Goal: Transaction & Acquisition: Subscribe to service/newsletter

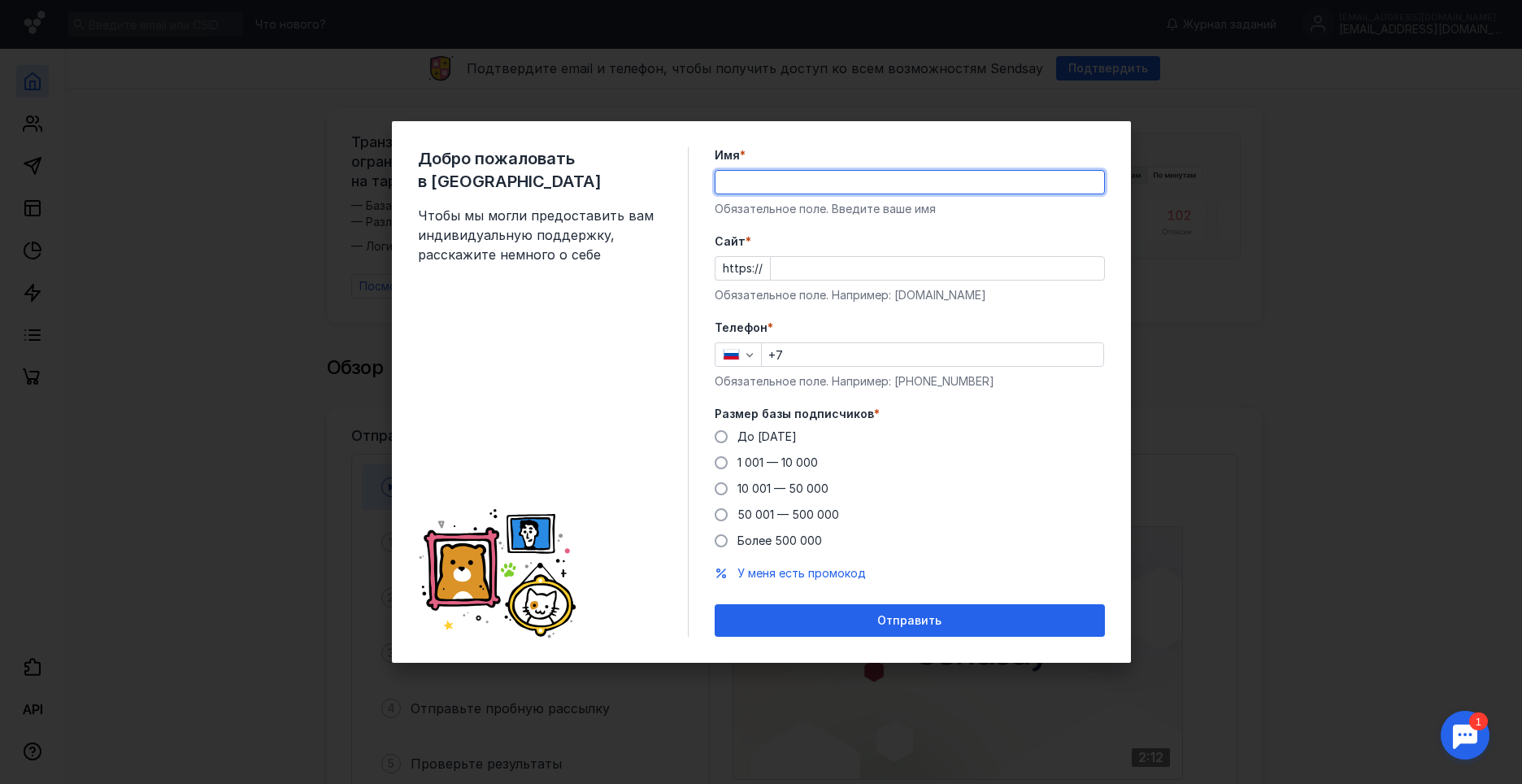
click at [704, 181] on div "Добро пожаловать в Sendsay Чтобы мы могли предоставить вам индивидуальную подде…" at bounding box center [762, 391] width 739 height 541
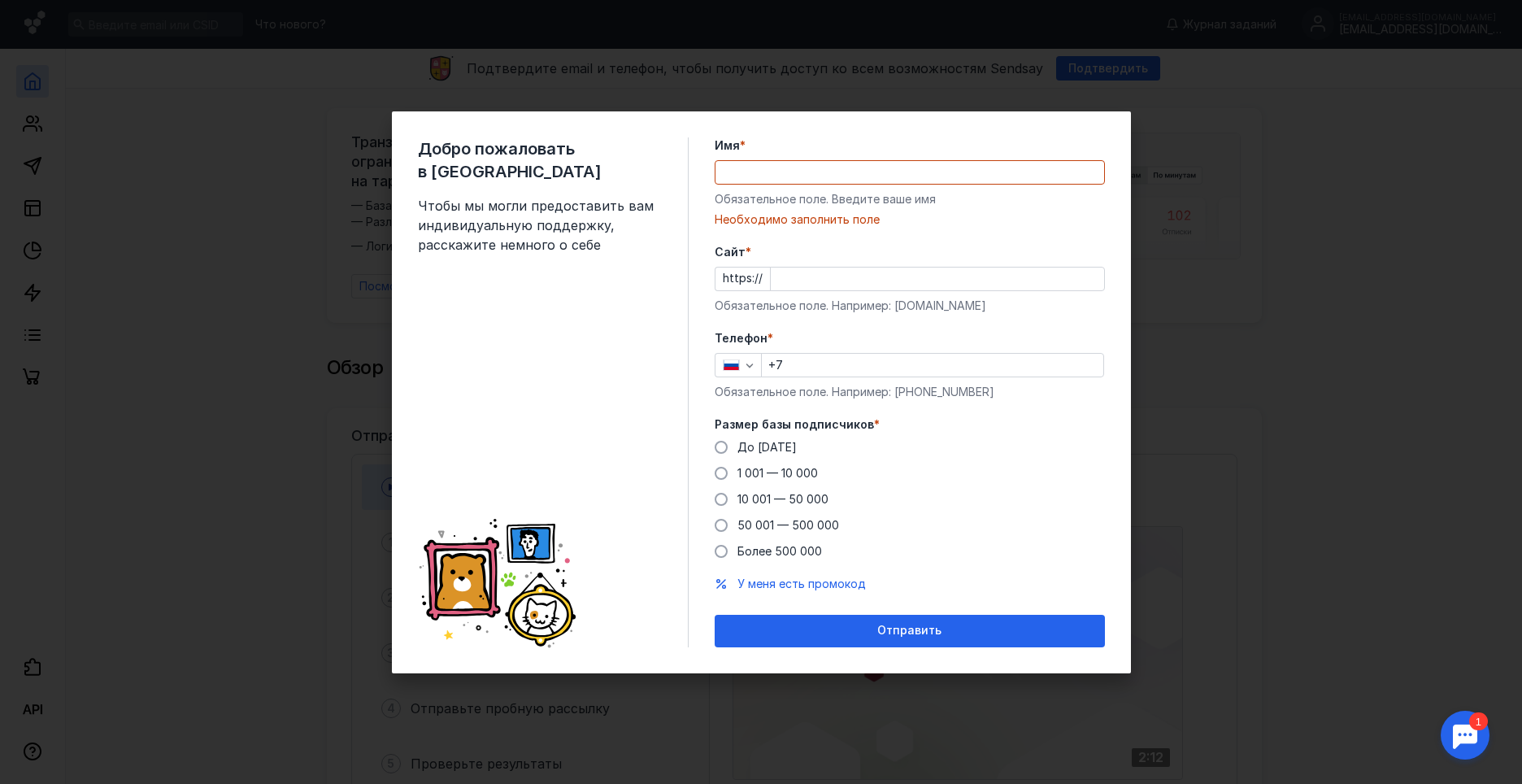
click at [814, 275] on input "Cайт *" at bounding box center [938, 278] width 333 height 22
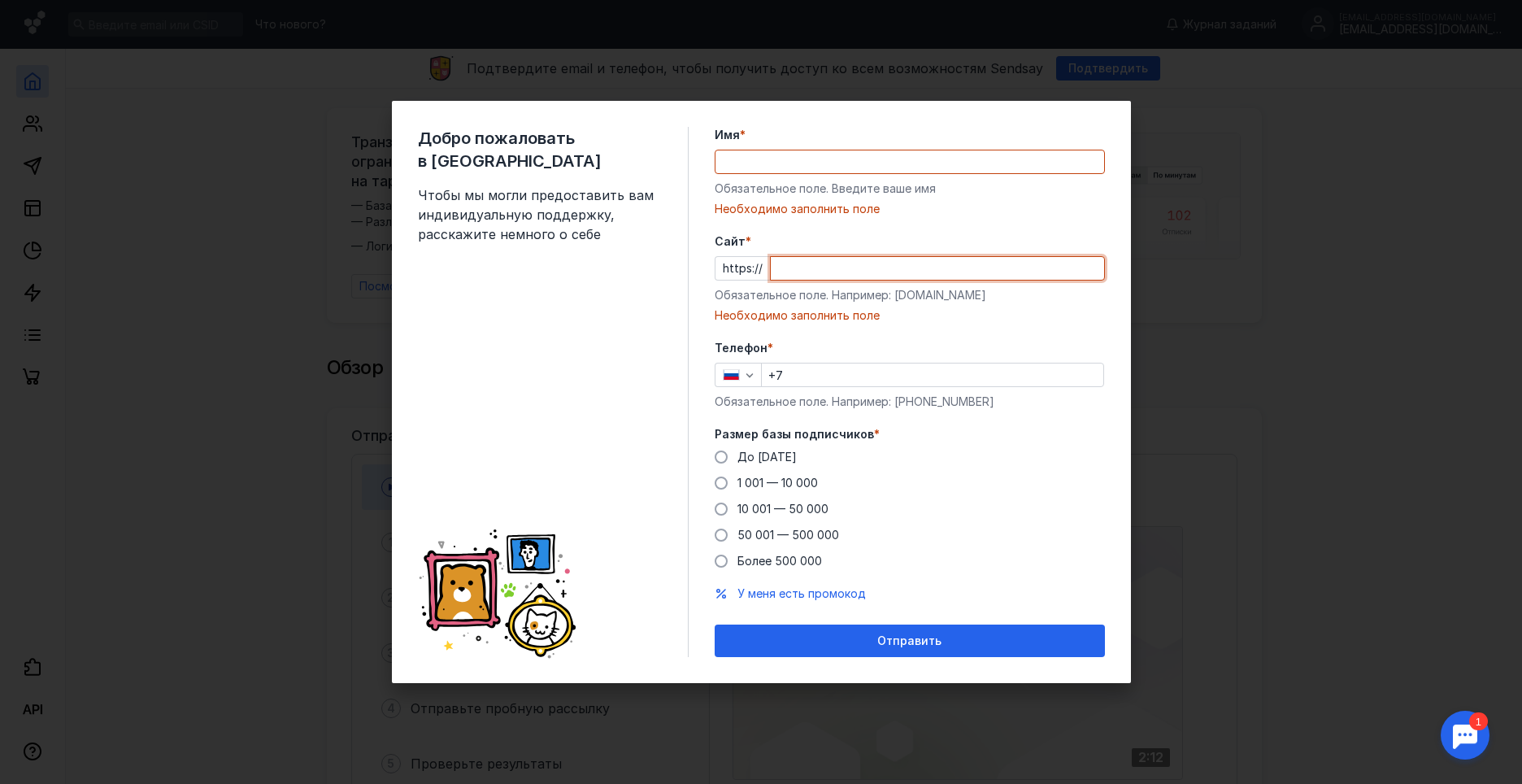
paste input "[DOMAIN_NAME]"
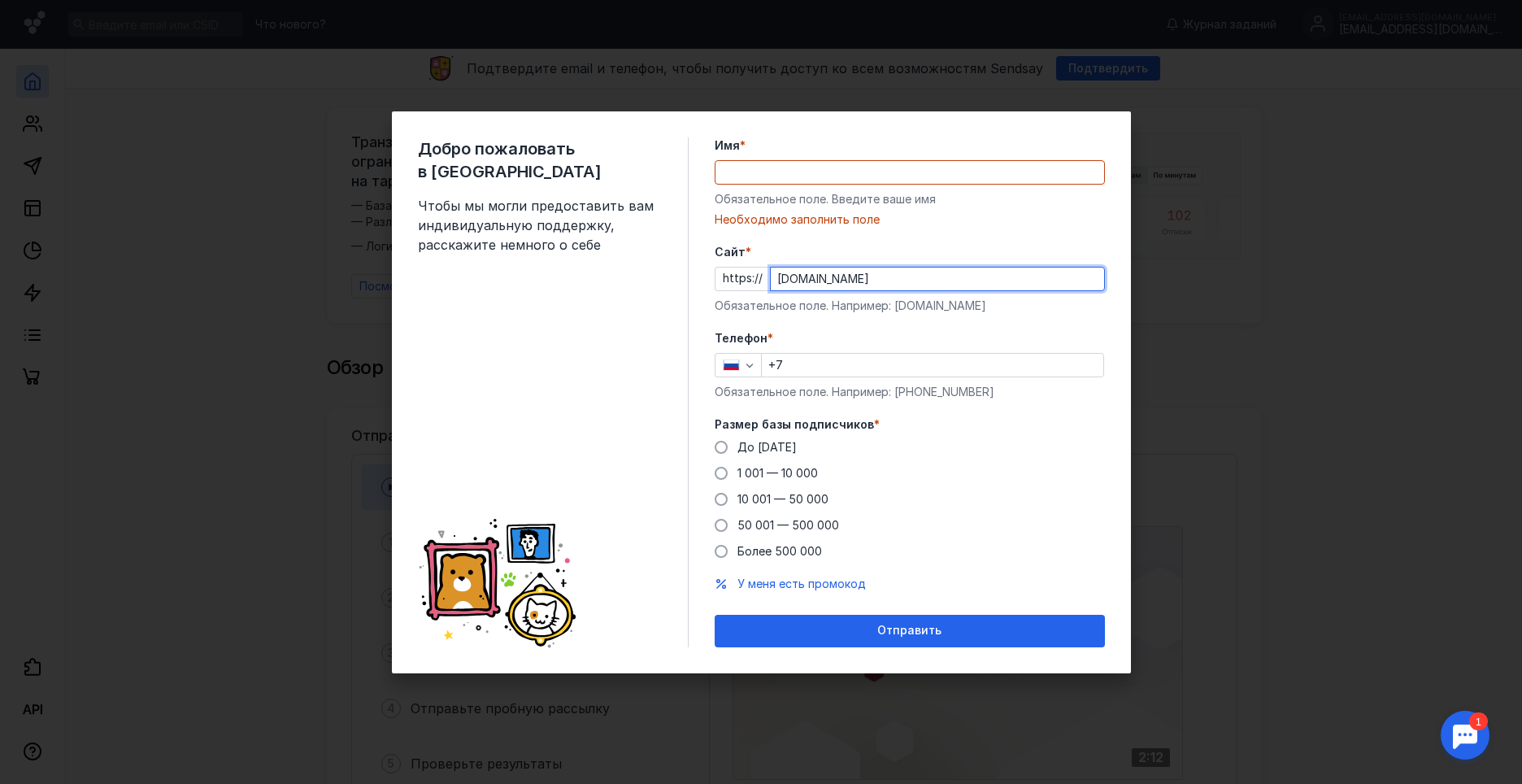
type input "[DOMAIN_NAME]"
click at [851, 365] on input "+7" at bounding box center [933, 365] width 342 height 22
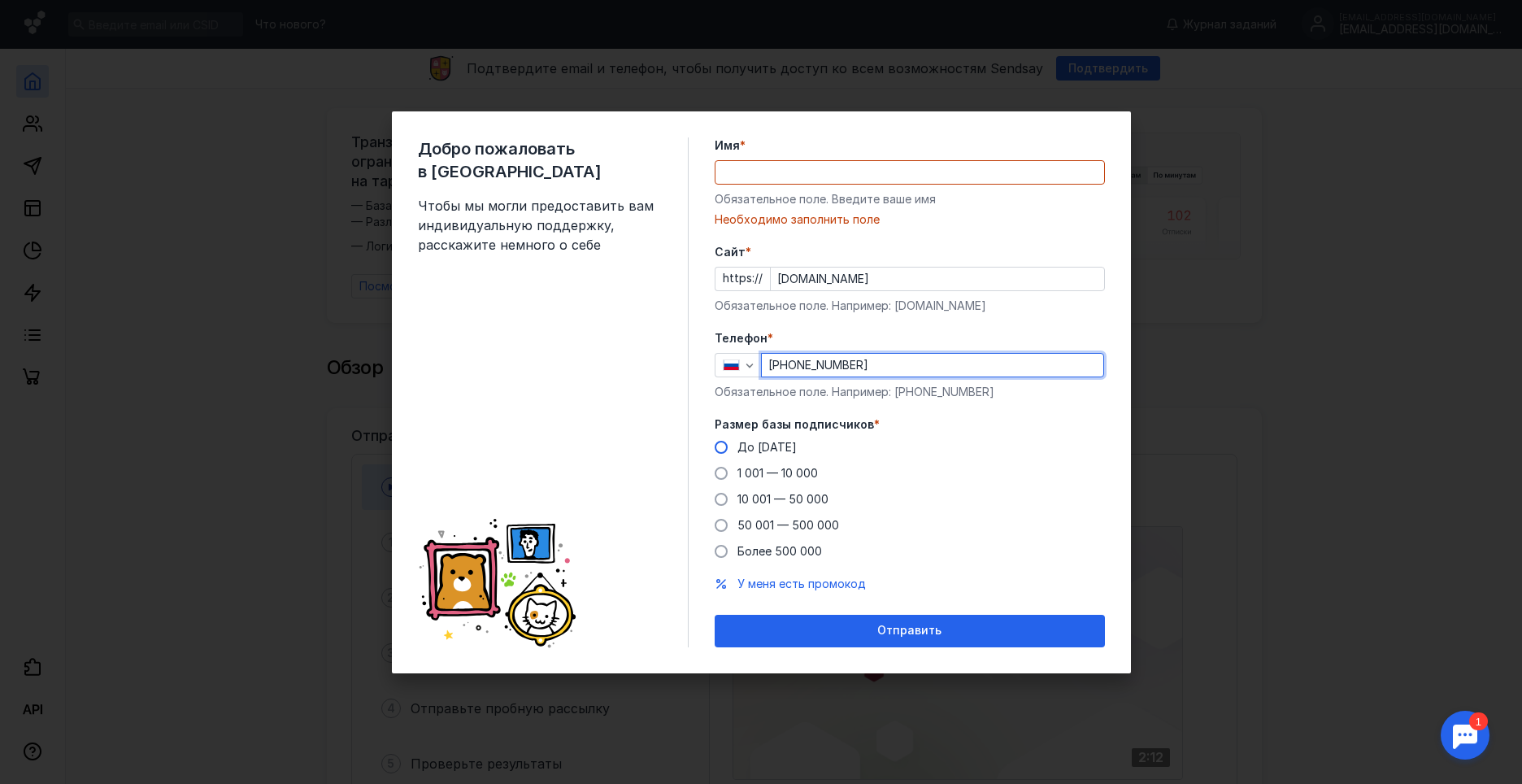
type input "[PHONE_NUMBER]"
click at [719, 447] on span at bounding box center [721, 448] width 13 height 13
click at [0, 0] on input "До [DATE]" at bounding box center [0, 0] width 0 height 0
click at [785, 174] on input "Имя *" at bounding box center [909, 172] width 389 height 22
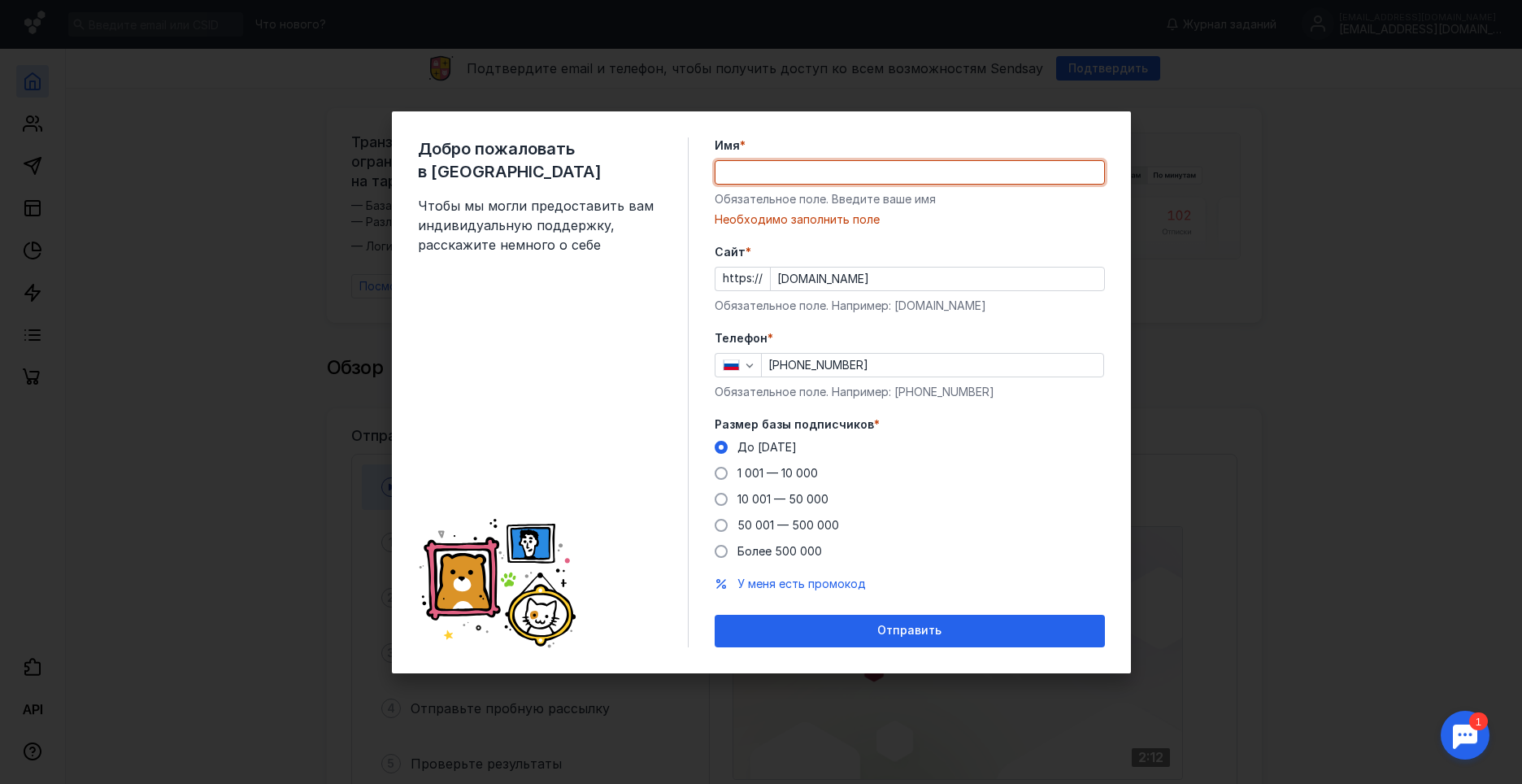
click at [720, 205] on div "Обязательное поле. Введите ваше имя" at bounding box center [909, 200] width 390 height 17
click at [758, 170] on input "Имя *" at bounding box center [909, 172] width 389 height 22
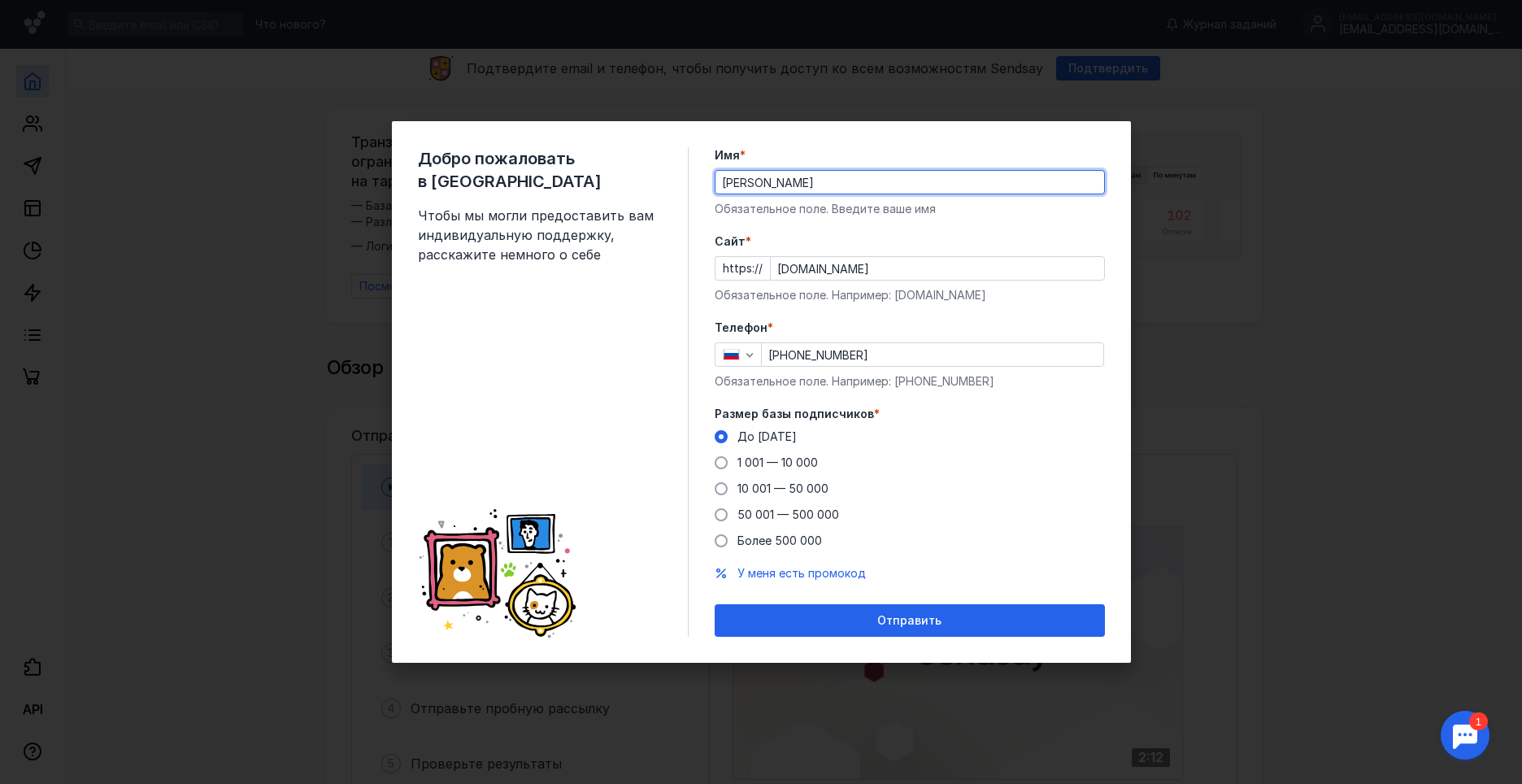
type input "[PERSON_NAME]"
click at [734, 217] on form "Имя * [PERSON_NAME] поле. Введите ваше имя [PERSON_NAME] * https:// [DOMAIN_NAM…" at bounding box center [909, 392] width 390 height 490
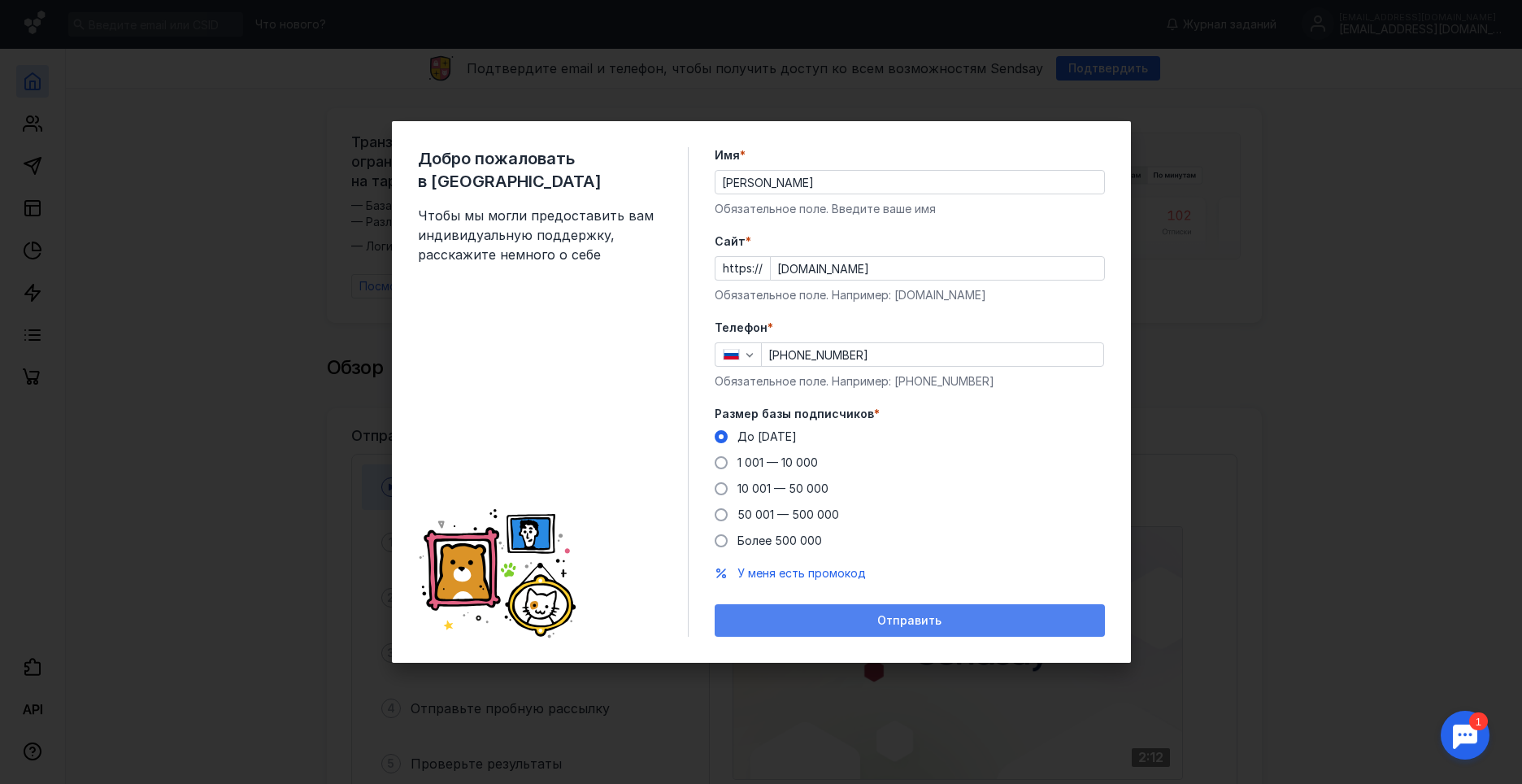
click at [881, 617] on span "Отправить" at bounding box center [909, 621] width 64 height 14
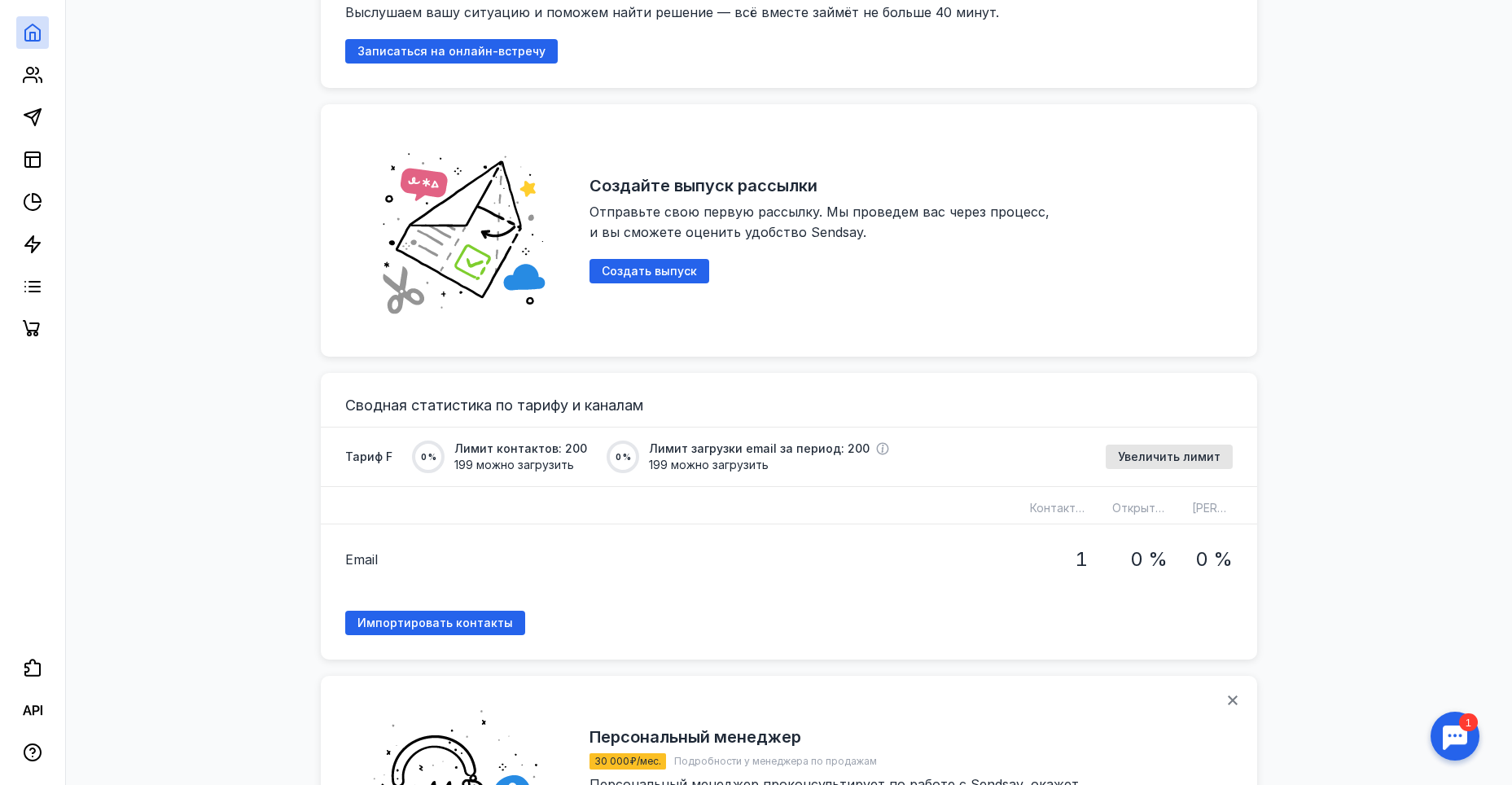
scroll to position [895, 0]
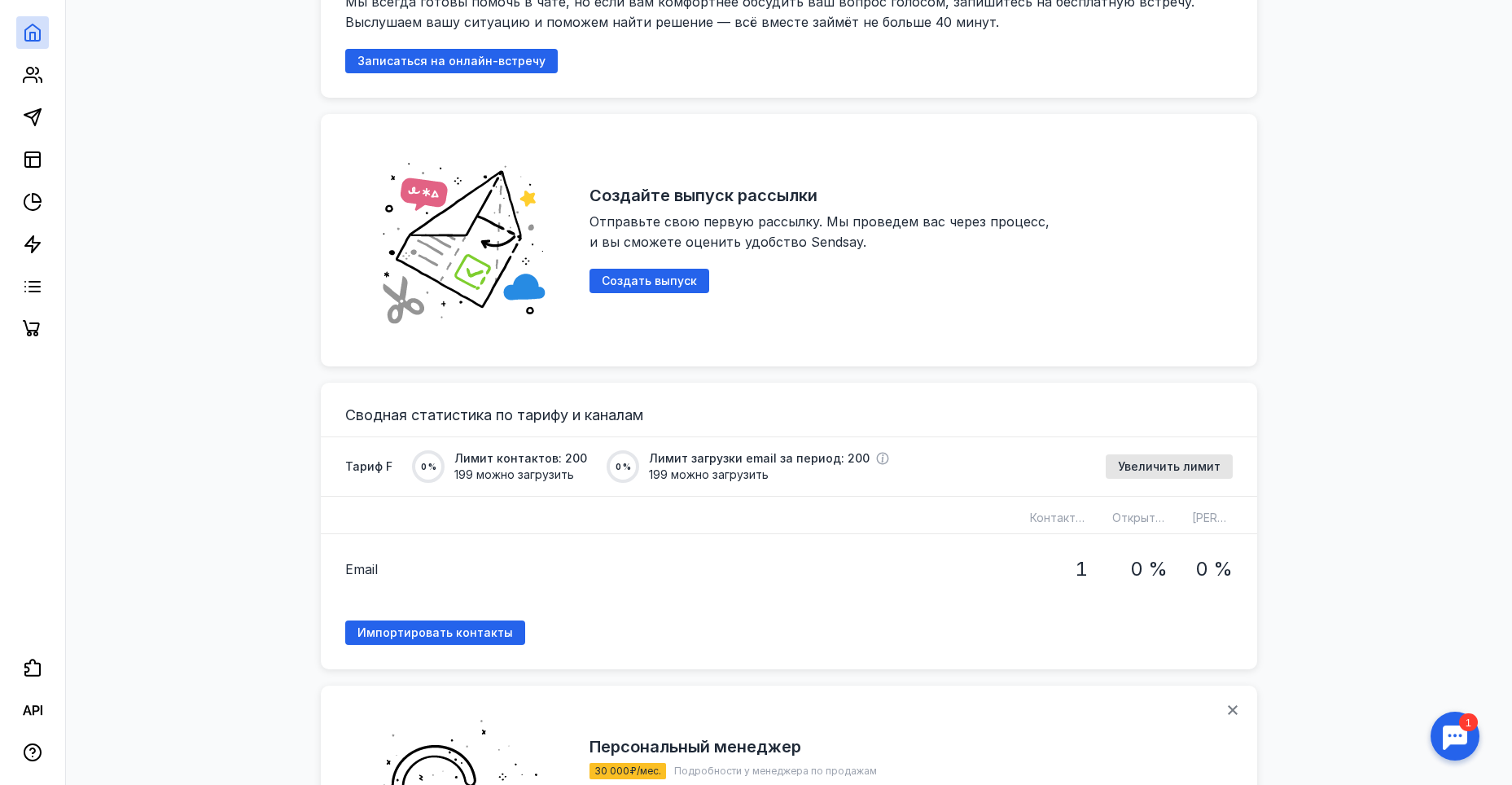
click at [1078, 561] on h1 "1" at bounding box center [1081, 569] width 13 height 22
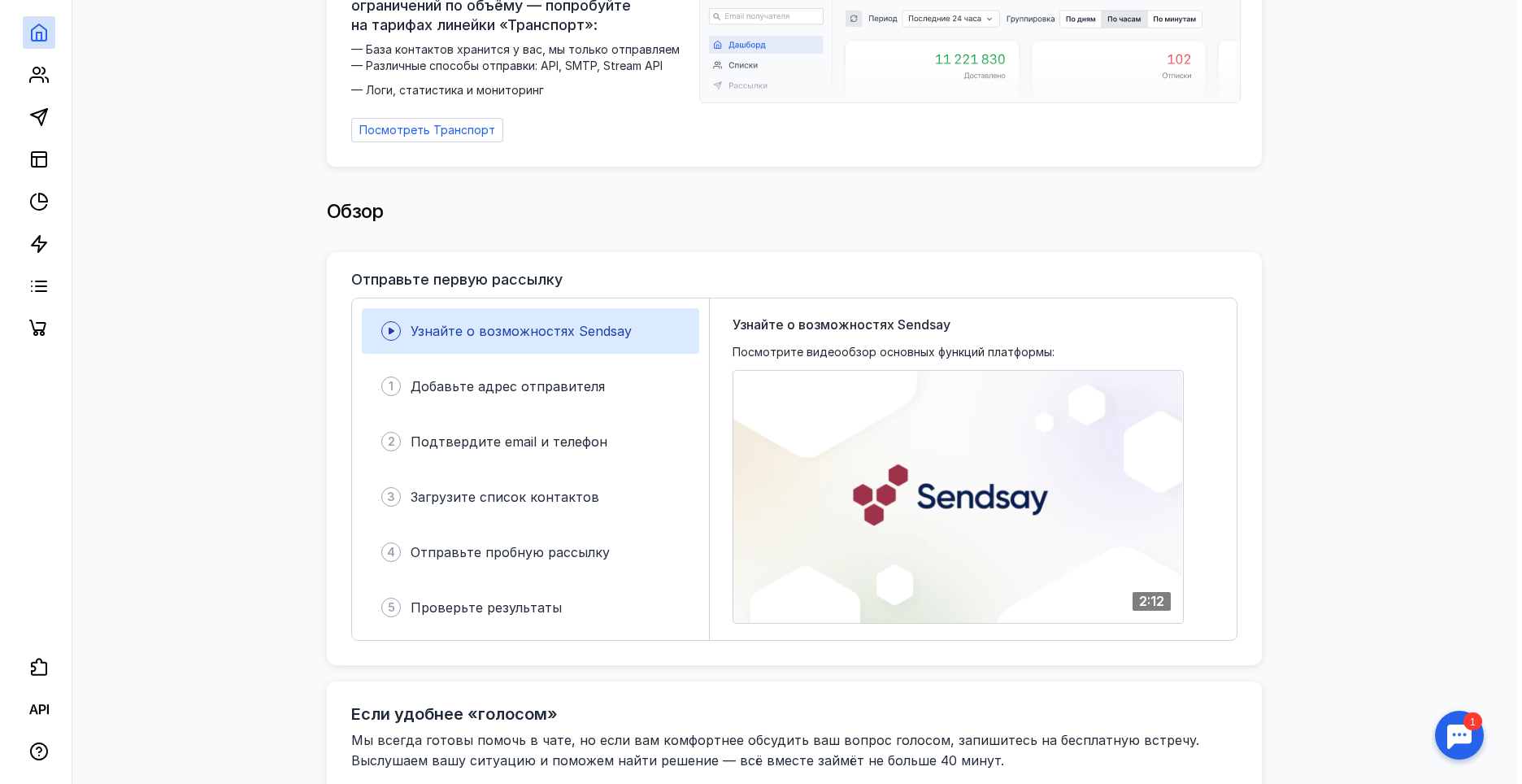
scroll to position [162, 0]
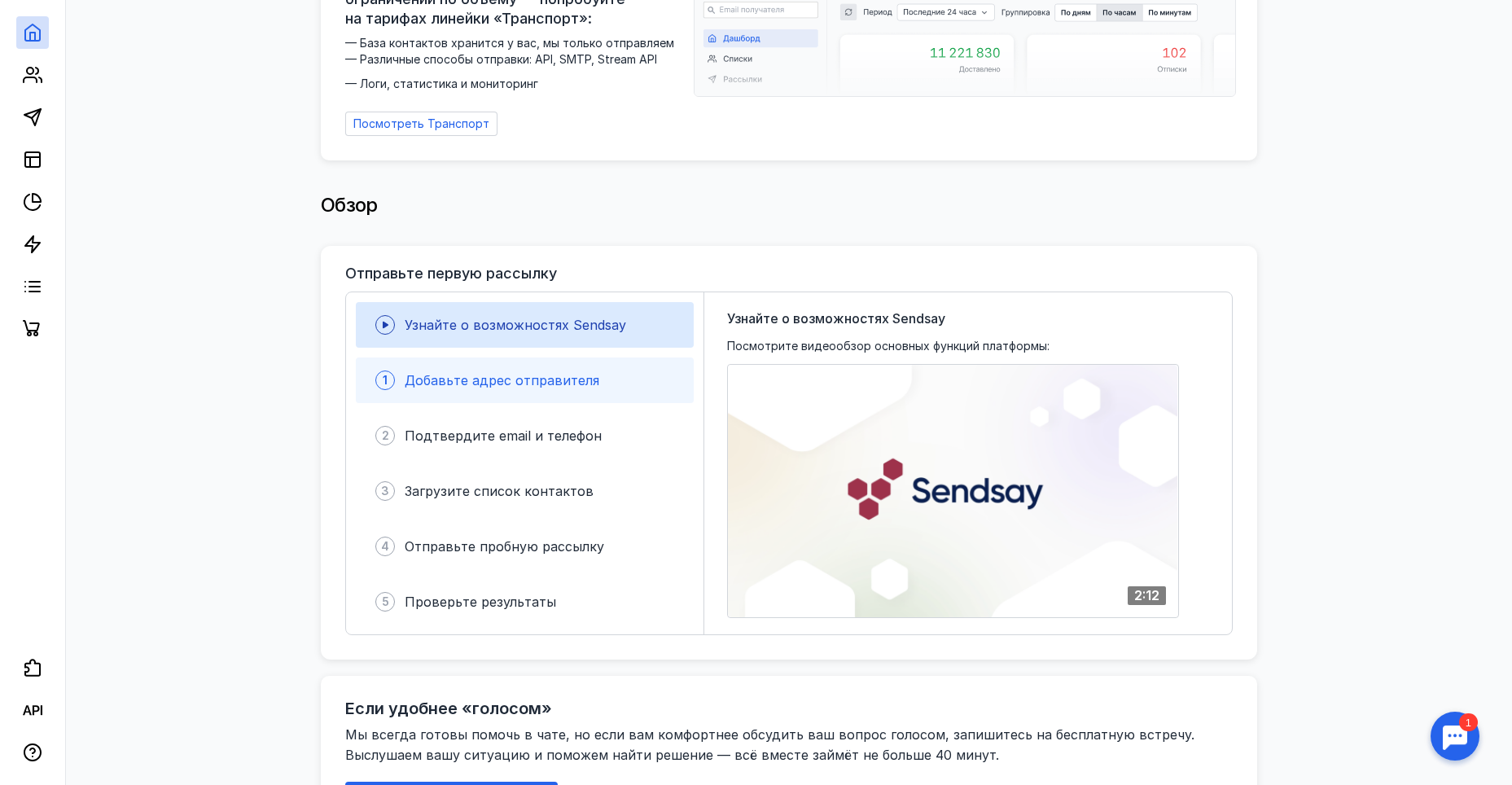
click at [583, 372] on span "Добавьте адрес отправителя" at bounding box center [502, 380] width 194 height 17
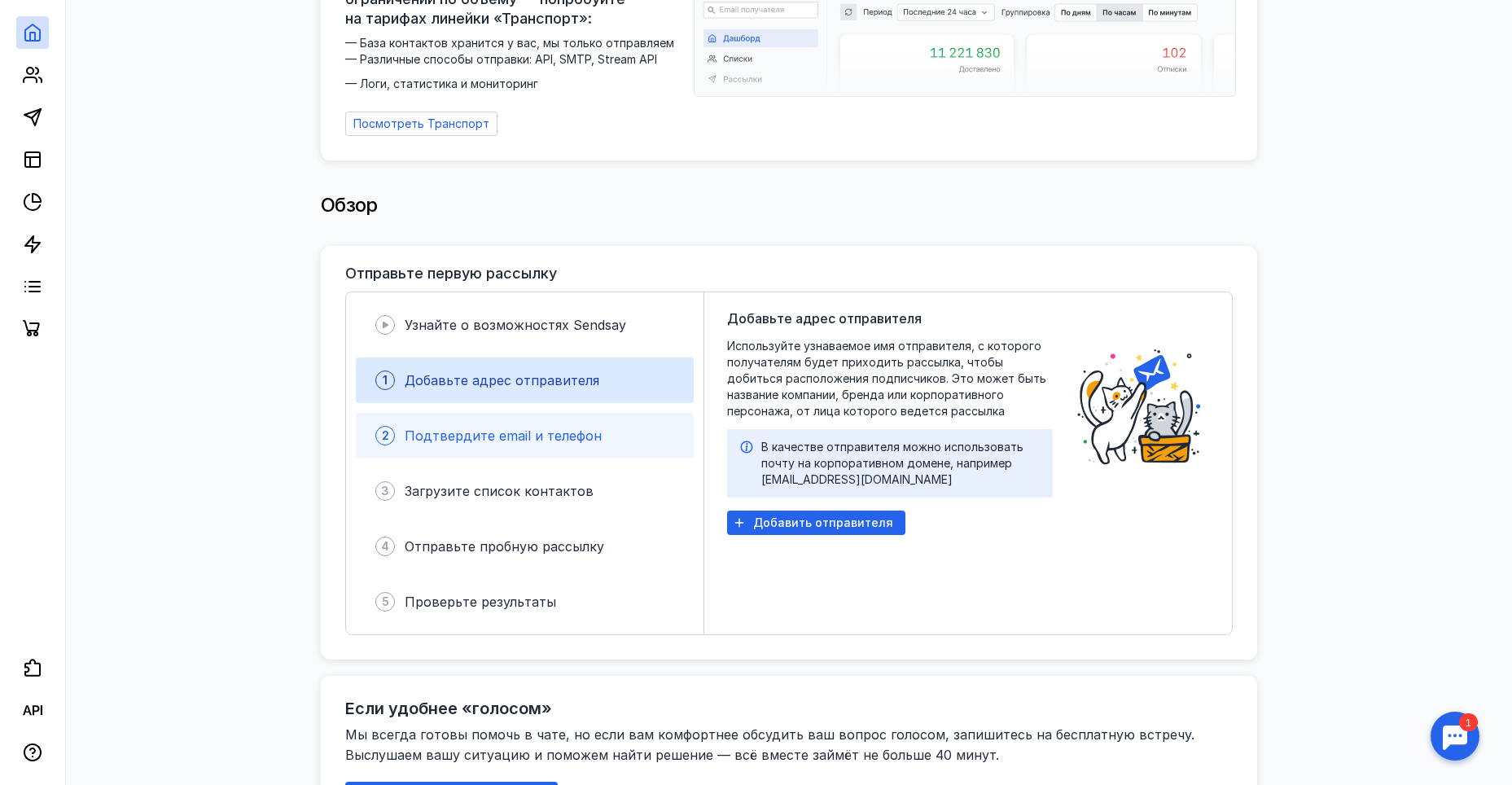
click at [558, 417] on div "2 Подтвердите email и телефон" at bounding box center [524, 435] width 338 height 46
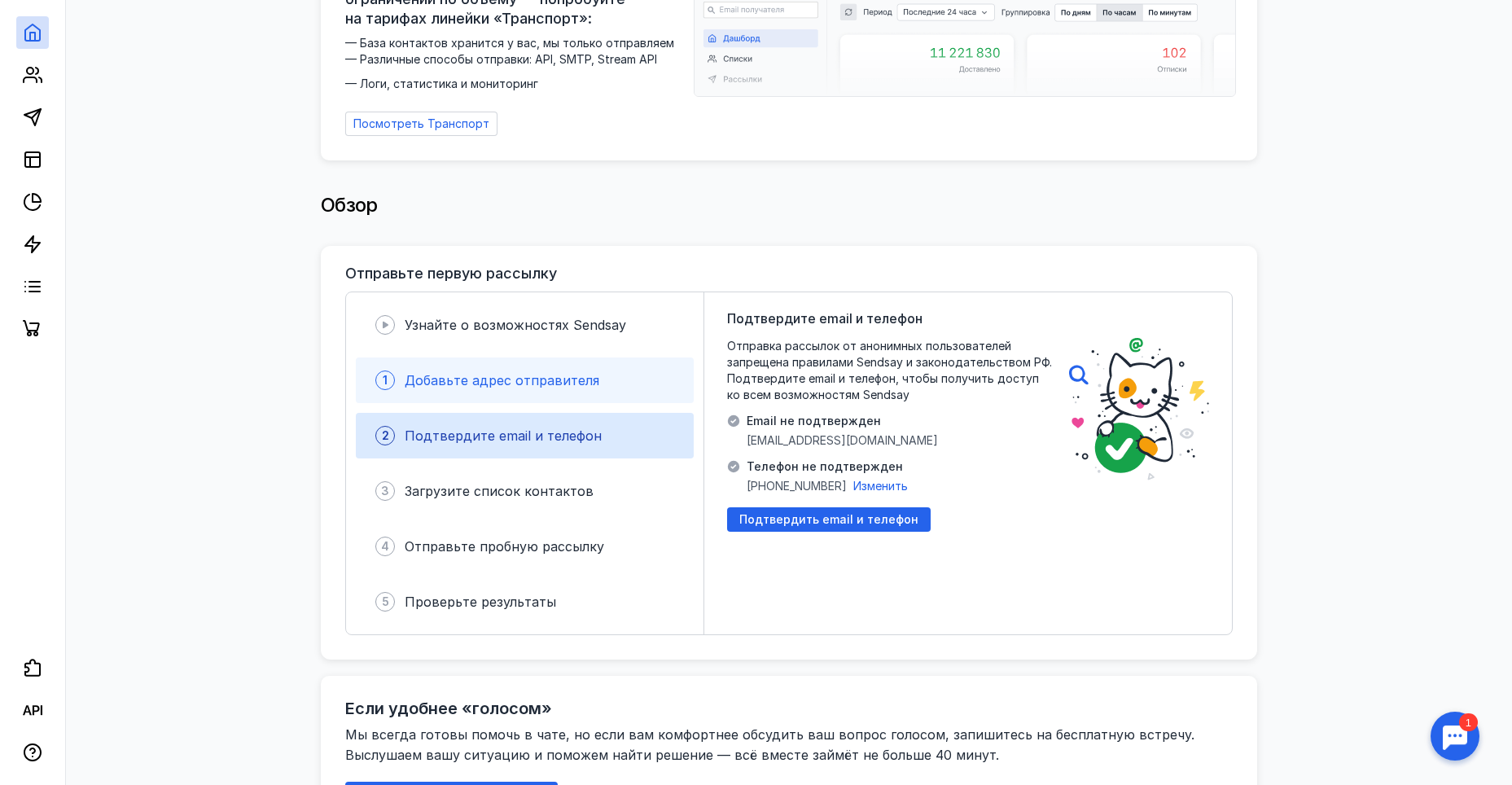
click at [579, 372] on span "Добавьте адрес отправителя" at bounding box center [502, 380] width 194 height 17
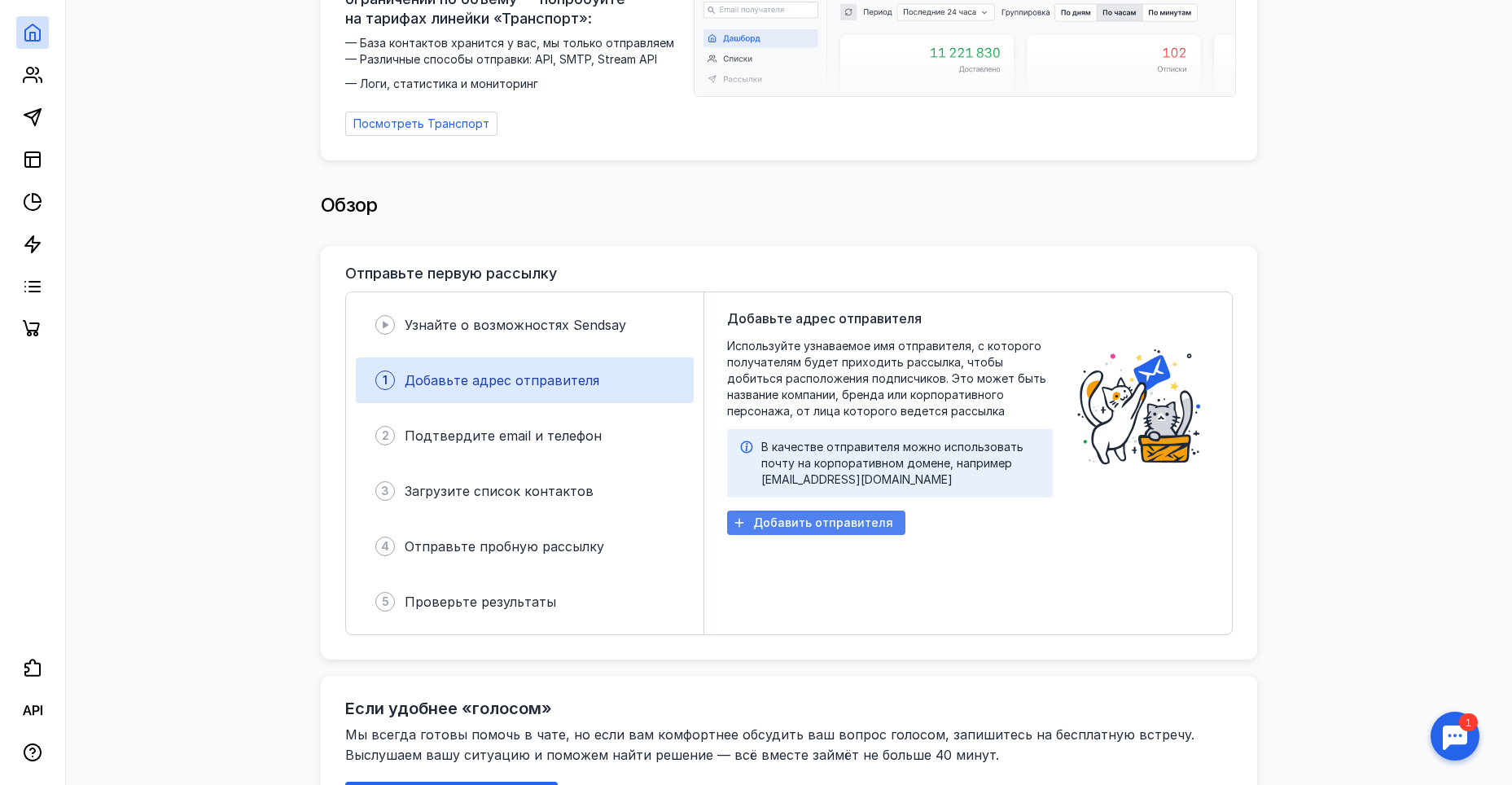
click at [836, 519] on span "Добавить отправителя" at bounding box center [822, 523] width 140 height 14
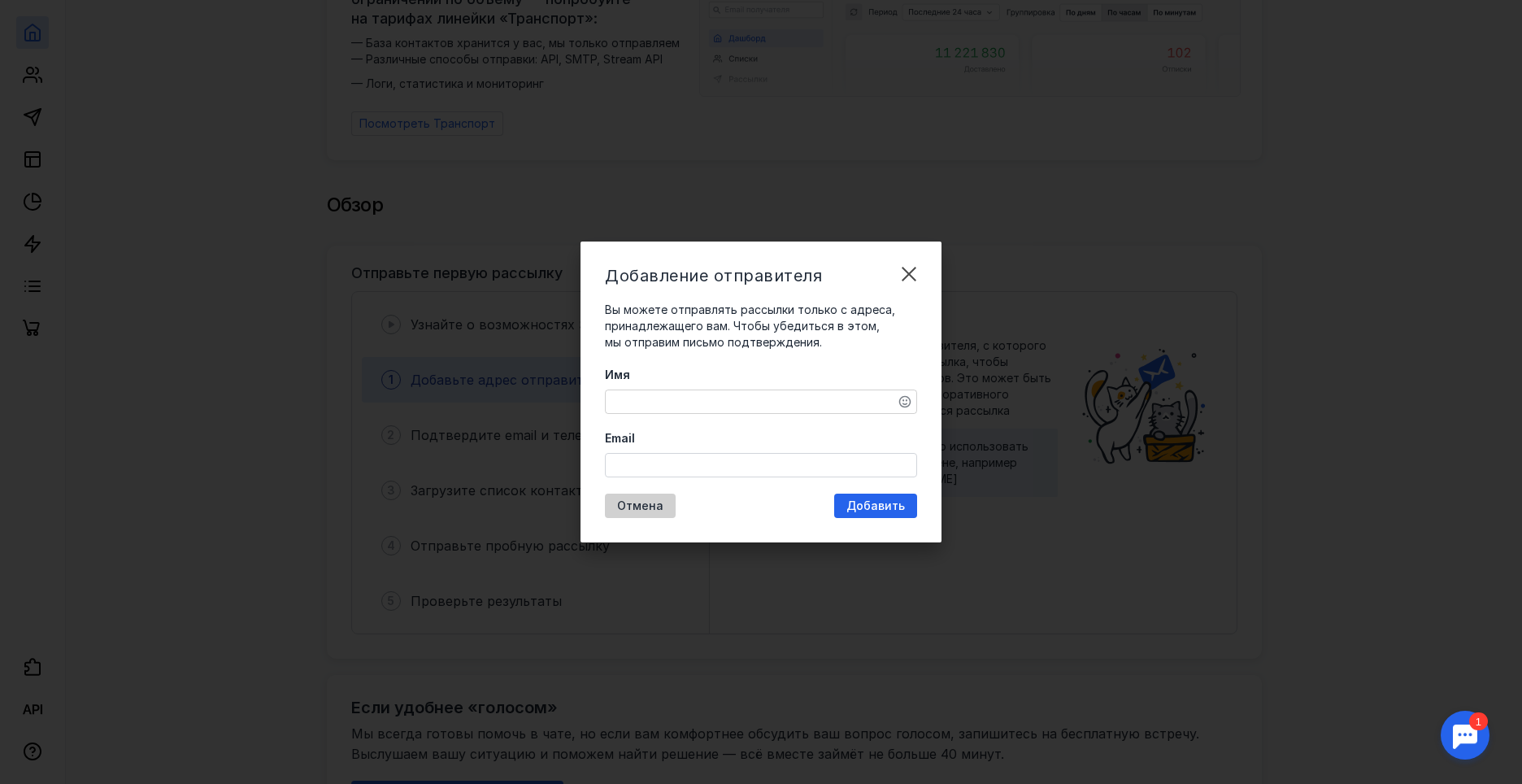
click at [659, 504] on span "Отмена" at bounding box center [641, 506] width 46 height 14
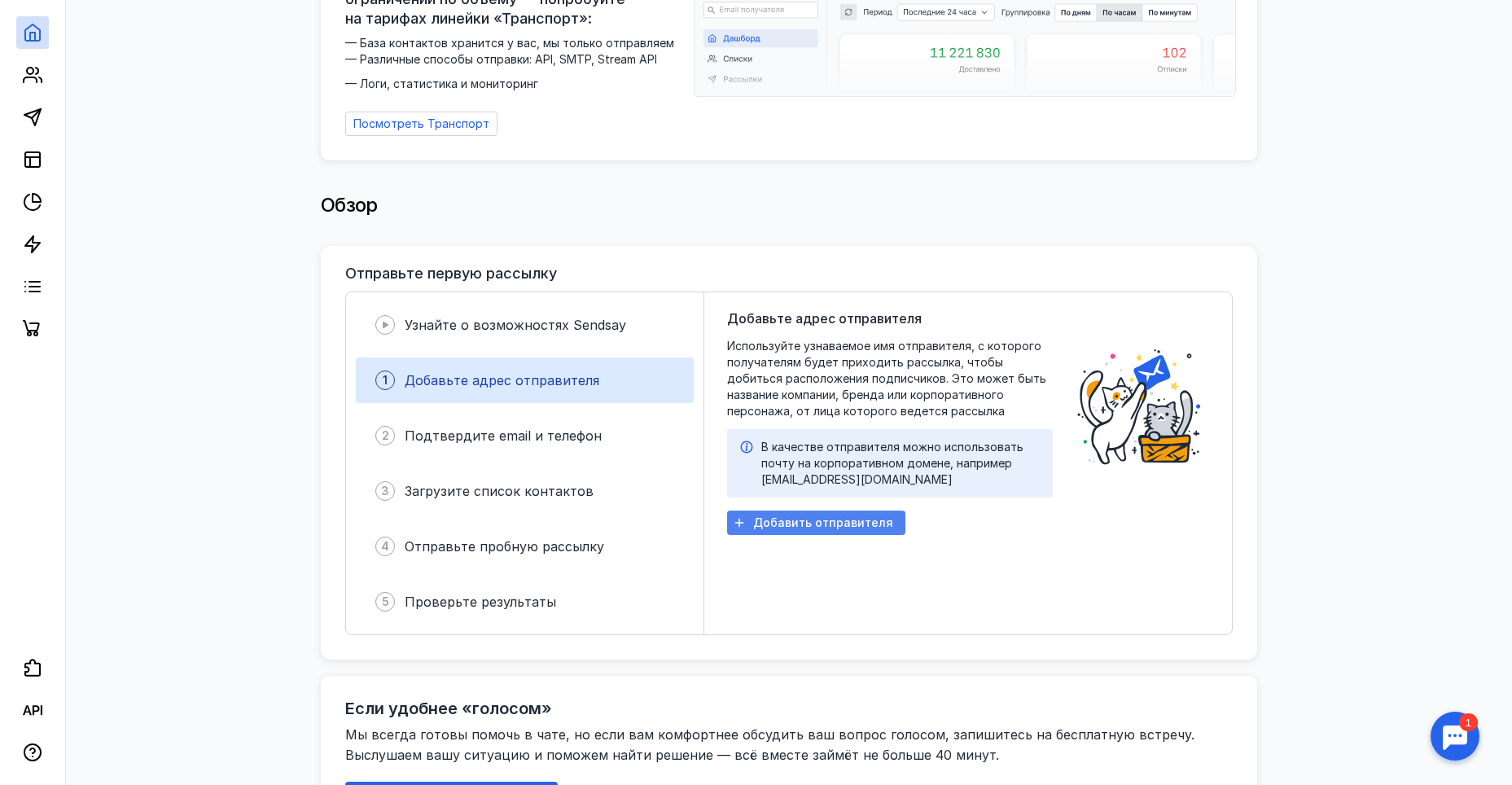
click at [785, 516] on span "Добавить отправителя" at bounding box center [822, 523] width 140 height 14
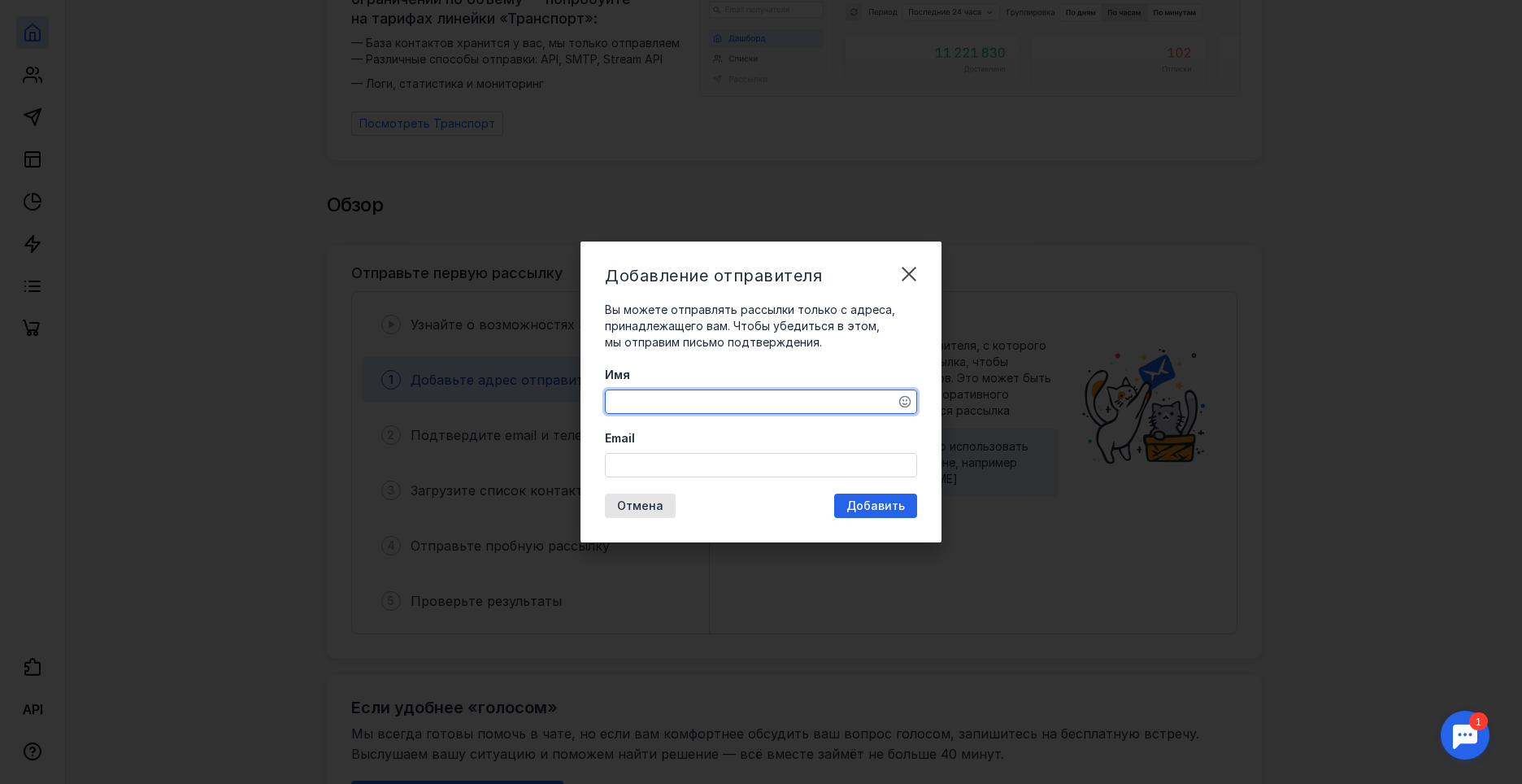
click at [681, 400] on textarea "Имя" at bounding box center [761, 401] width 311 height 22
type textarea "База отдыха "[GEOGRAPHIC_DATA]""
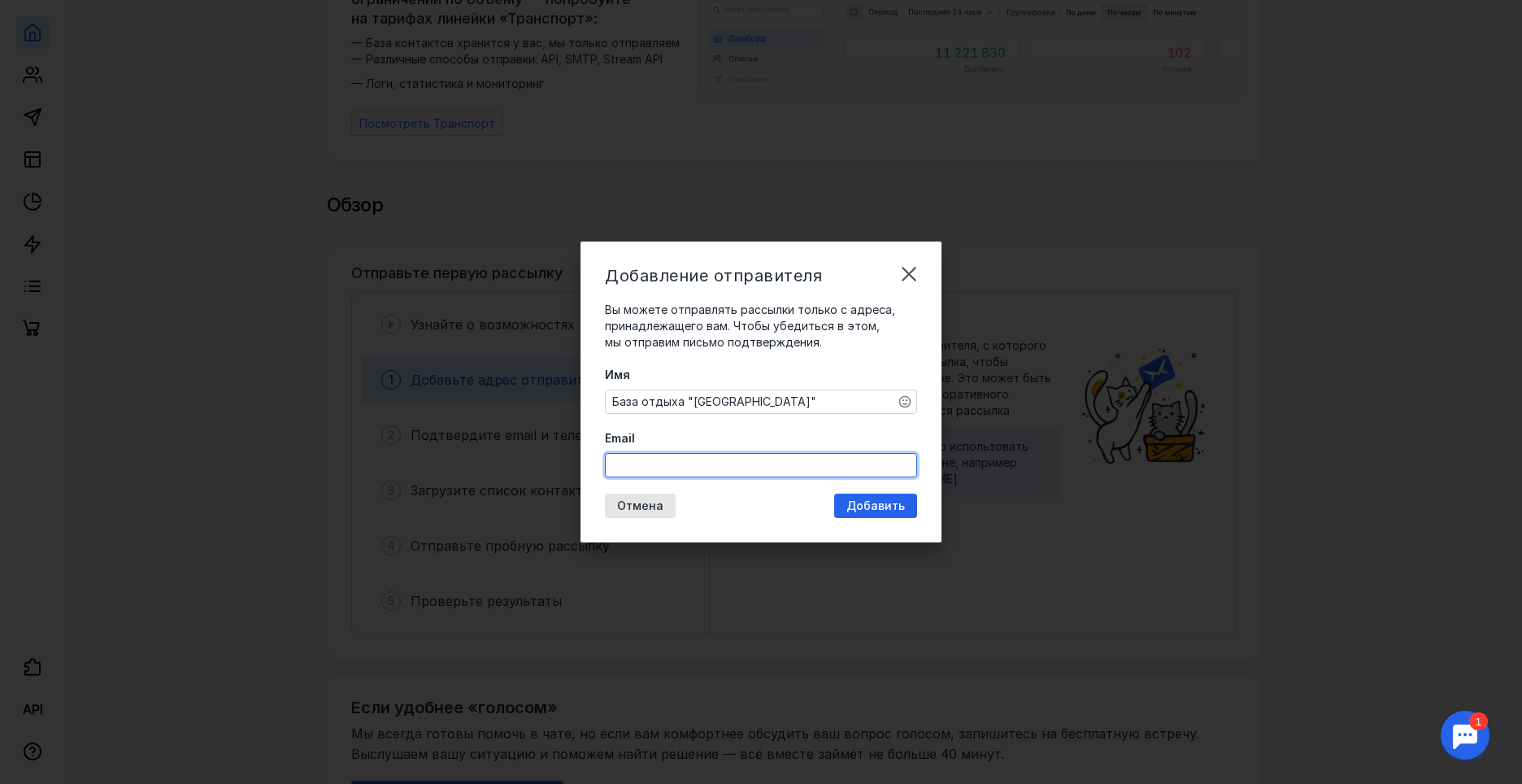
click at [663, 463] on input "Email" at bounding box center [761, 464] width 311 height 22
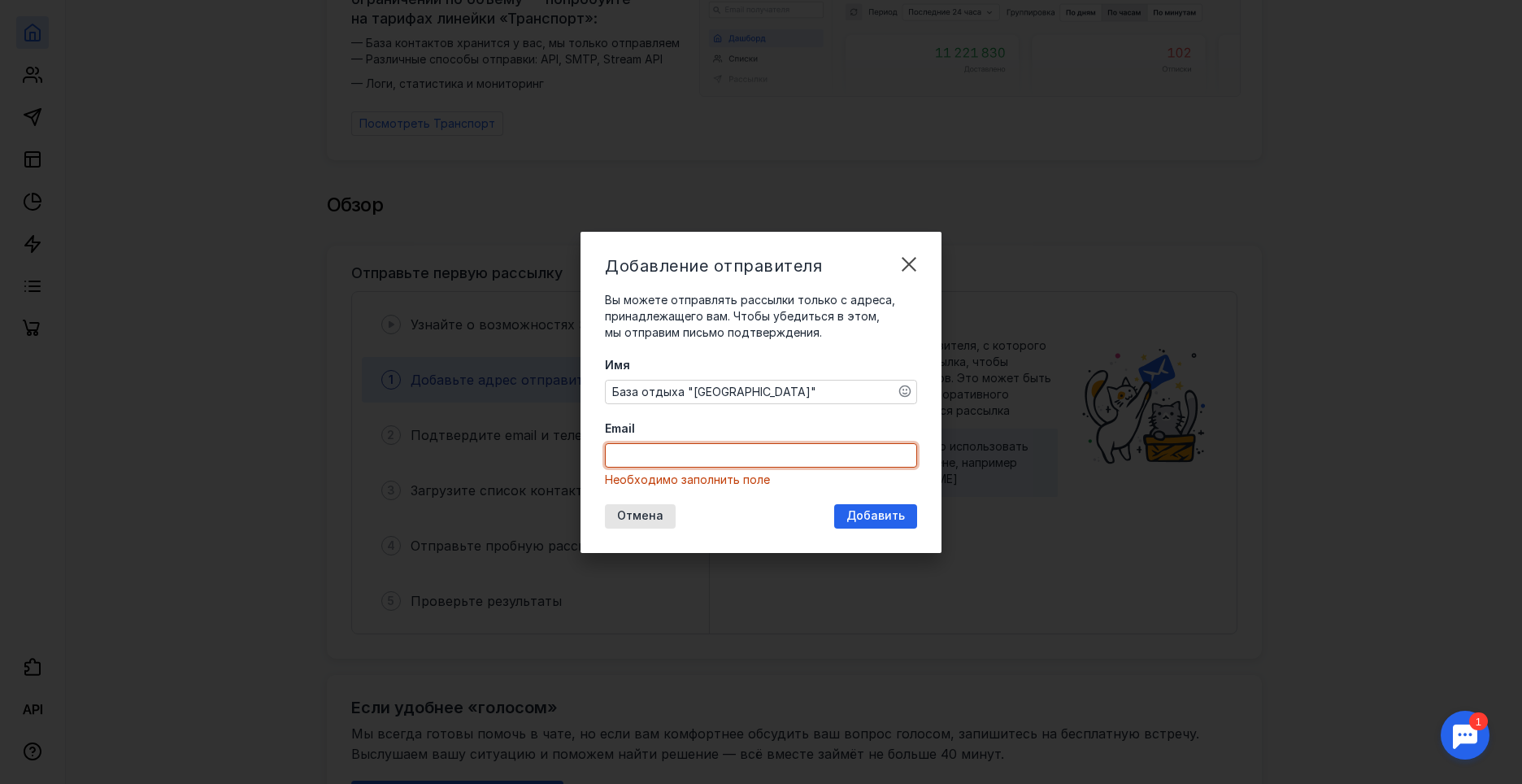
click at [681, 449] on input "Email" at bounding box center [761, 455] width 311 height 22
paste input "[EMAIL_ADDRESS][DOMAIN_NAME]"
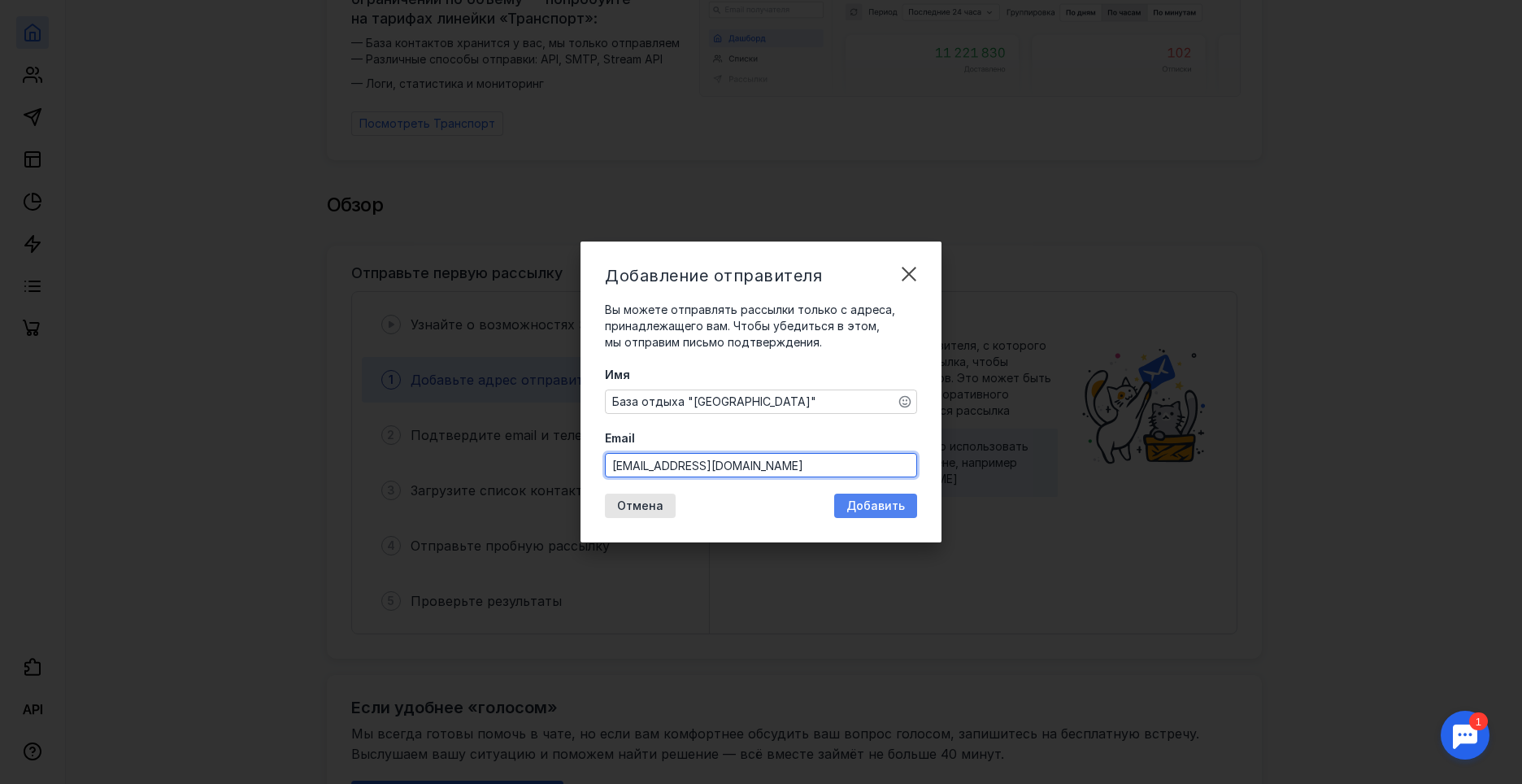
type input "[EMAIL_ADDRESS][DOMAIN_NAME]"
click at [875, 505] on span "Добавить" at bounding box center [875, 506] width 59 height 14
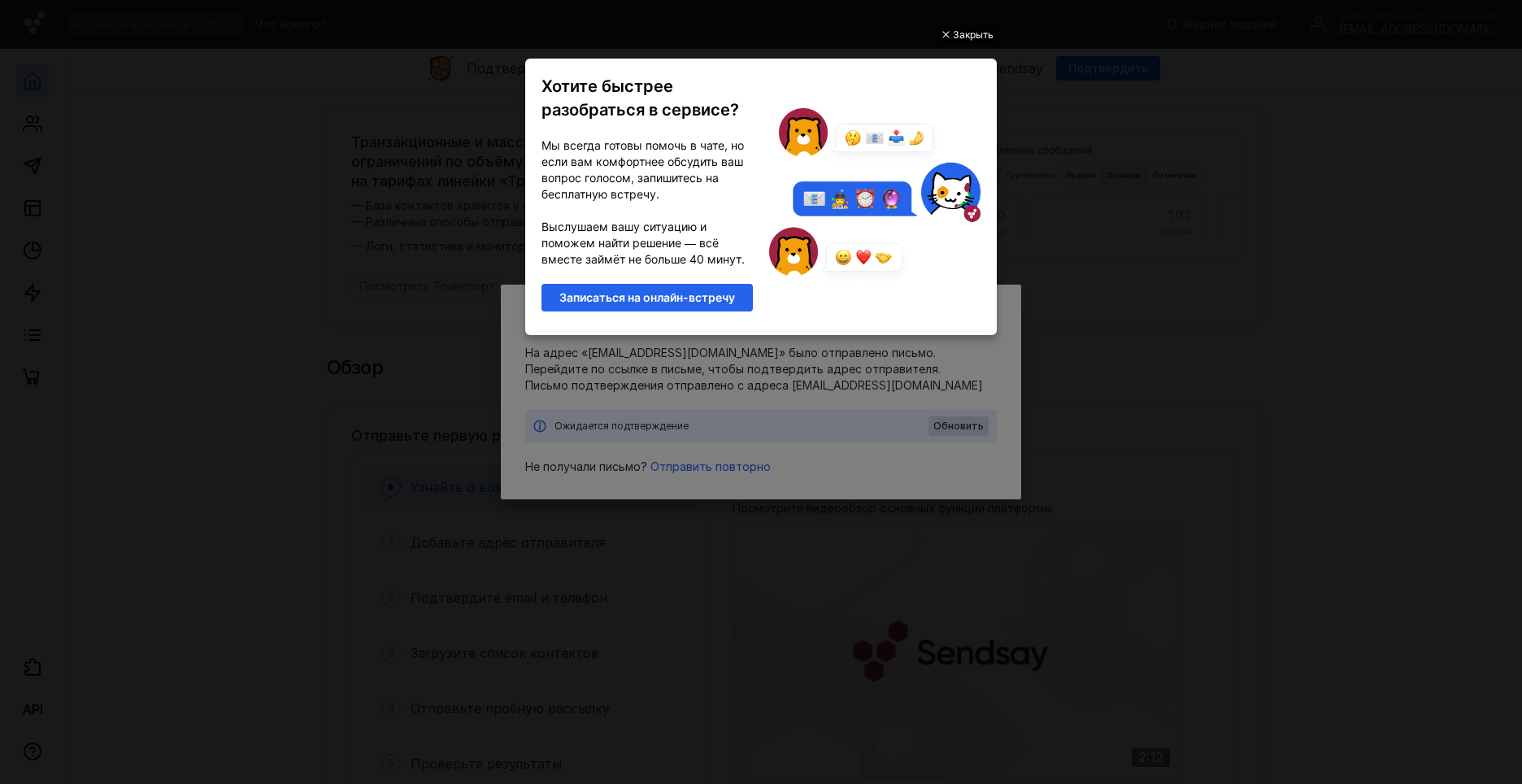
scroll to position [0, 0]
click at [976, 37] on div "Закрыть" at bounding box center [973, 35] width 41 height 18
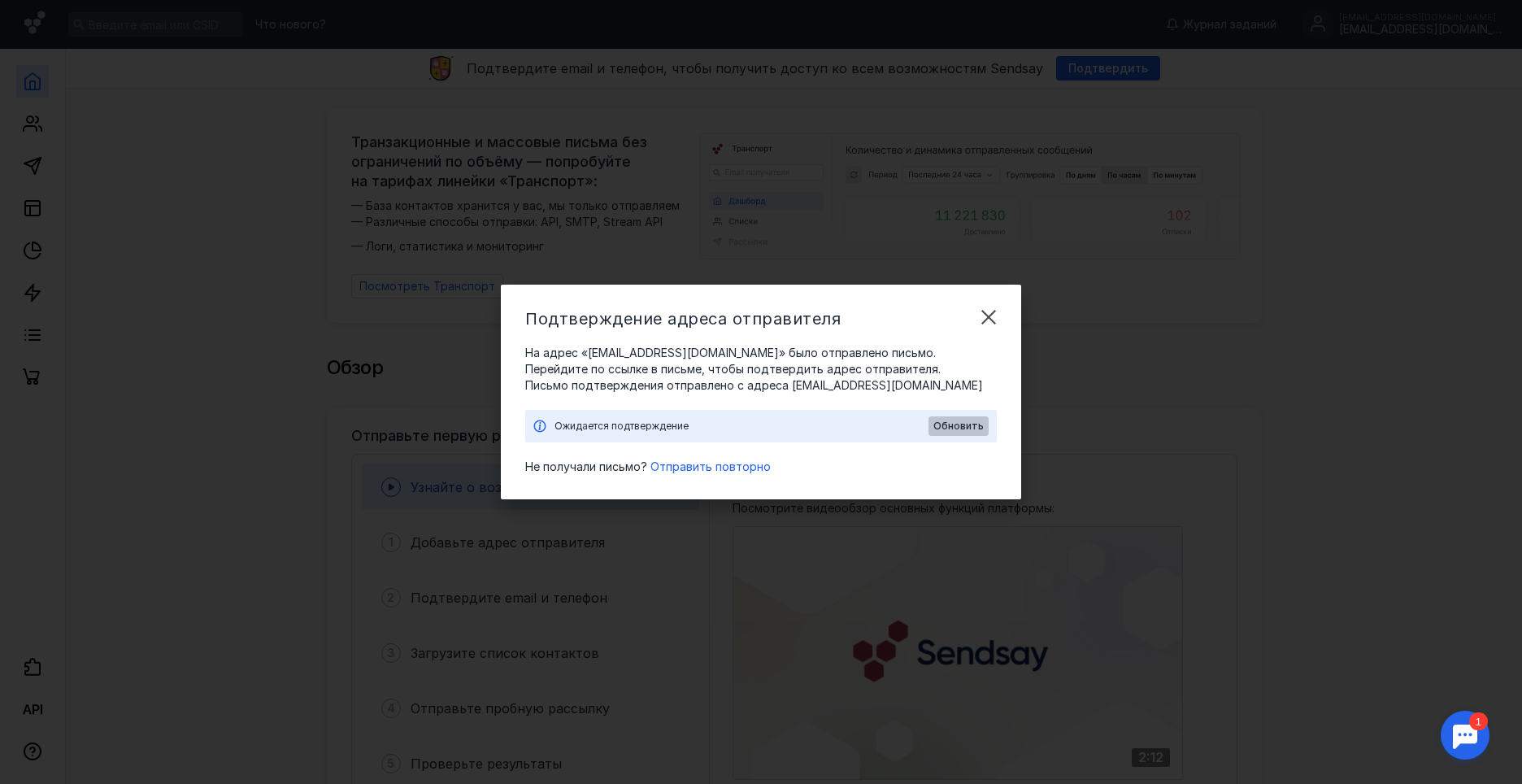
click at [958, 427] on span "Обновить" at bounding box center [958, 426] width 51 height 12
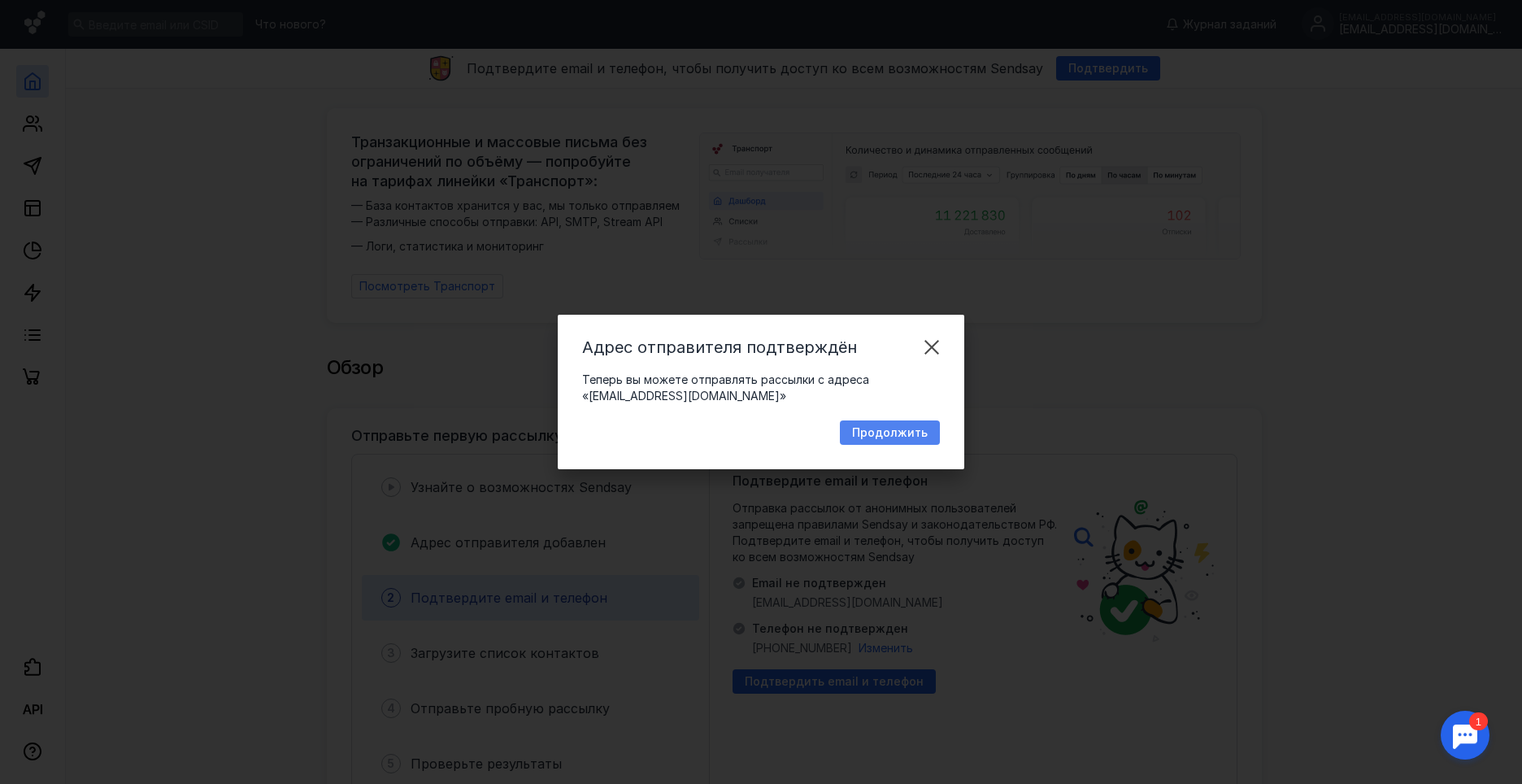
click at [891, 433] on span "Продолжить" at bounding box center [889, 433] width 75 height 14
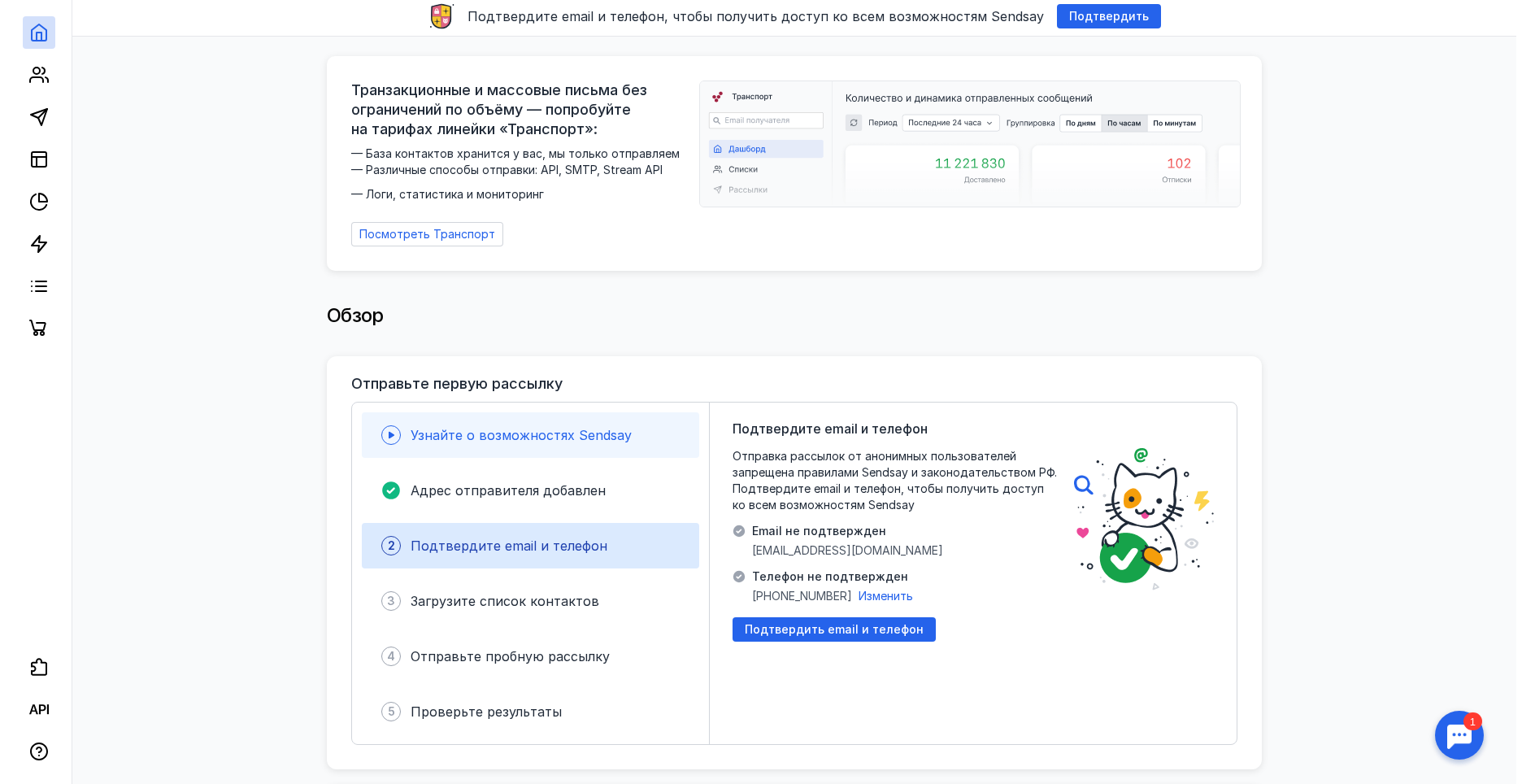
scroll to position [162, 0]
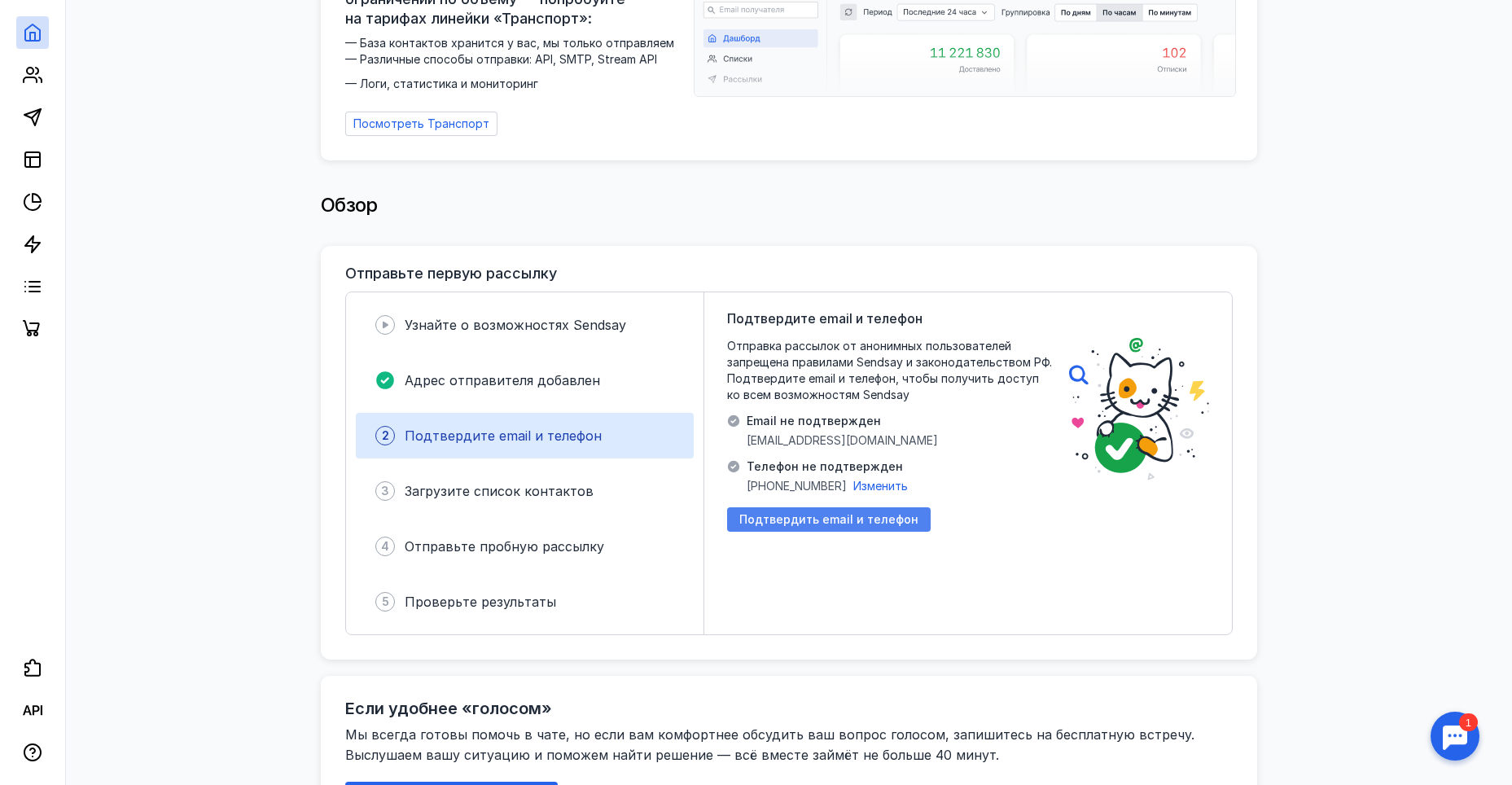
click at [822, 514] on span "Подтвердить email и телефон" at bounding box center [829, 519] width 179 height 14
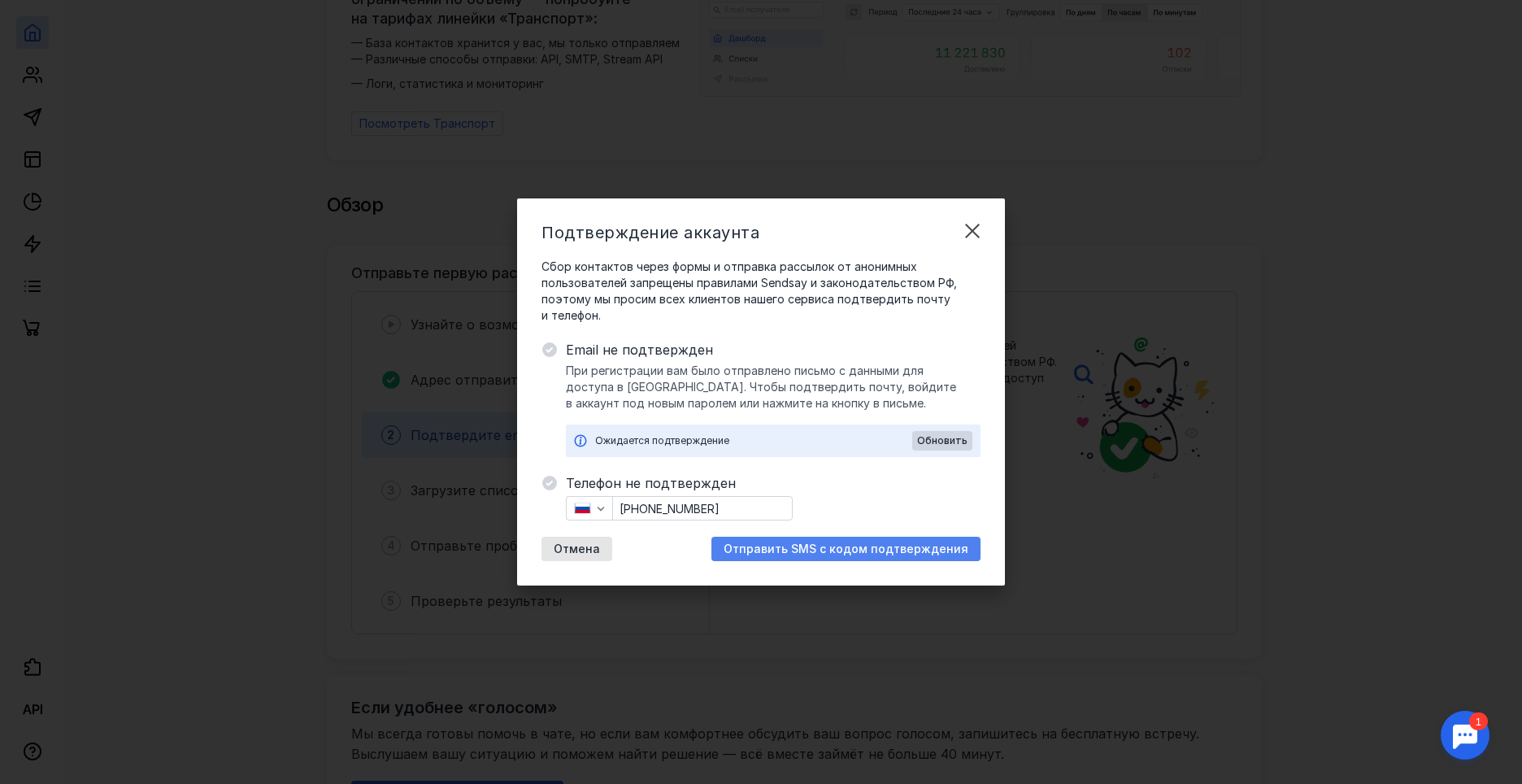
click at [860, 548] on span "Отправить SMS с кодом подтверждения" at bounding box center [846, 549] width 245 height 14
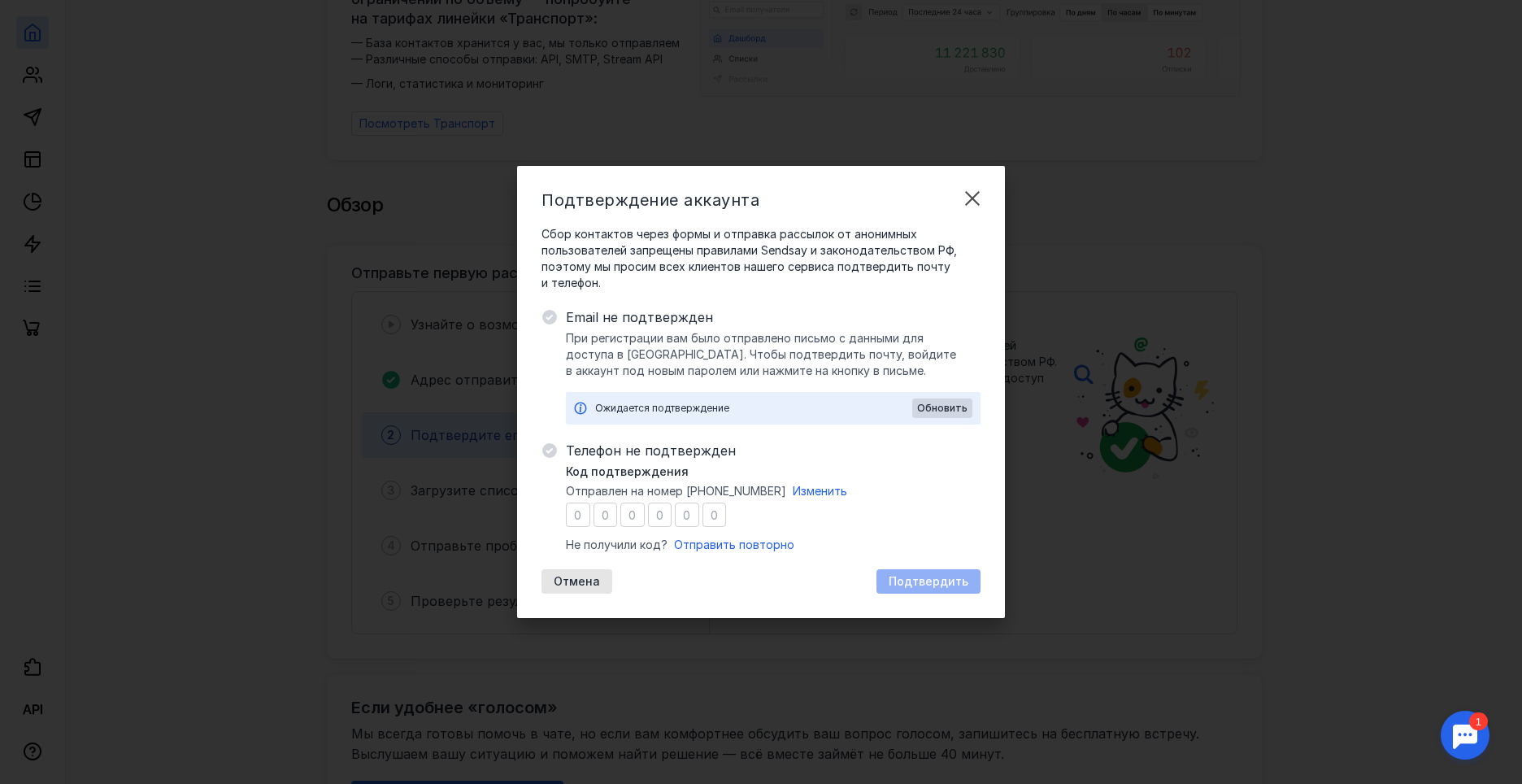
click at [579, 523] on input "number" at bounding box center [578, 514] width 24 height 24
type input "1"
type input "8"
type input "9"
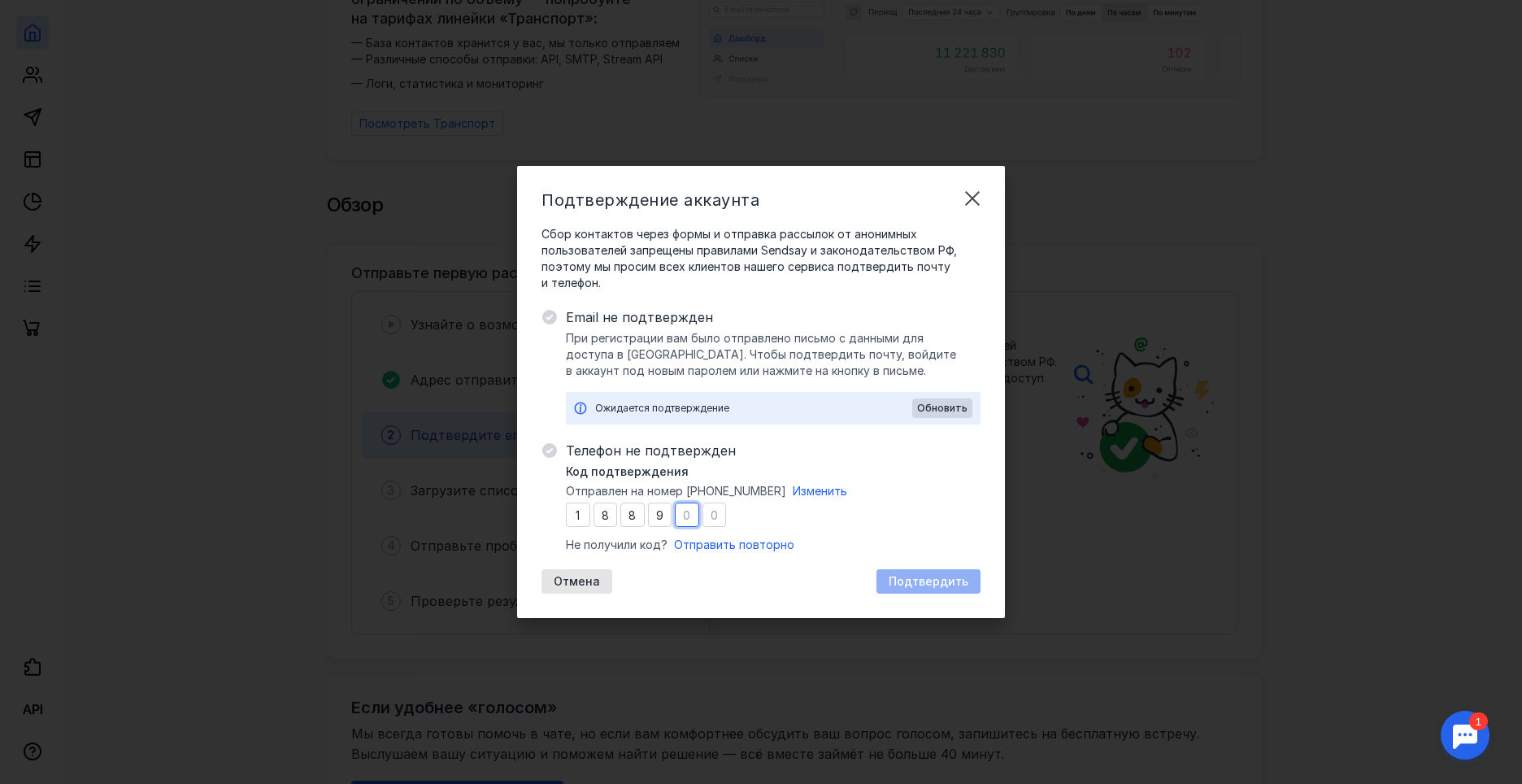
type input "2"
type input "1"
click at [902, 578] on span "Подтвердить" at bounding box center [928, 582] width 80 height 14
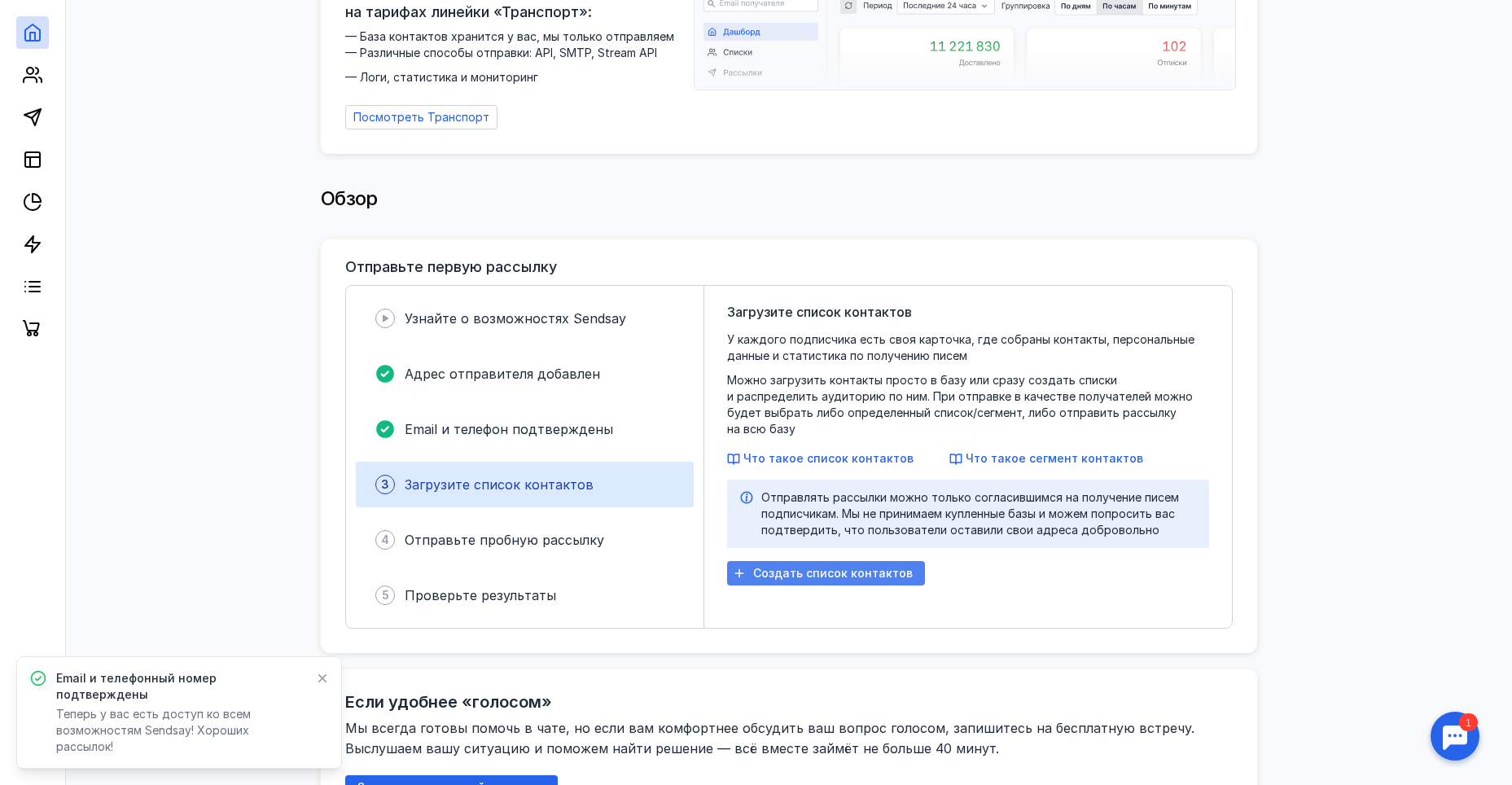
click at [827, 567] on span "Создать список контактов" at bounding box center [832, 573] width 159 height 14
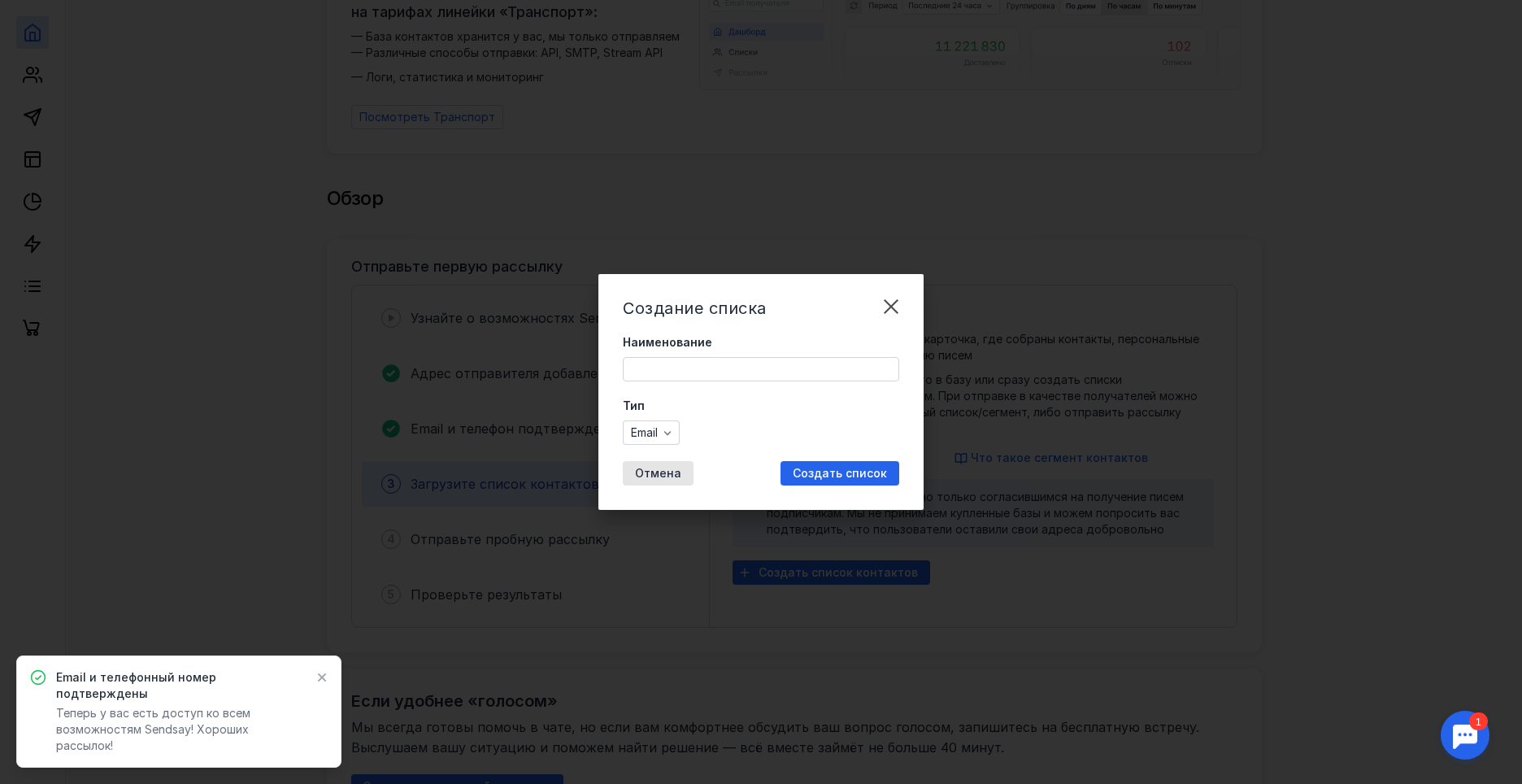
click at [703, 374] on input "Наименование" at bounding box center [761, 369] width 275 height 22
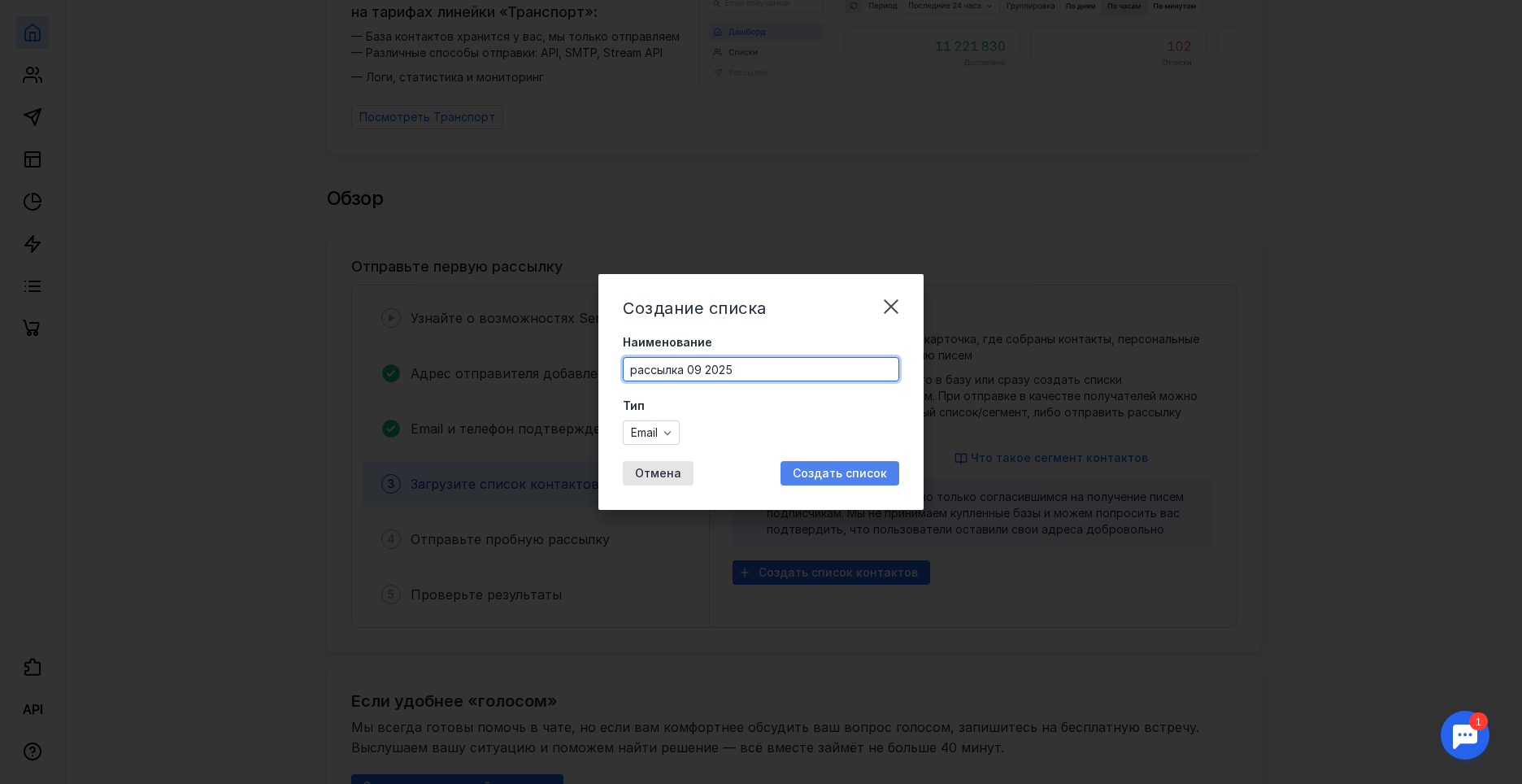
type input "рассылка 09 2025"
click at [809, 477] on span "Создать список" at bounding box center [840, 473] width 95 height 14
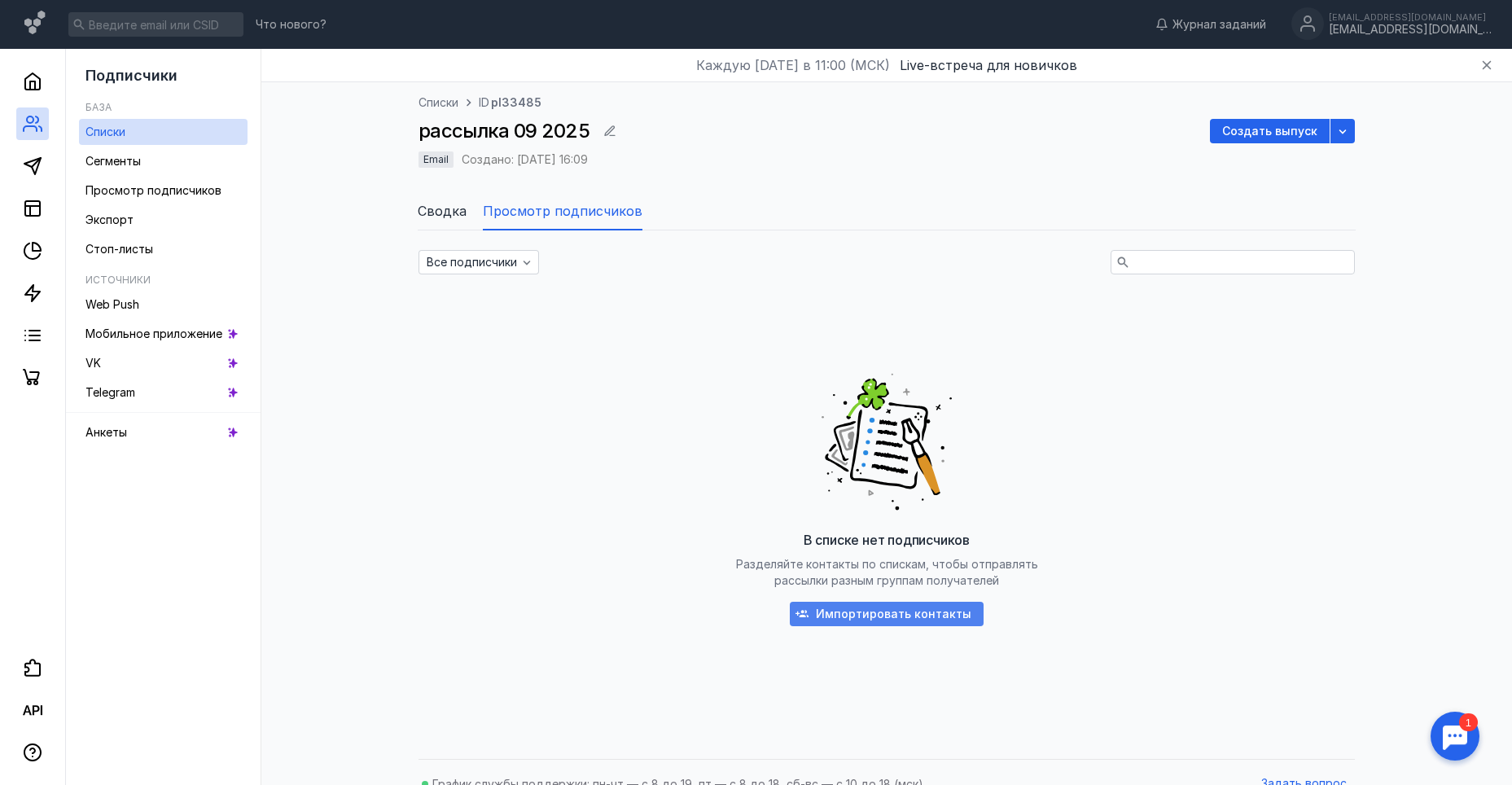
click at [871, 612] on span "Импортировать контакты" at bounding box center [893, 614] width 155 height 14
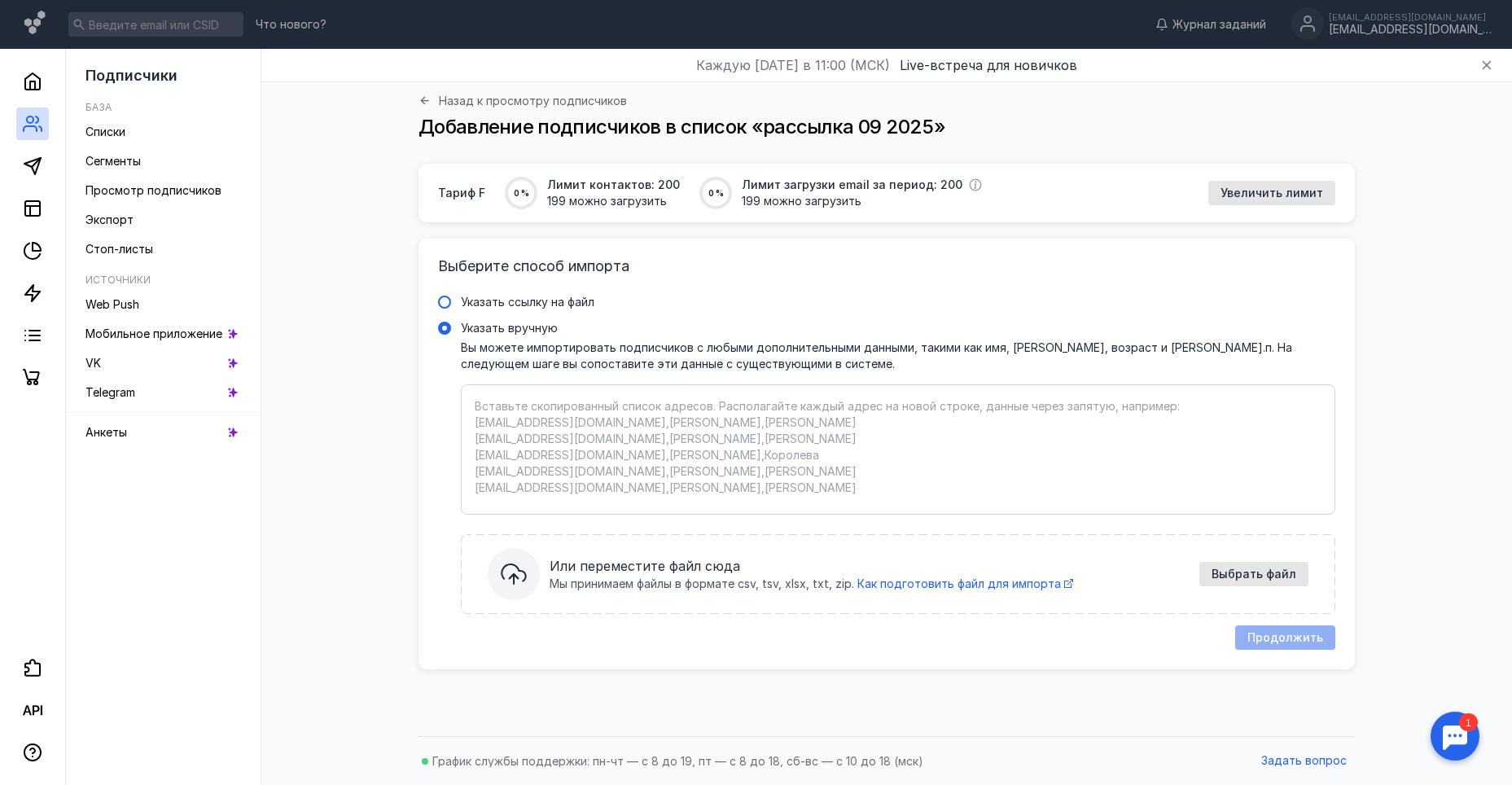
click at [503, 300] on span "Указать ссылку на файл" at bounding box center [527, 301] width 134 height 14
click at [0, 0] on input "Указать ссылку на файл" at bounding box center [0, 0] width 0 height 0
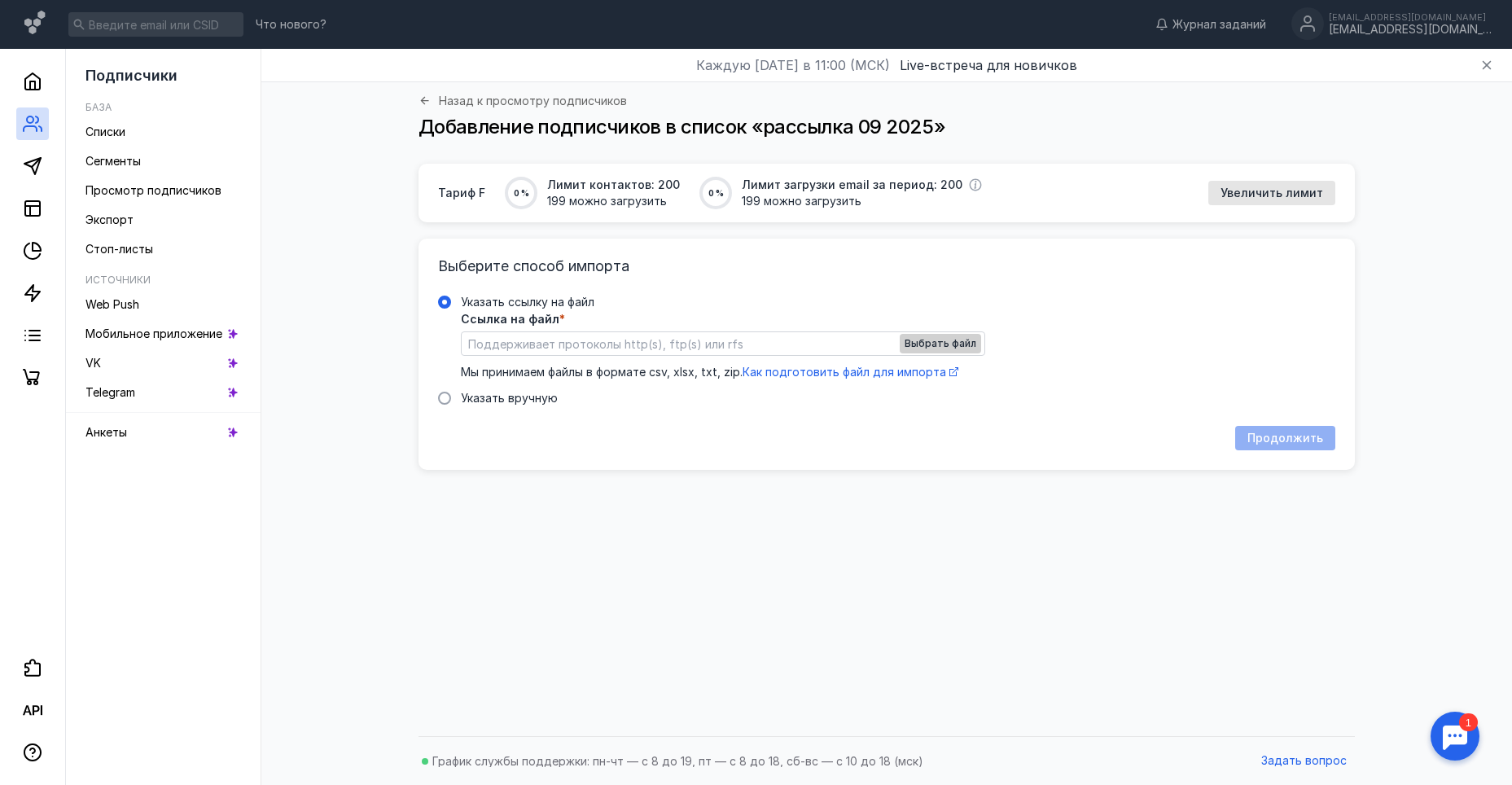
click at [953, 339] on span "Выбрать файл" at bounding box center [940, 344] width 71 height 12
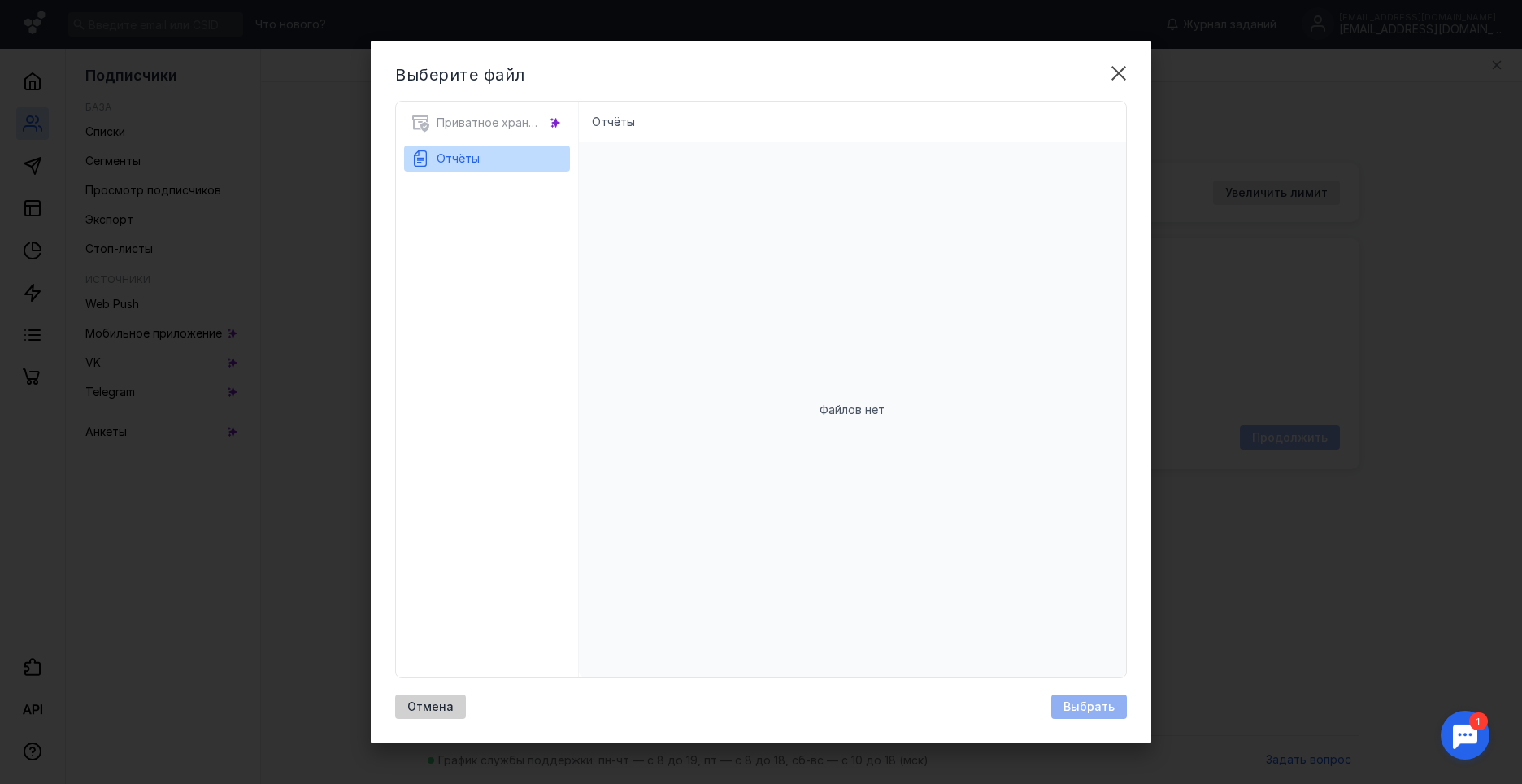
click at [427, 694] on div "Отмена" at bounding box center [430, 706] width 70 height 24
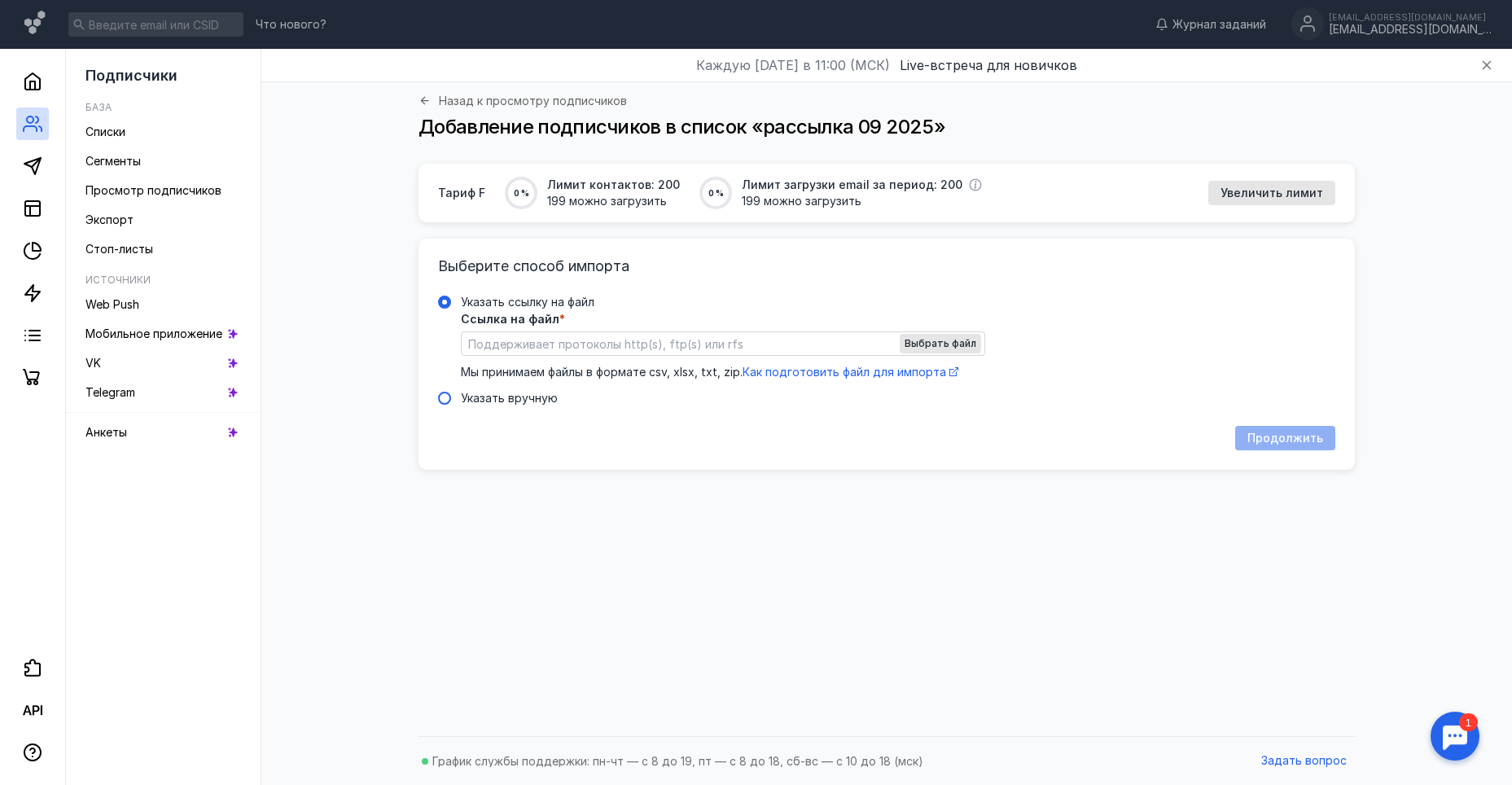
click at [500, 395] on span "Указать вручную" at bounding box center [509, 397] width 97 height 14
click at [0, 0] on input "Указать вручную" at bounding box center [0, 0] width 0 height 0
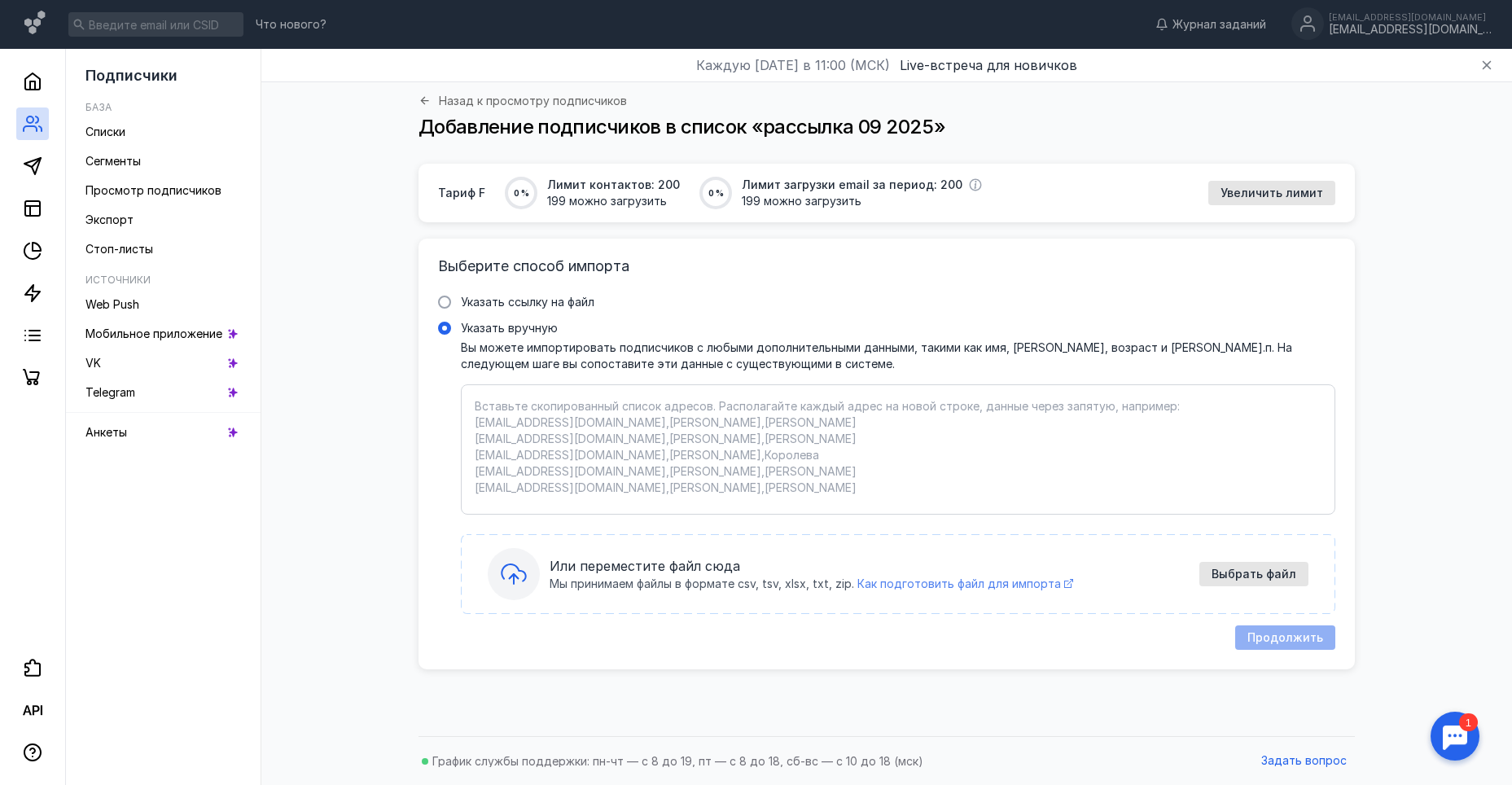
click at [893, 581] on span "Как подготовить файл для импорта" at bounding box center [958, 583] width 203 height 14
click at [1258, 568] on span "Выбрать файл" at bounding box center [1254, 574] width 85 height 14
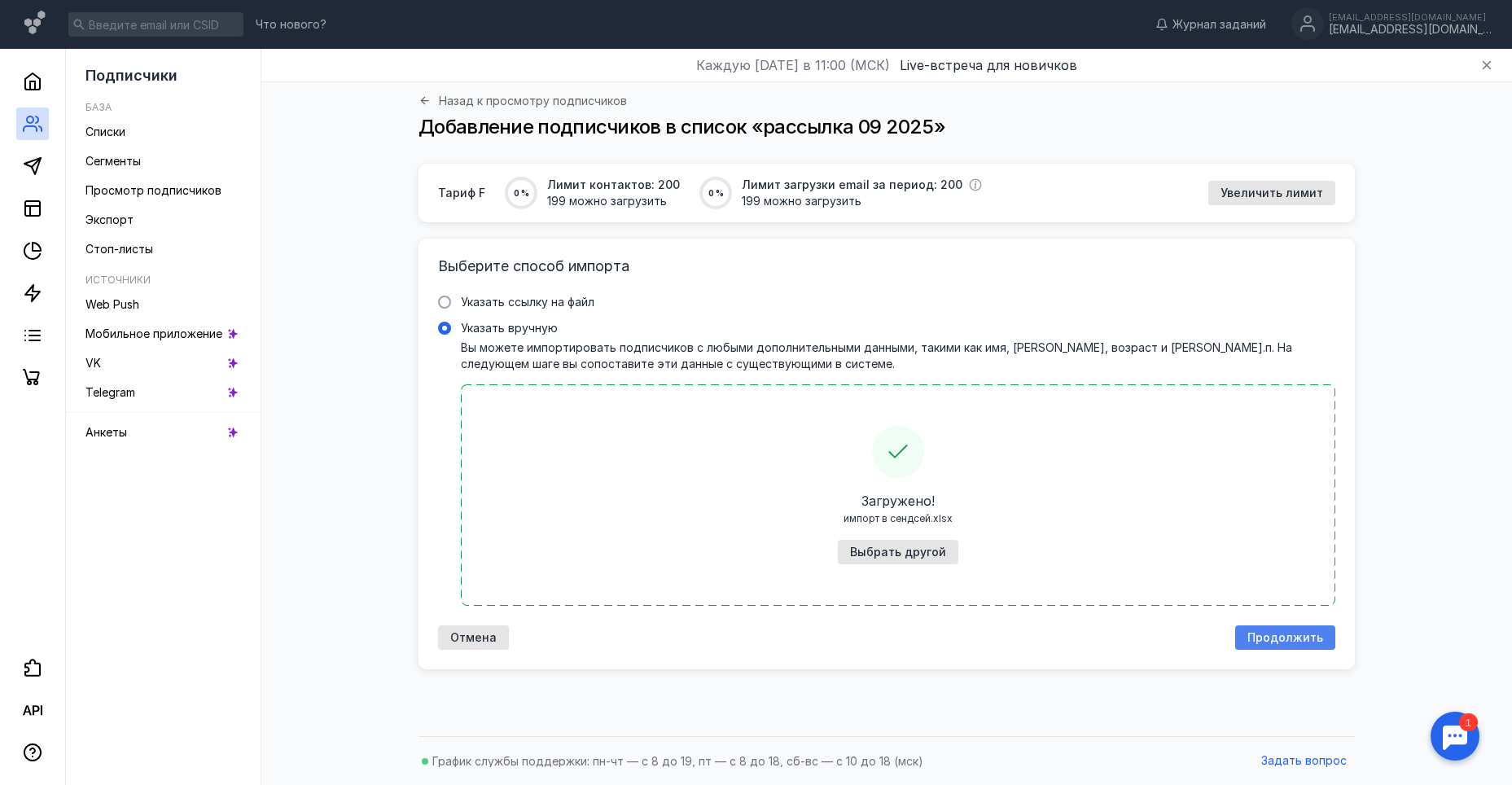
click at [1273, 631] on span "Продолжить" at bounding box center [1285, 637] width 76 height 14
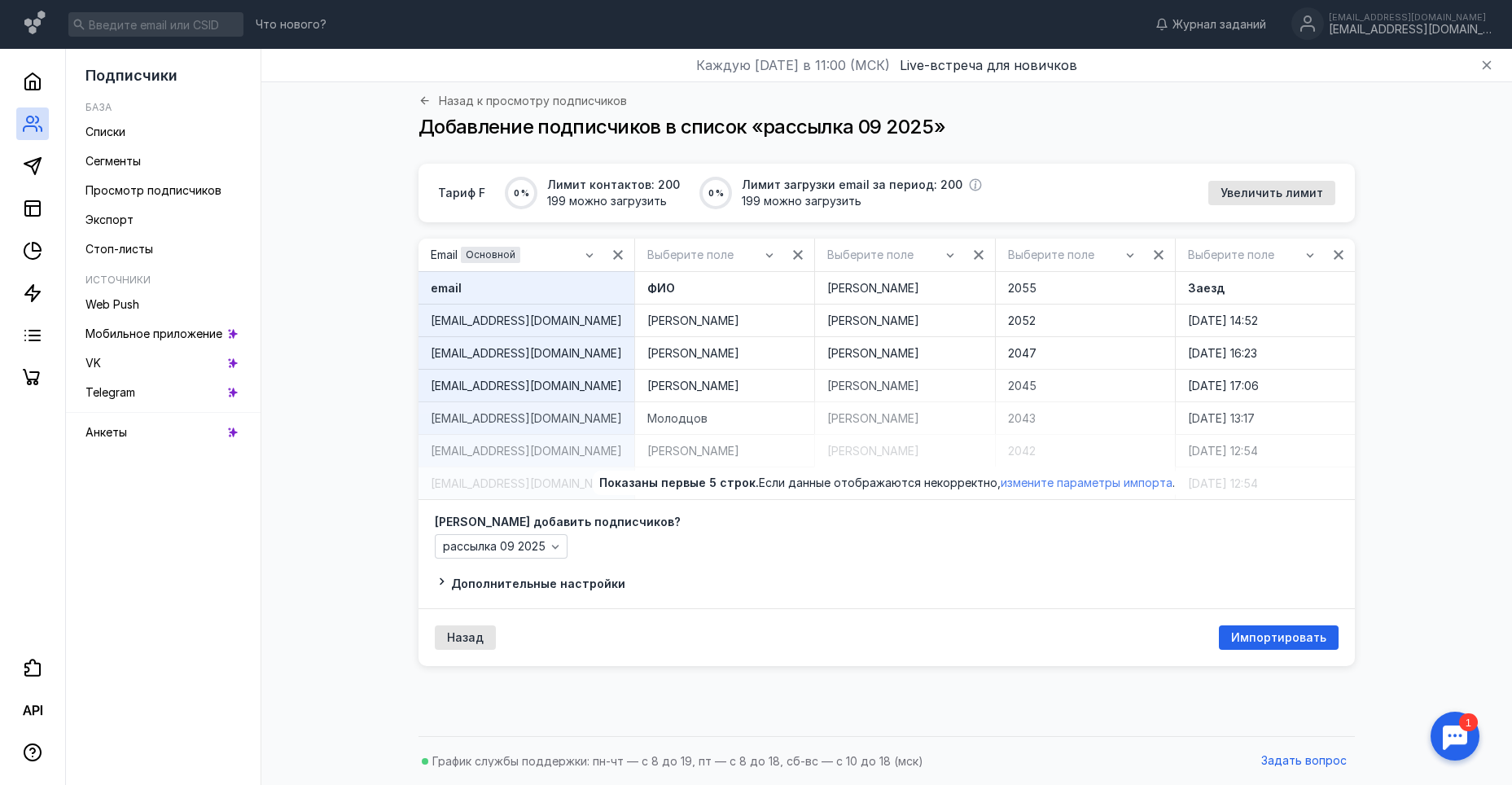
click at [1059, 481] on span "измените параметры импорта" at bounding box center [1086, 482] width 172 height 14
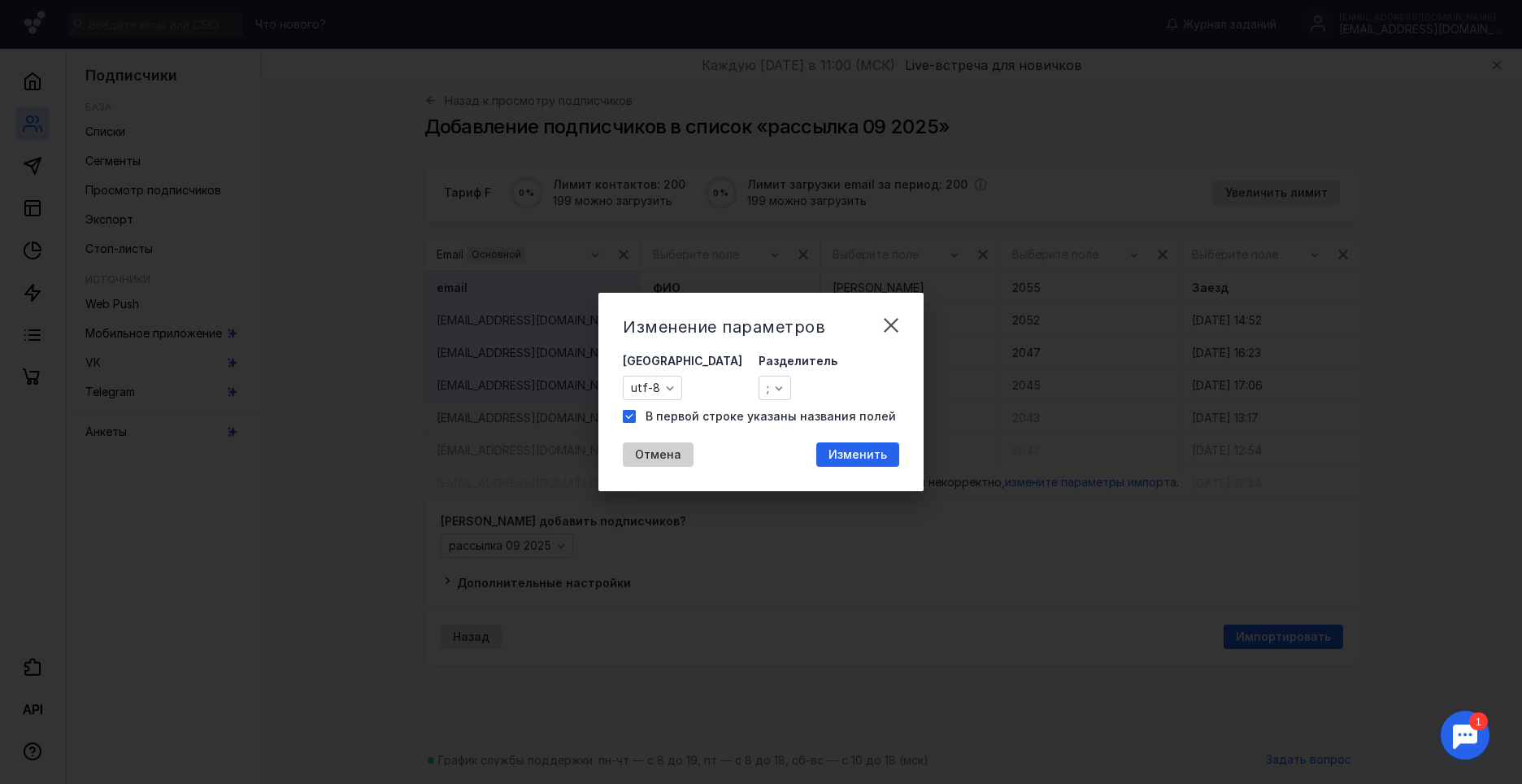
click at [647, 456] on span "Отмена" at bounding box center [658, 455] width 46 height 14
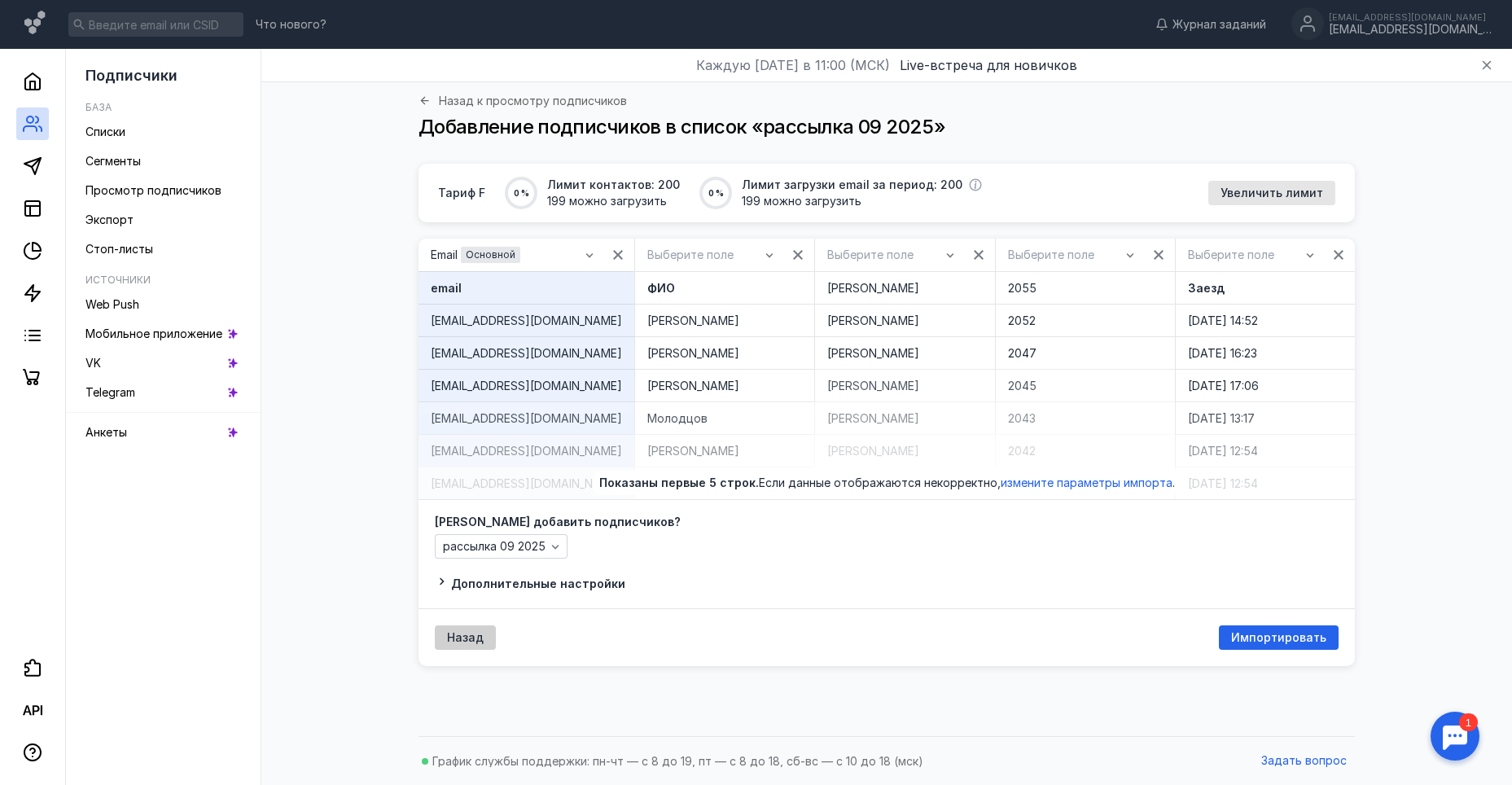
click at [474, 635] on span "Назад" at bounding box center [466, 637] width 37 height 14
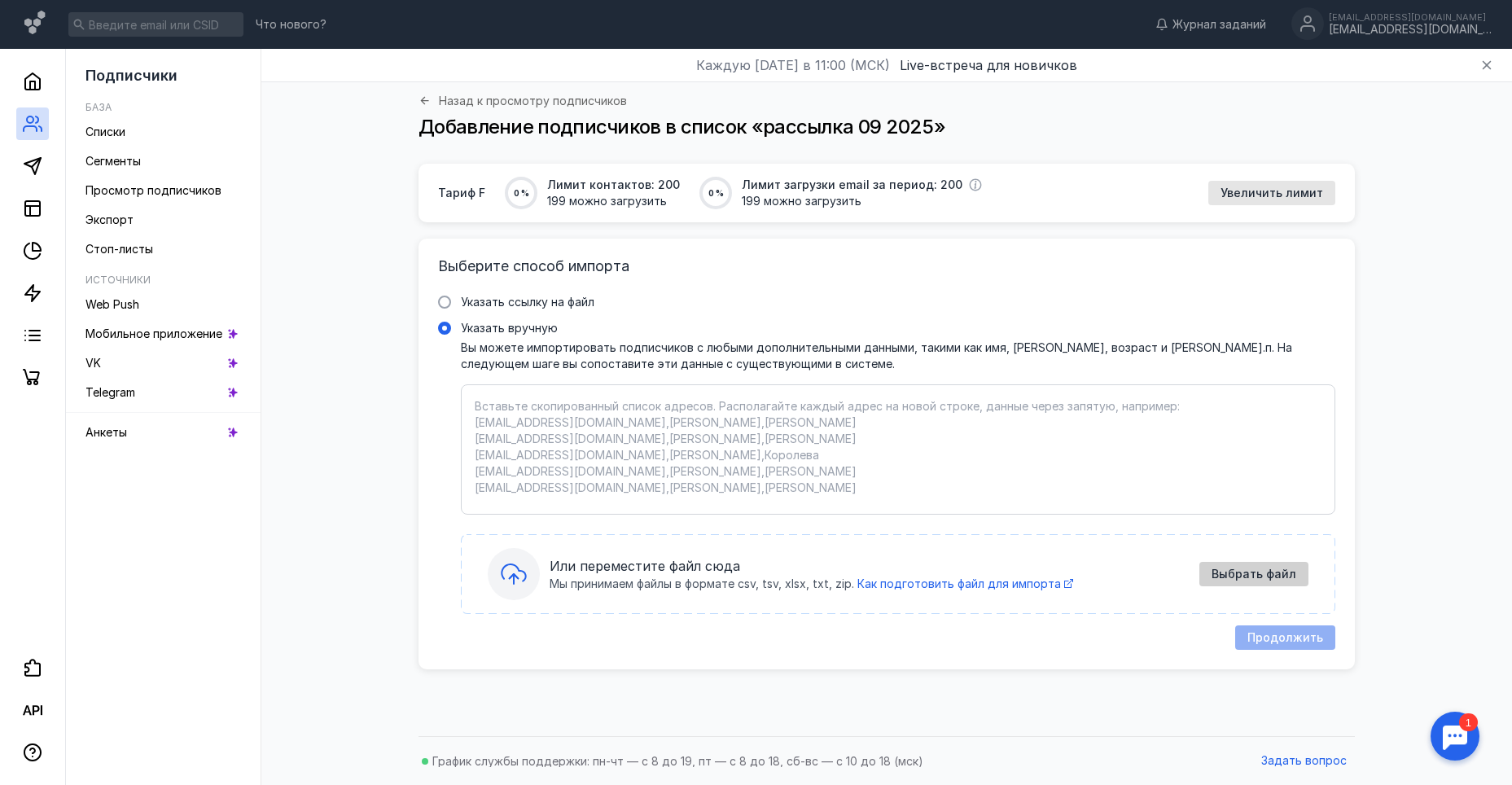
click at [1236, 573] on span "Выбрать файл" at bounding box center [1254, 574] width 85 height 14
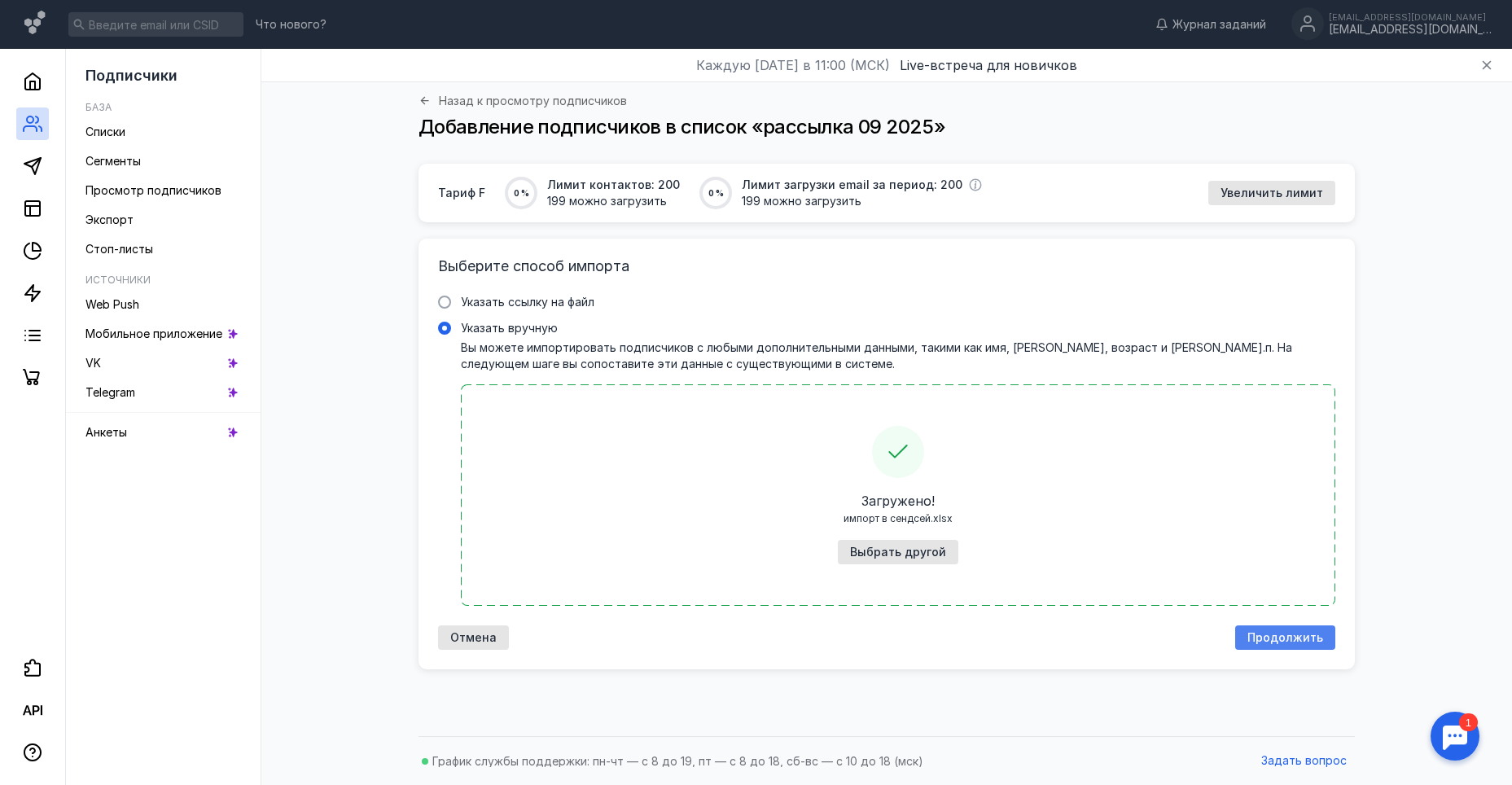
click at [1276, 640] on span "Продолжить" at bounding box center [1285, 637] width 76 height 14
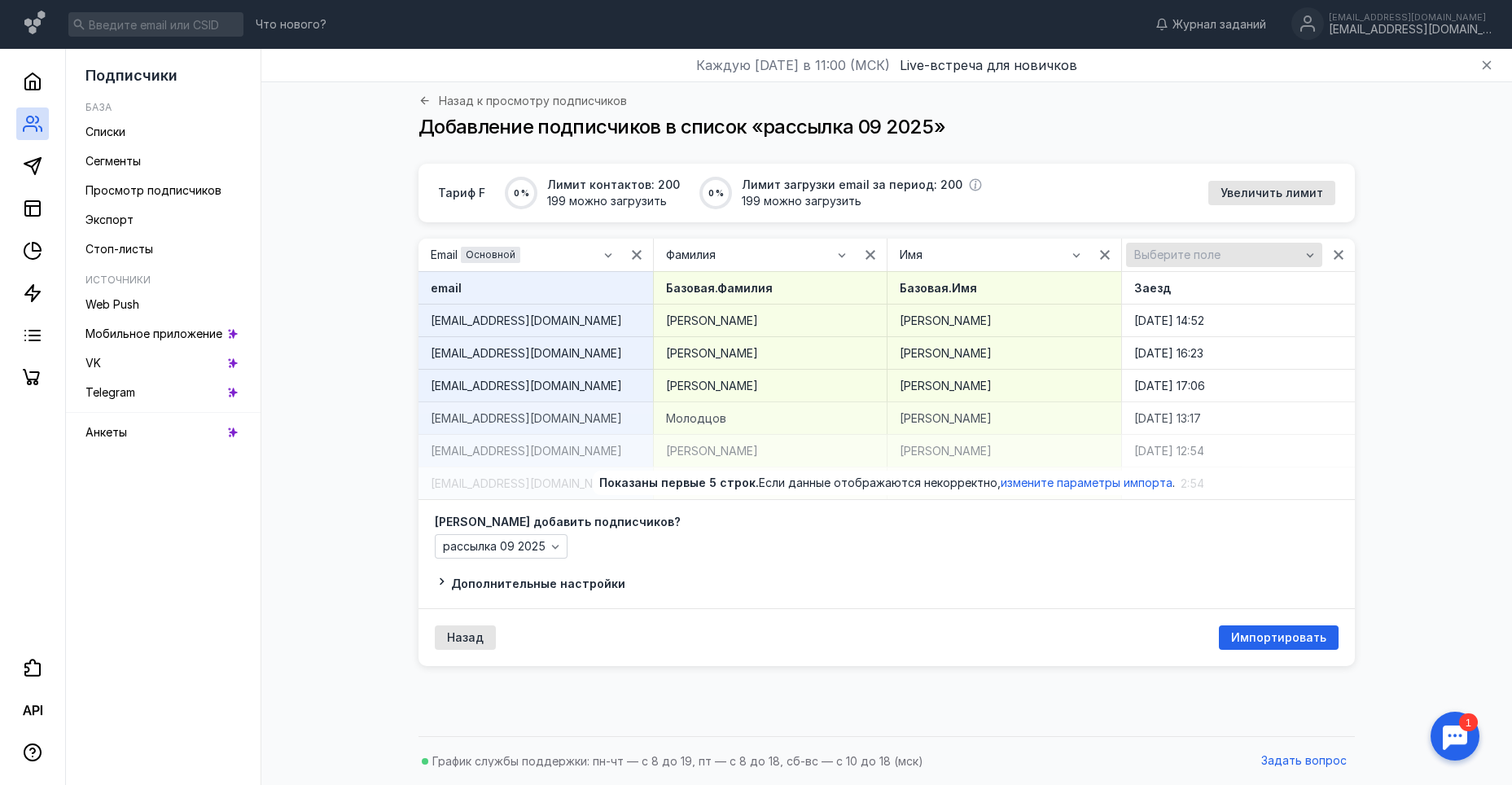
click at [1307, 259] on icon "button" at bounding box center [1310, 255] width 13 height 13
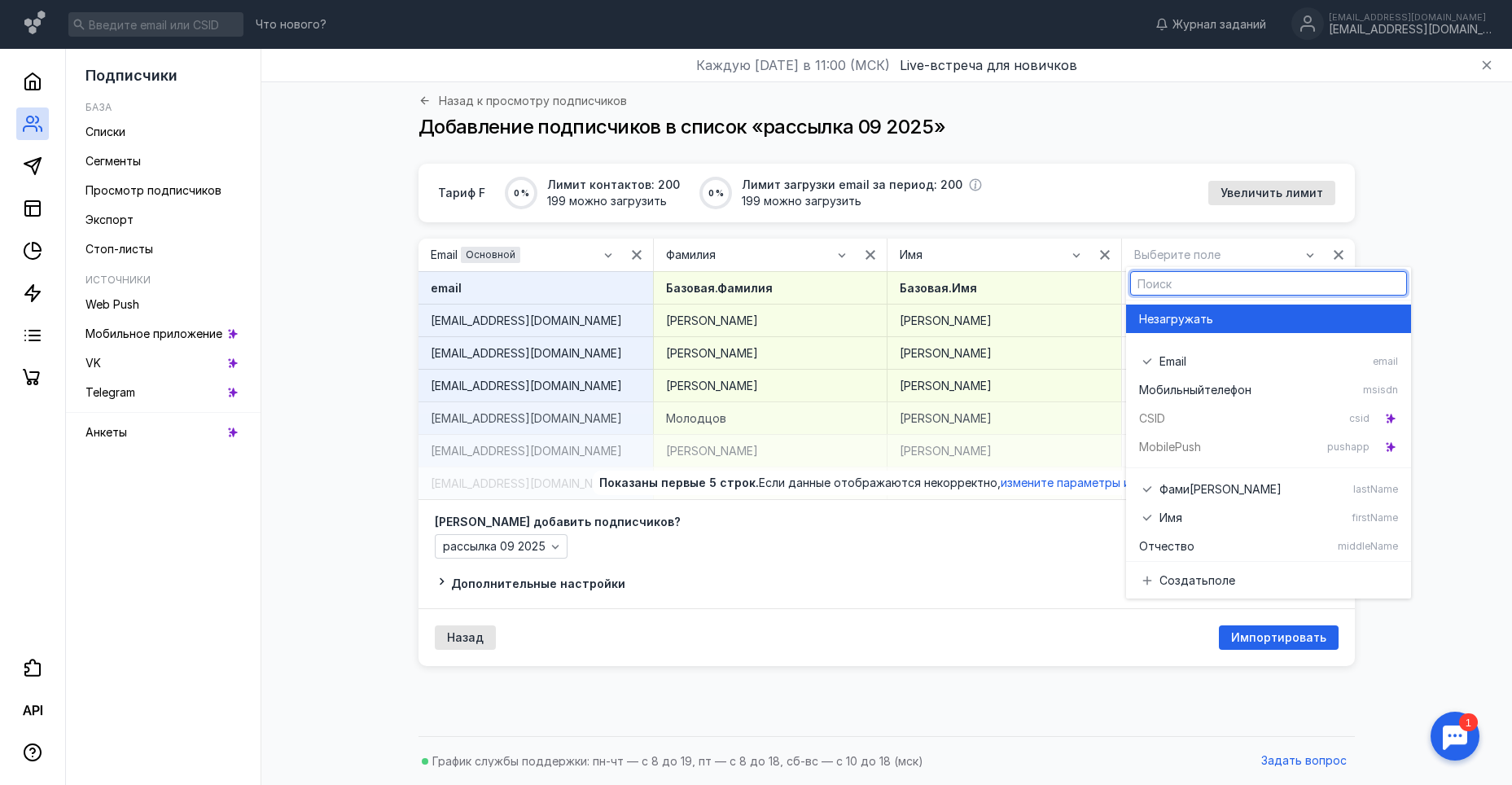
click at [1227, 322] on div "Не загружать" at bounding box center [1268, 319] width 259 height 17
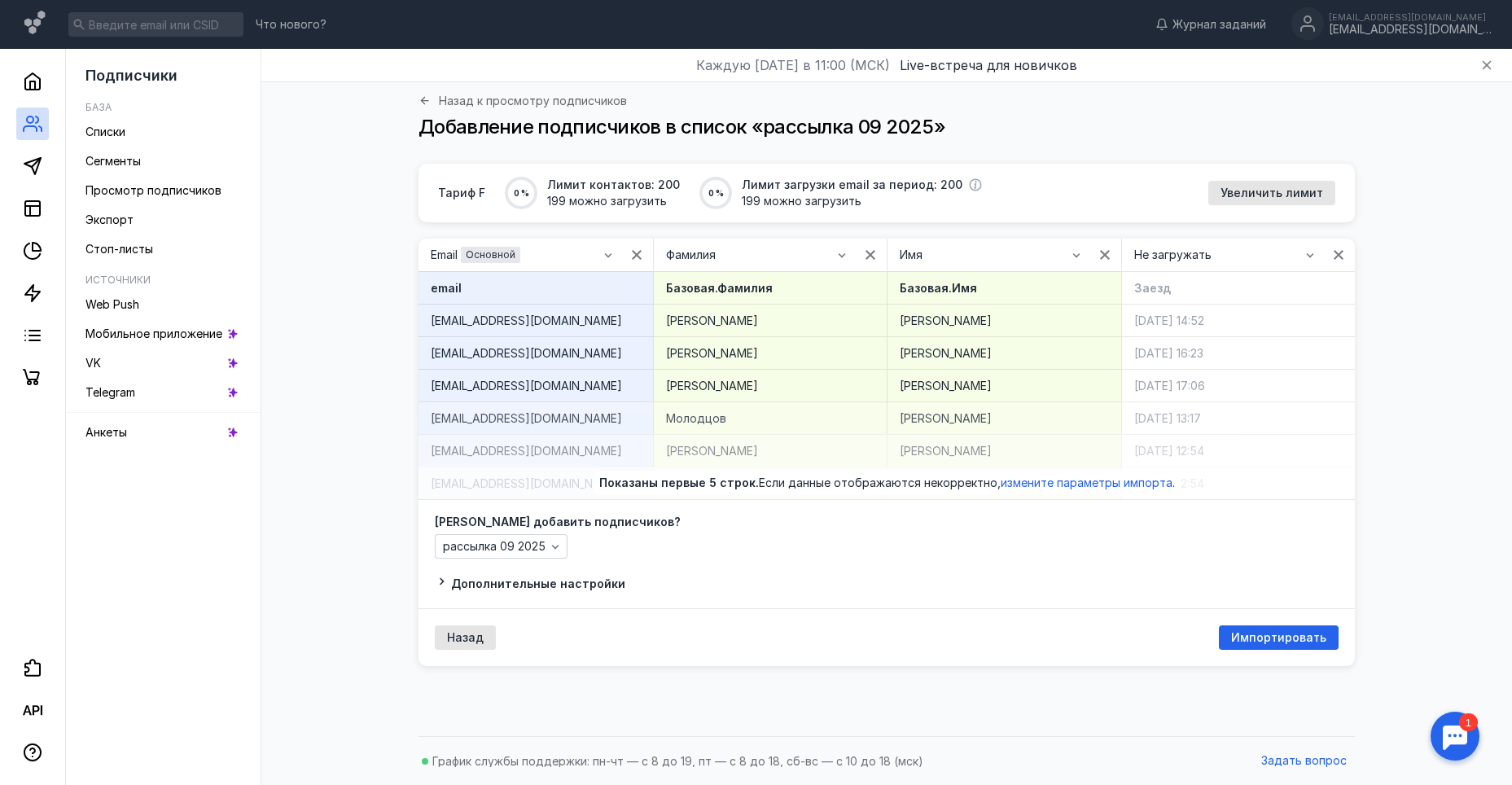
click at [531, 583] on span "Дополнительные настройки" at bounding box center [538, 583] width 174 height 14
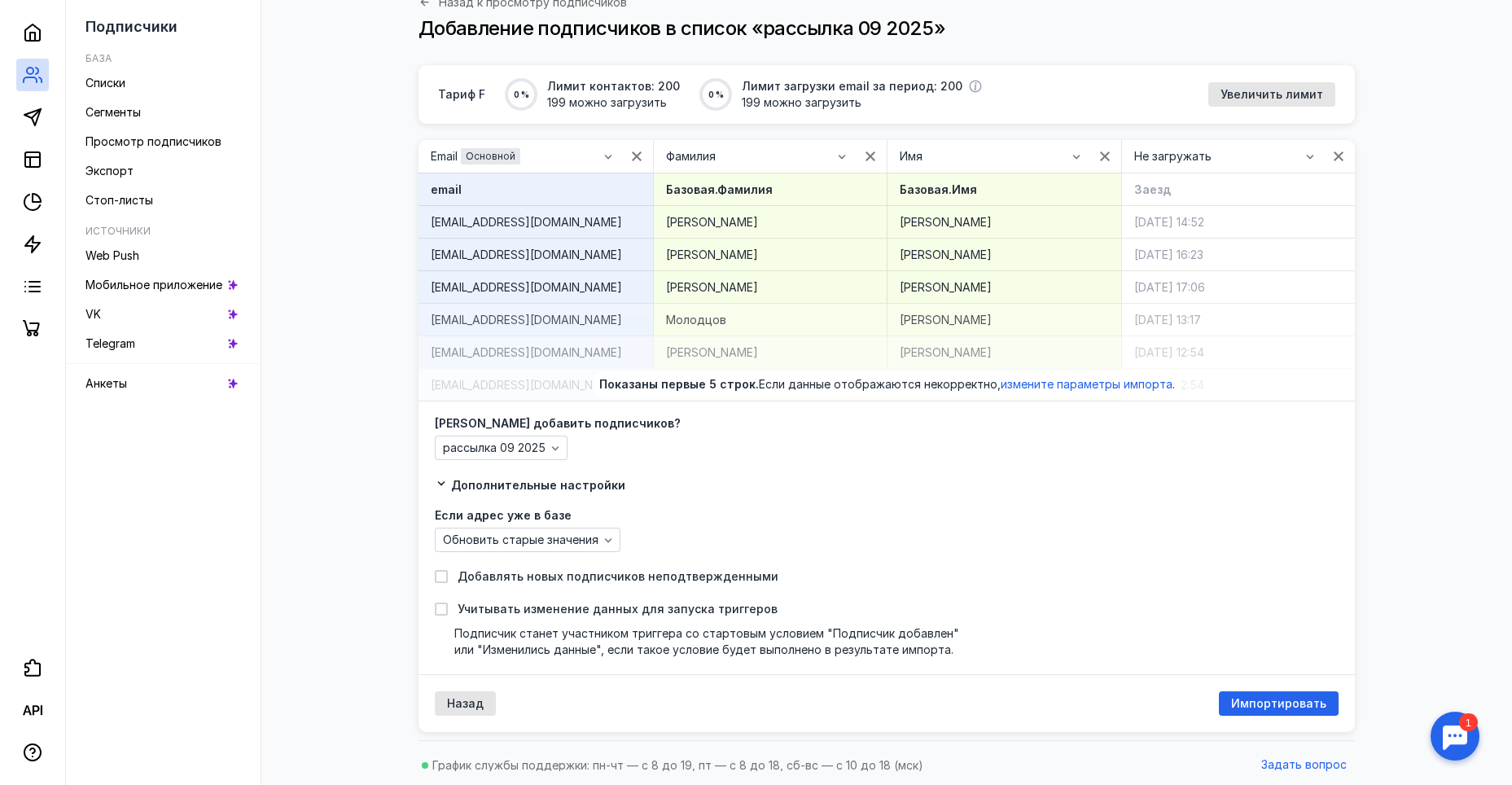
scroll to position [103, 0]
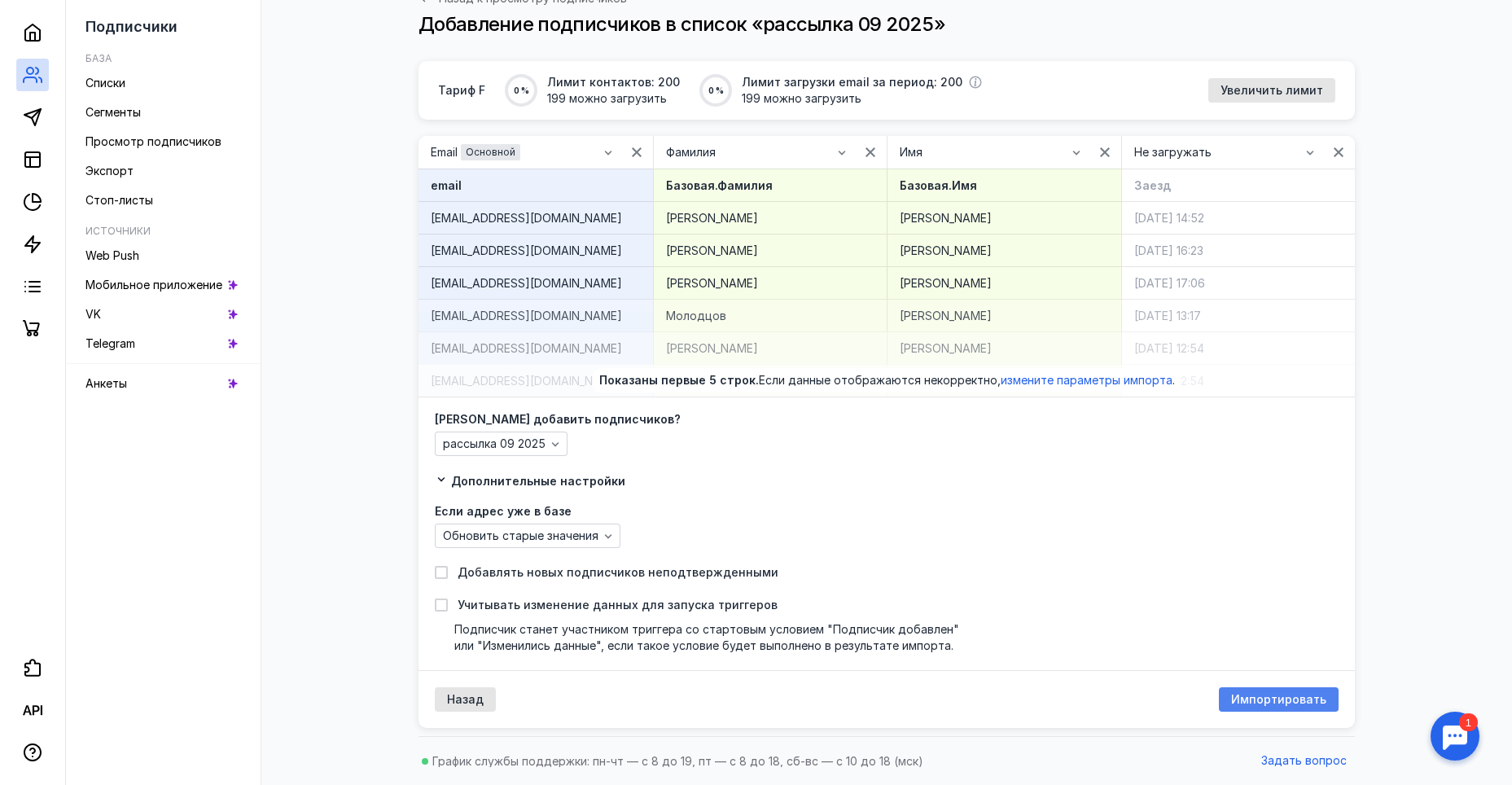
click at [1269, 699] on span "Импортировать" at bounding box center [1278, 700] width 95 height 14
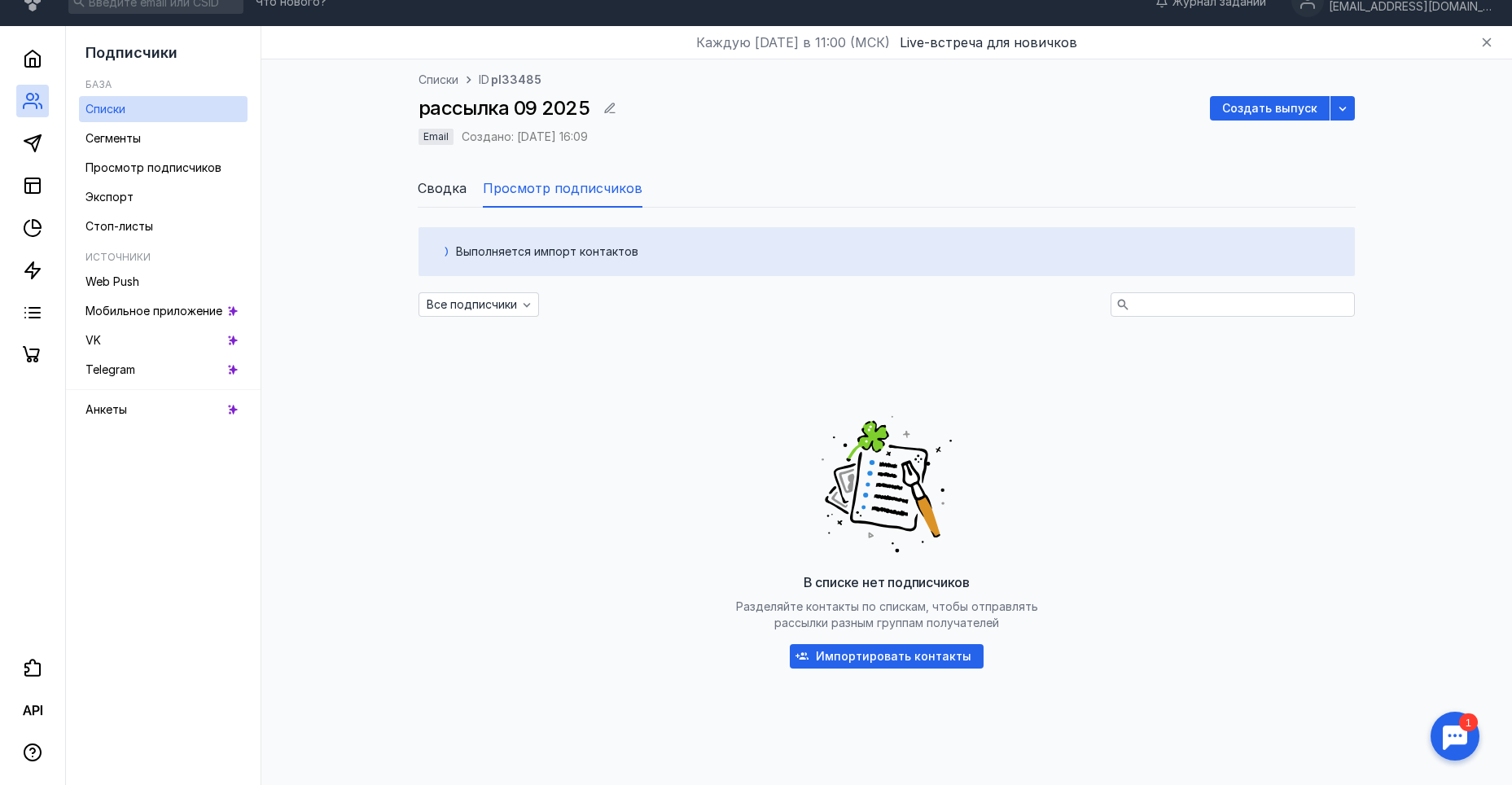
scroll to position [74, 0]
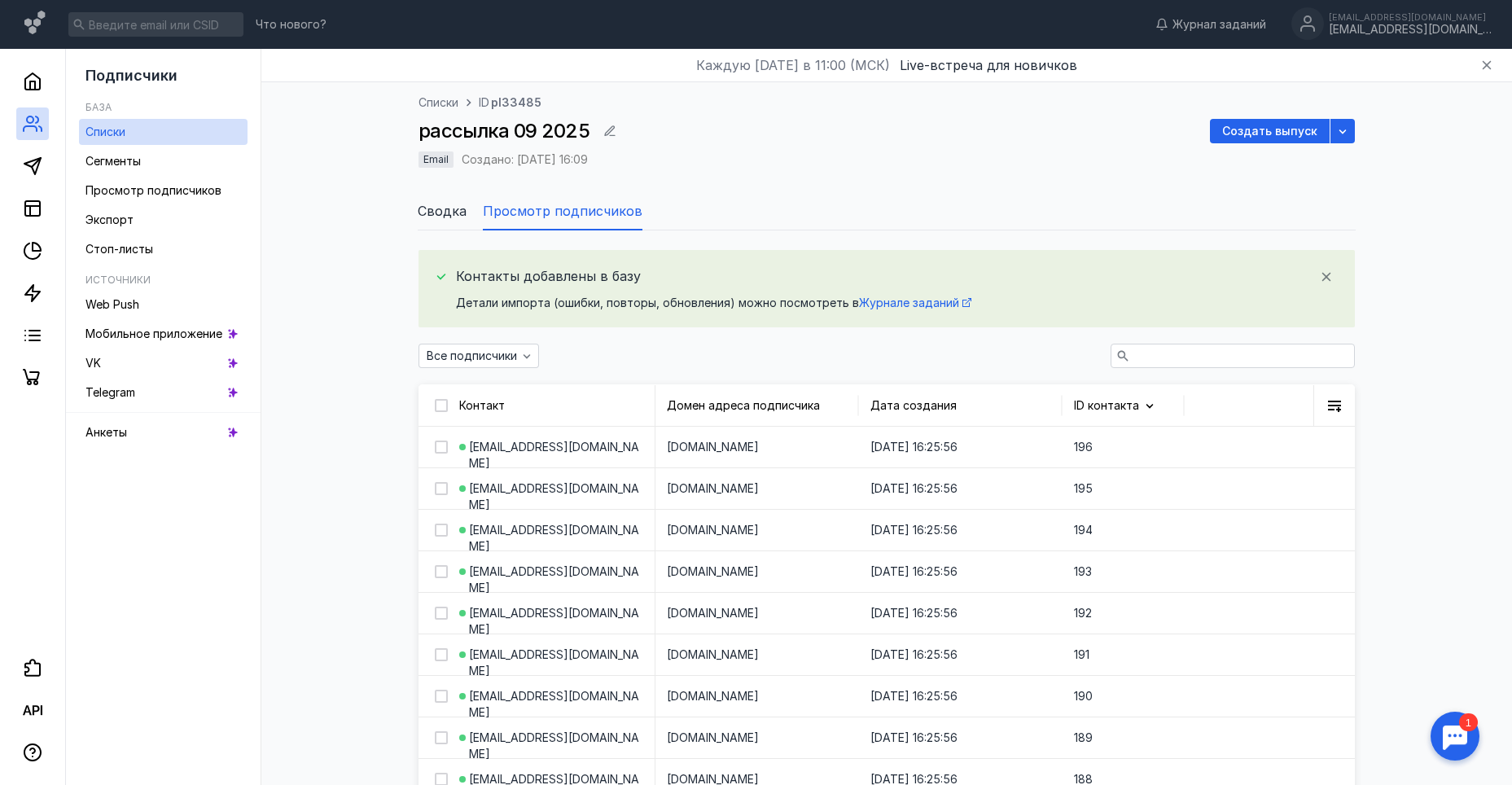
click at [448, 215] on span "Сводка" at bounding box center [441, 211] width 49 height 20
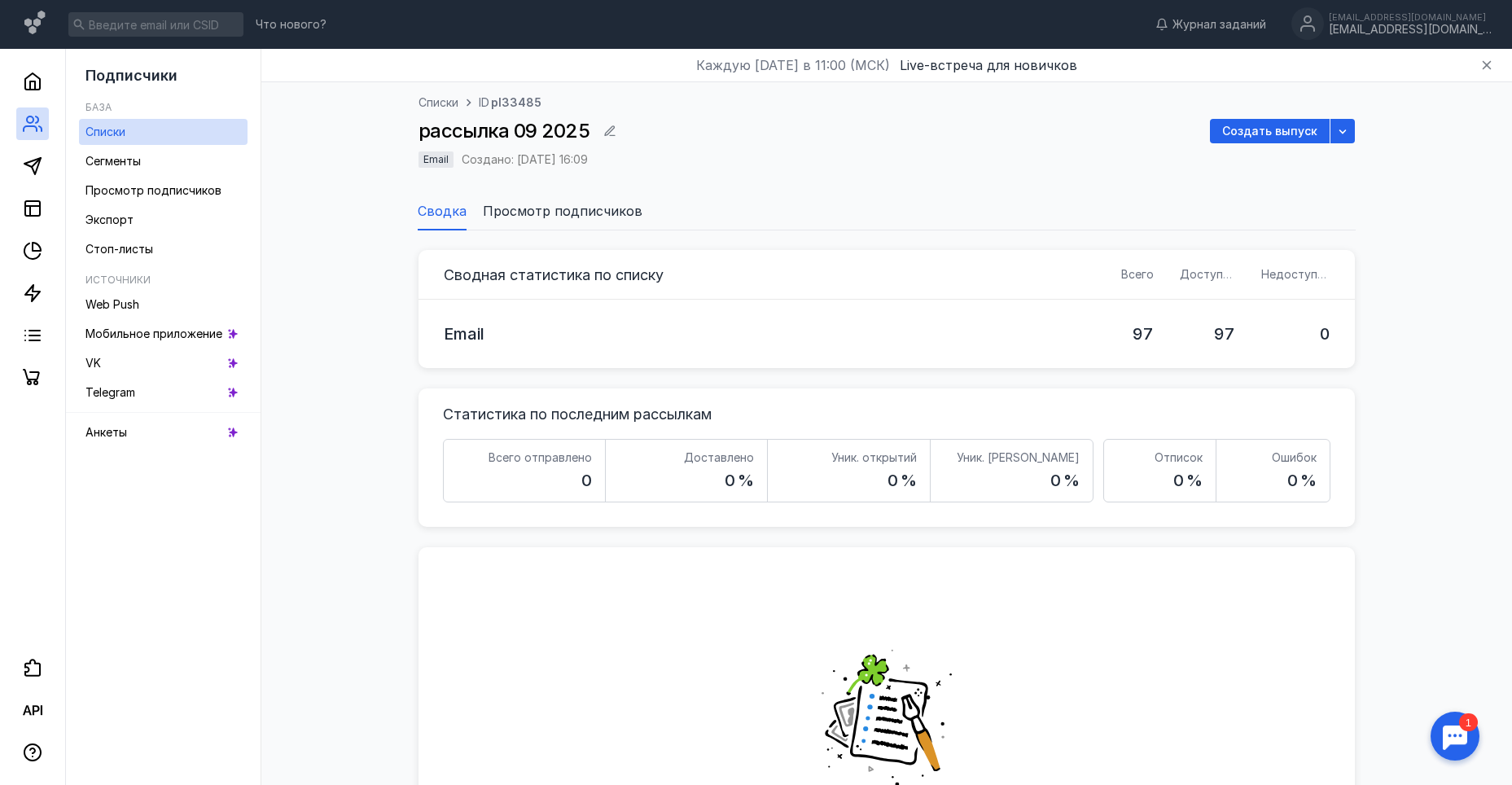
click at [520, 205] on span "Просмотр подписчиков" at bounding box center [563, 211] width 159 height 20
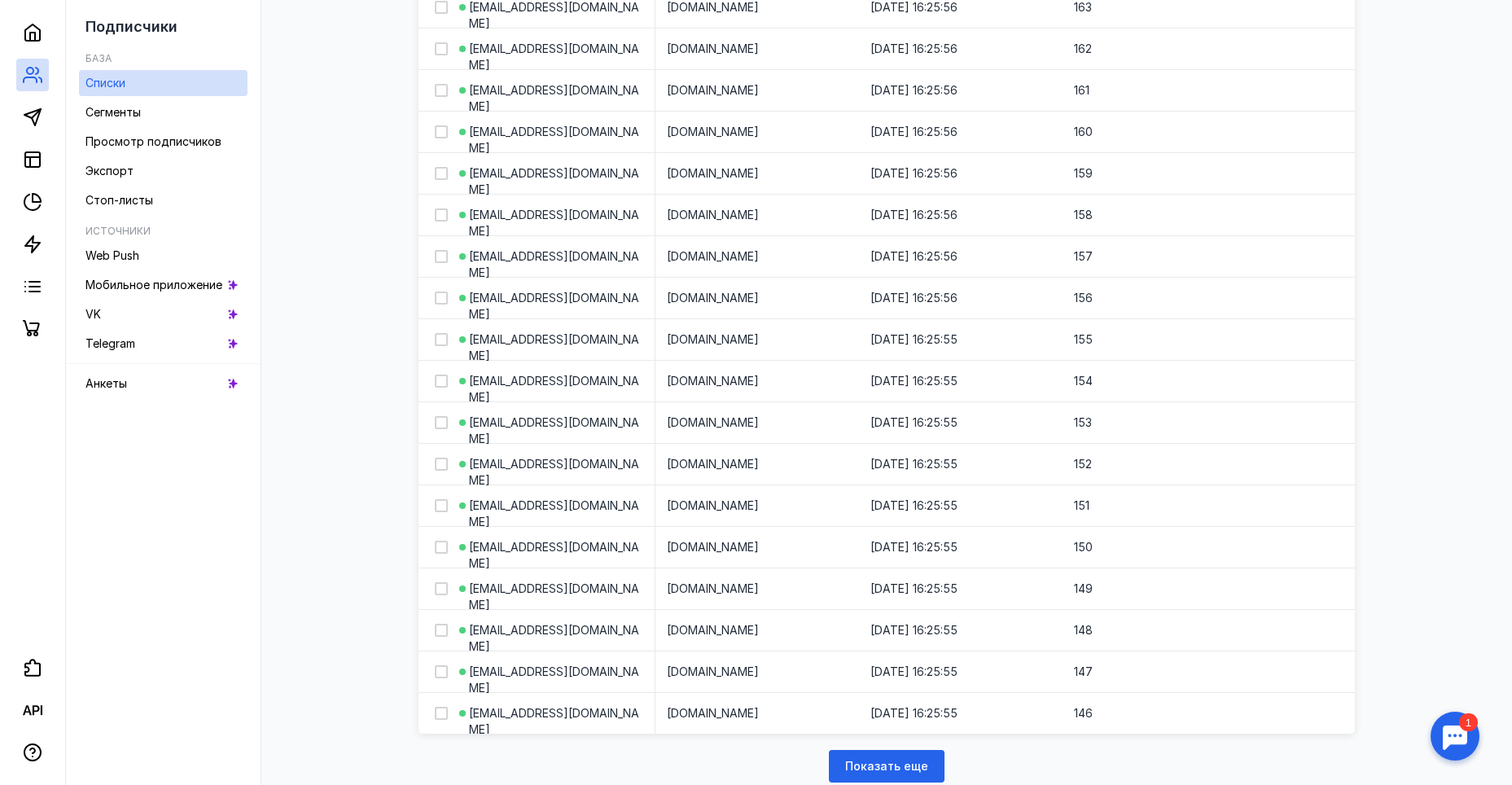
scroll to position [1839, 0]
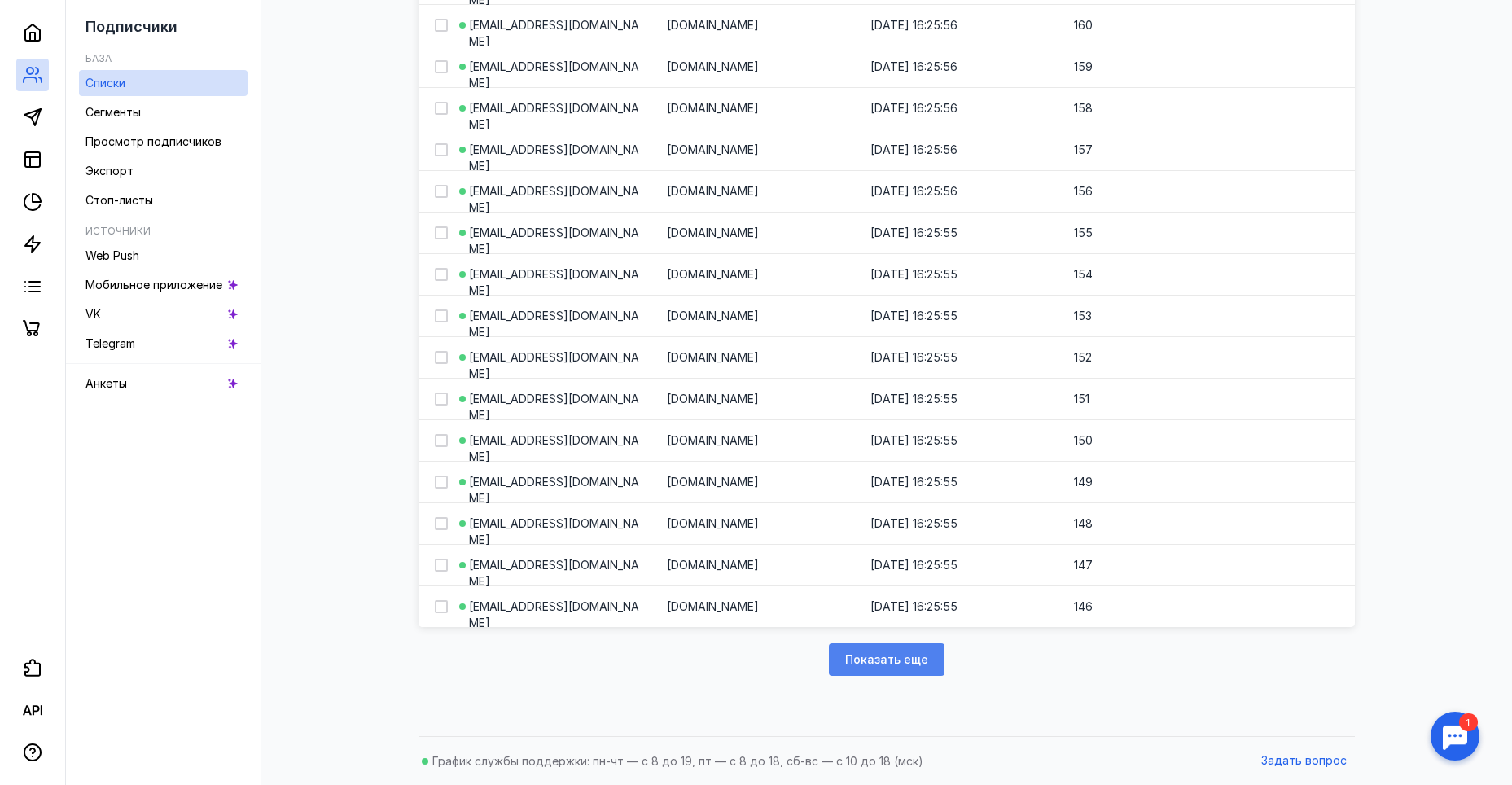
click at [900, 659] on span "Показать еще" at bounding box center [886, 660] width 83 height 14
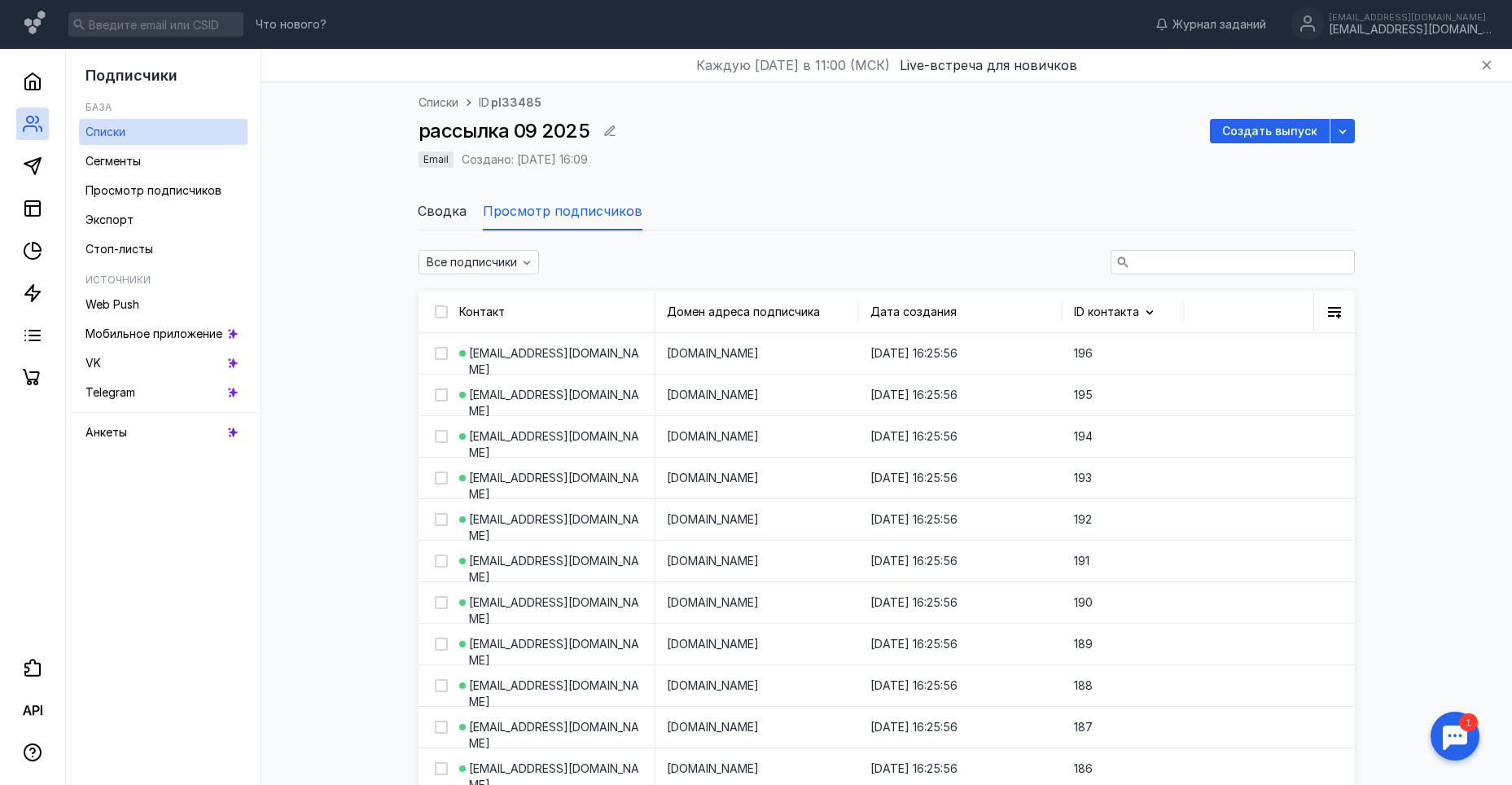
click at [443, 208] on span "Сводка" at bounding box center [441, 211] width 49 height 20
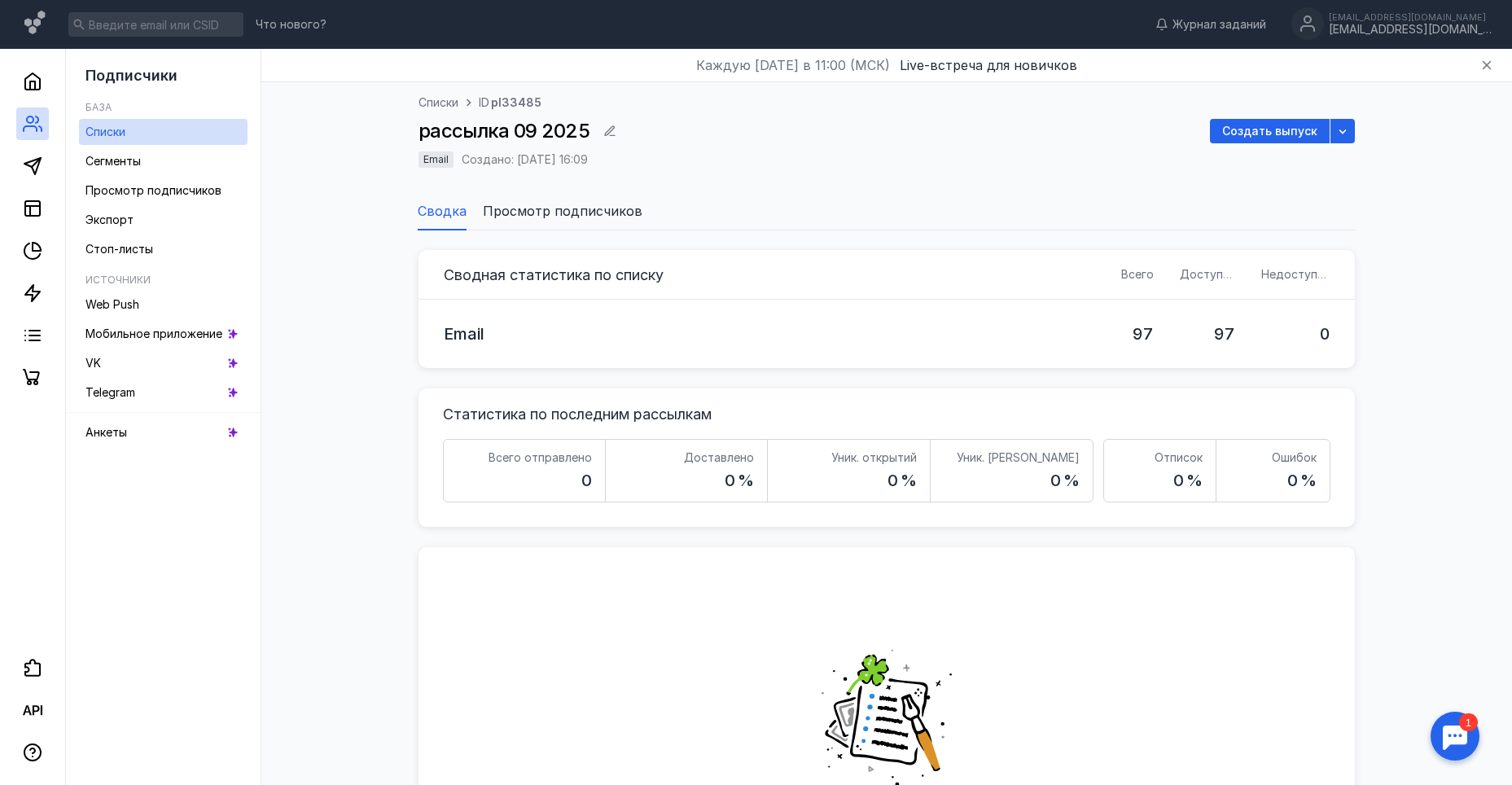
click at [555, 212] on span "Просмотр подписчиков" at bounding box center [563, 211] width 159 height 20
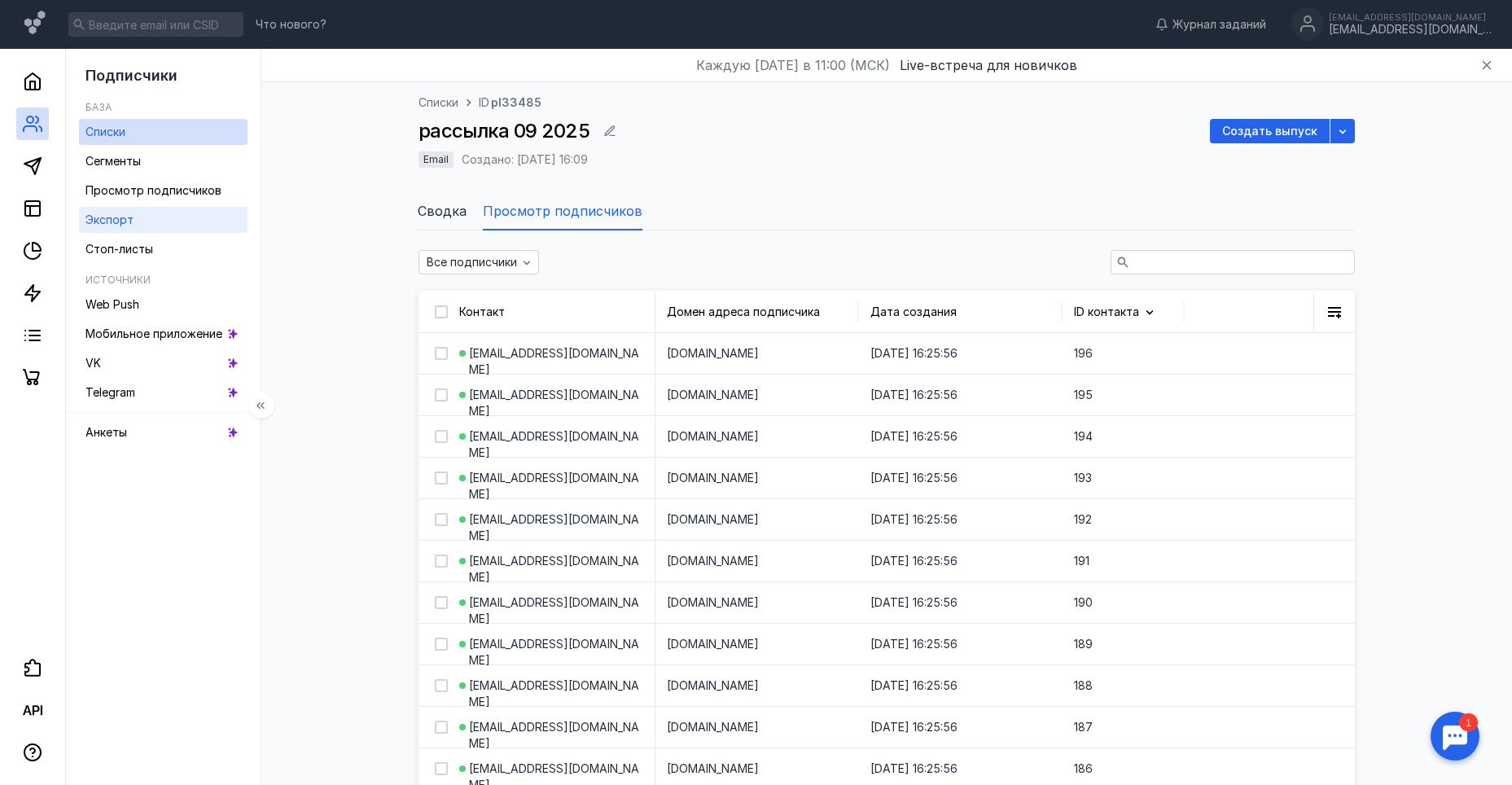
click at [143, 217] on link "Экспорт" at bounding box center [163, 219] width 168 height 26
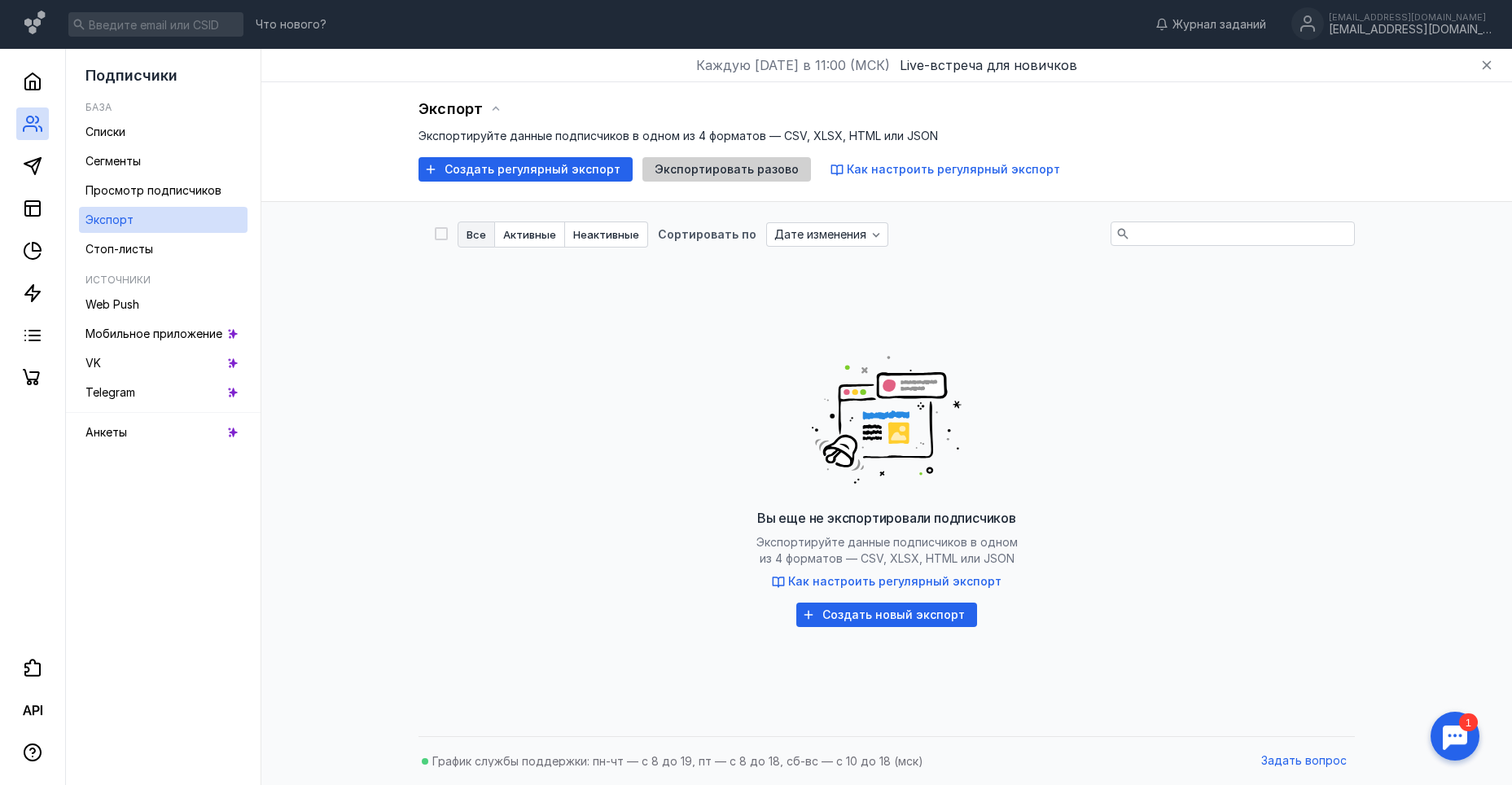
click at [697, 175] on span "Экспортировать разово" at bounding box center [727, 169] width 144 height 14
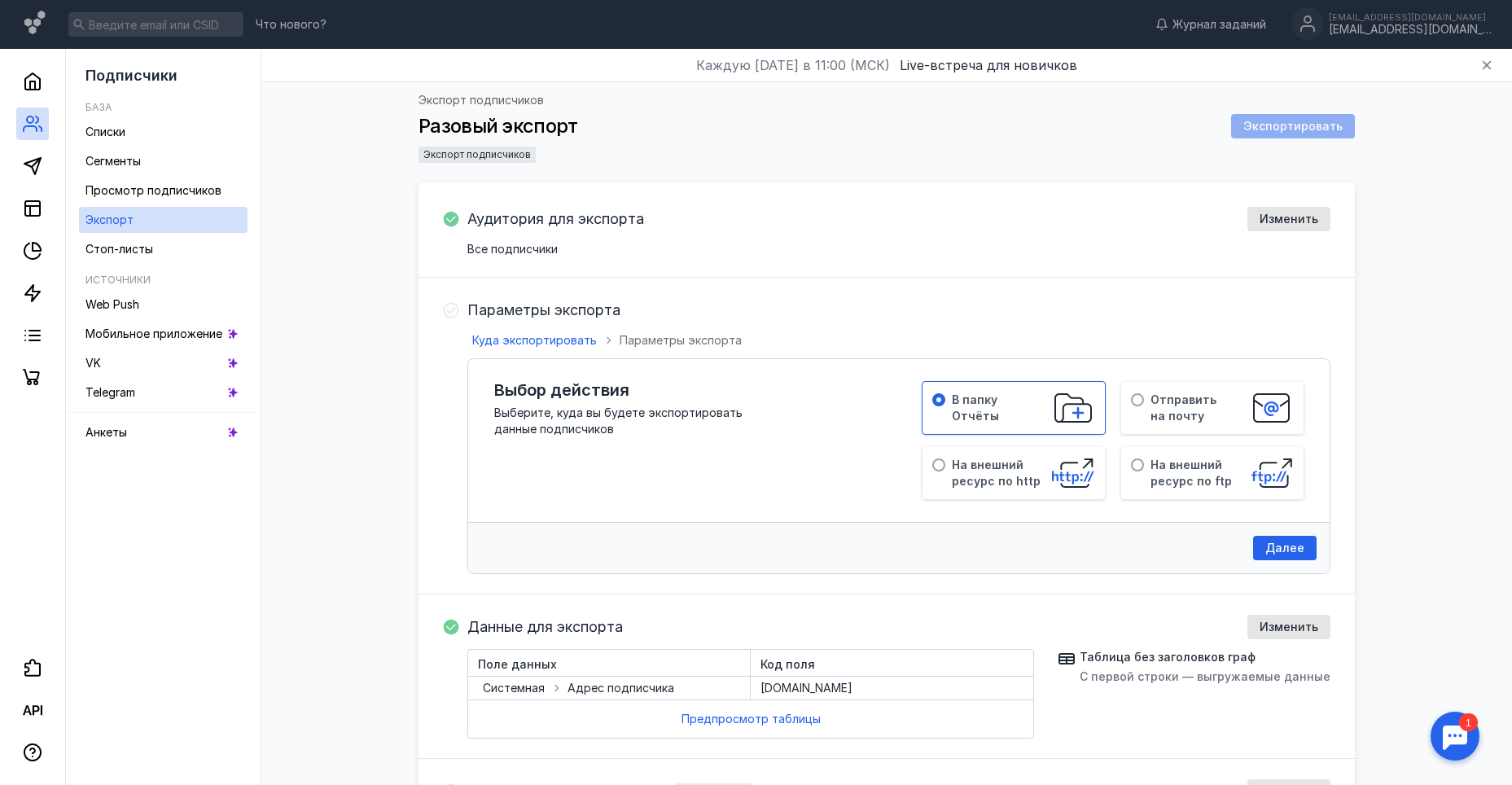
click at [534, 246] on span "Все подписчики" at bounding box center [899, 249] width 863 height 17
click at [39, 124] on icon at bounding box center [32, 124] width 20 height 20
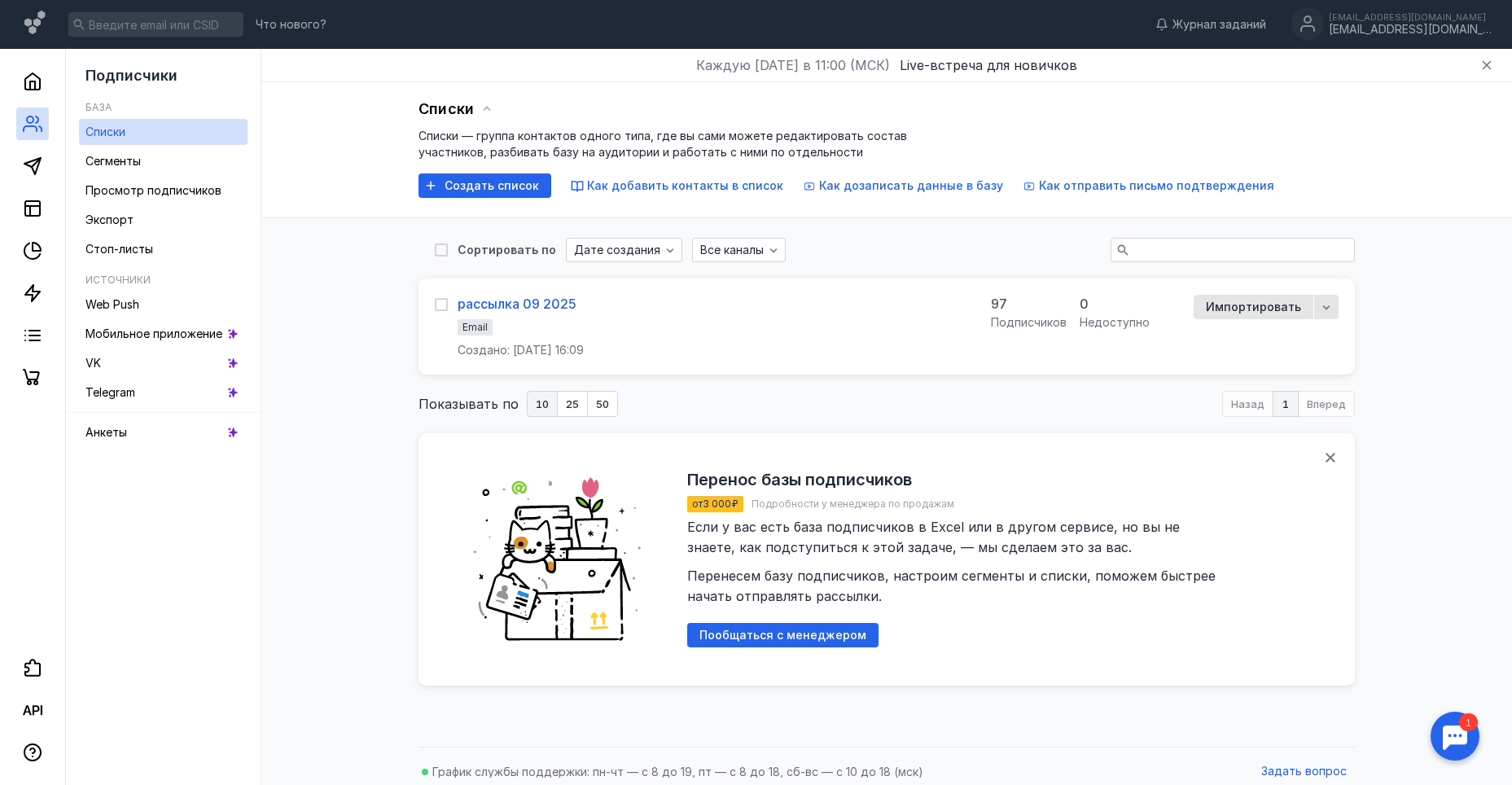
click at [519, 299] on div "рассылка 09 2025" at bounding box center [516, 304] width 119 height 17
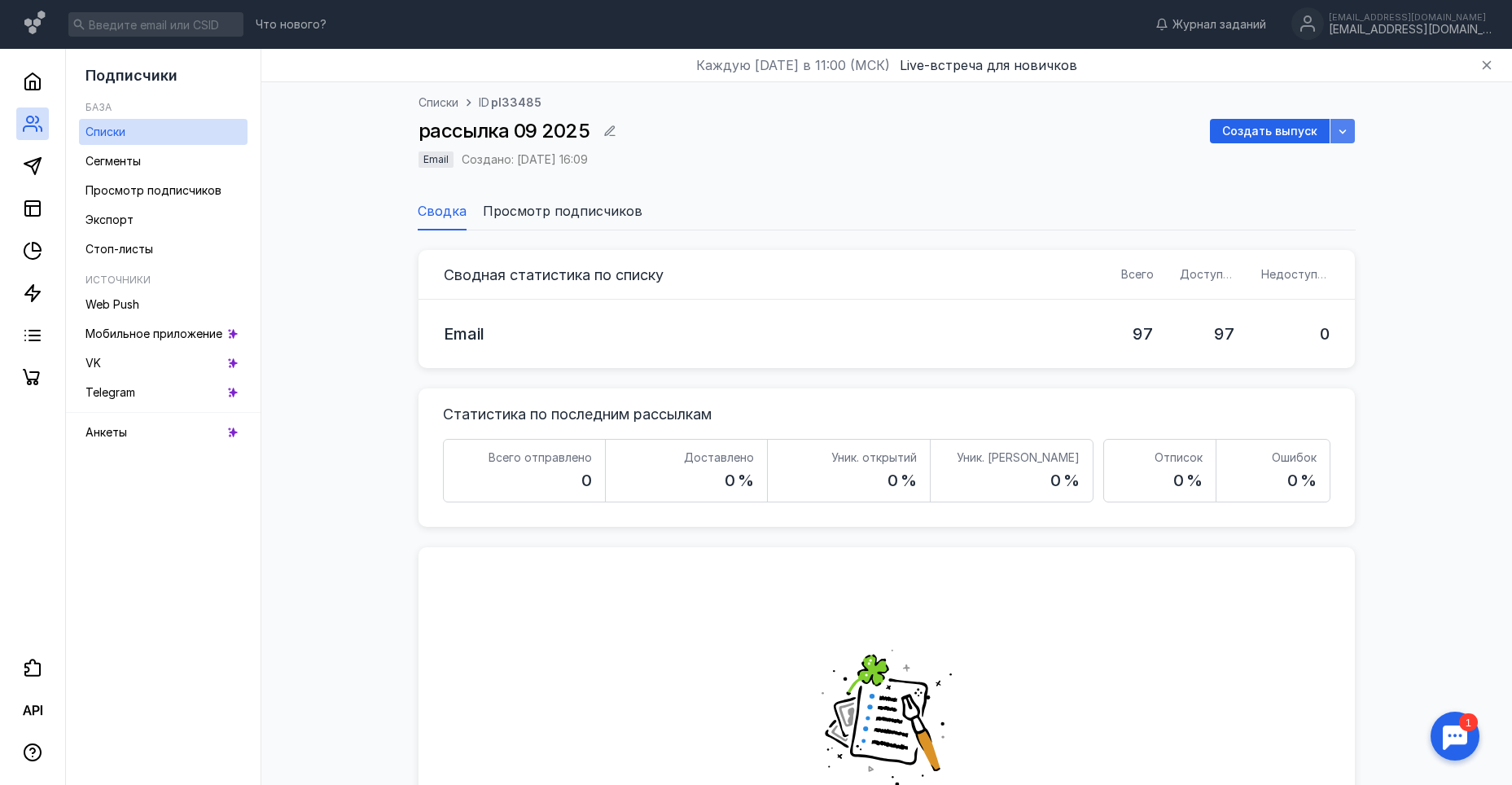
click at [1344, 129] on icon "button" at bounding box center [1343, 131] width 13 height 13
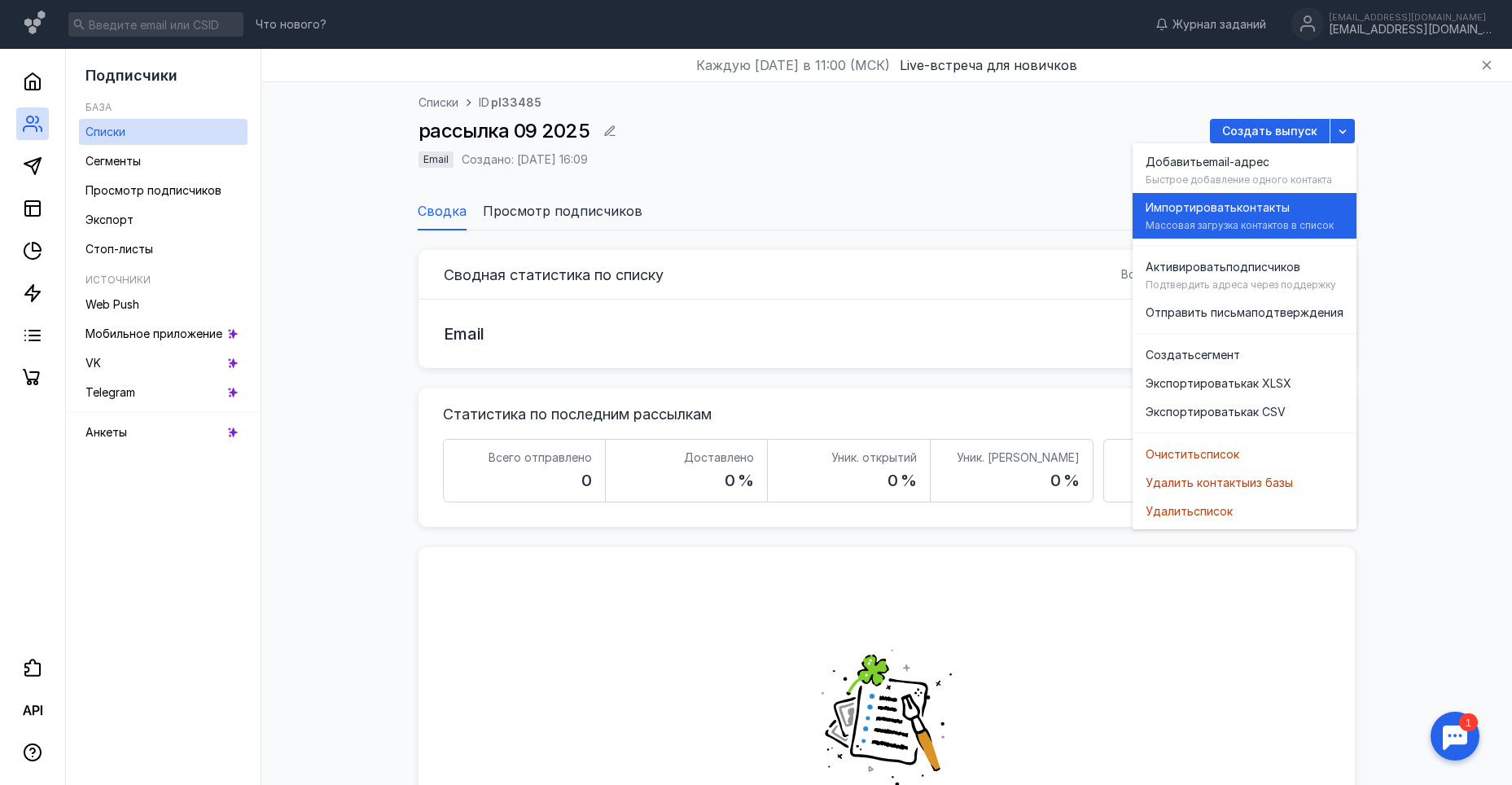
click at [1339, 217] on div "Импортировать контакты [PERSON_NAME] загрузка контактов в список" at bounding box center [1244, 215] width 198 height 46
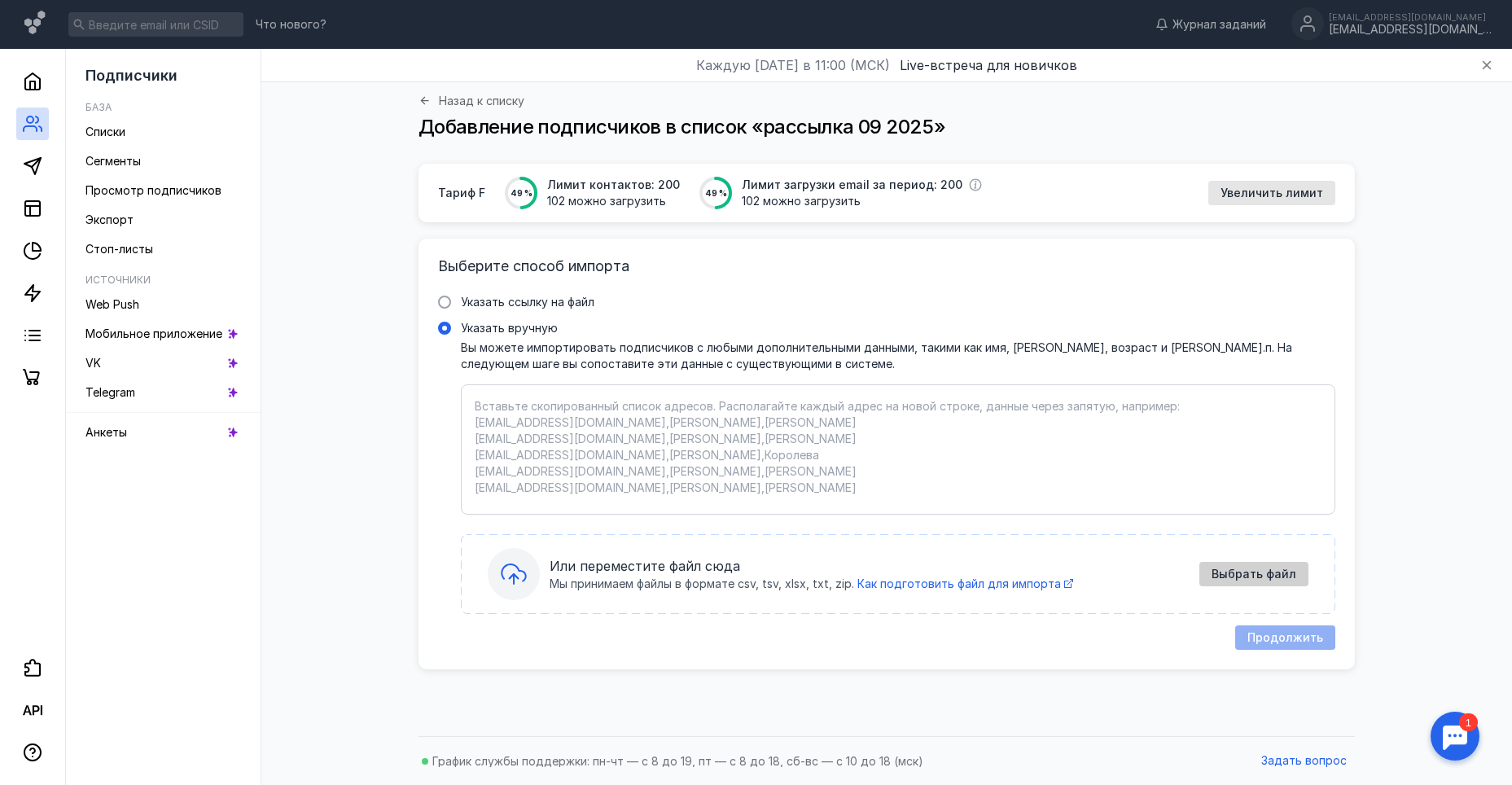
click at [1276, 570] on span "Выбрать файл" at bounding box center [1254, 574] width 85 height 14
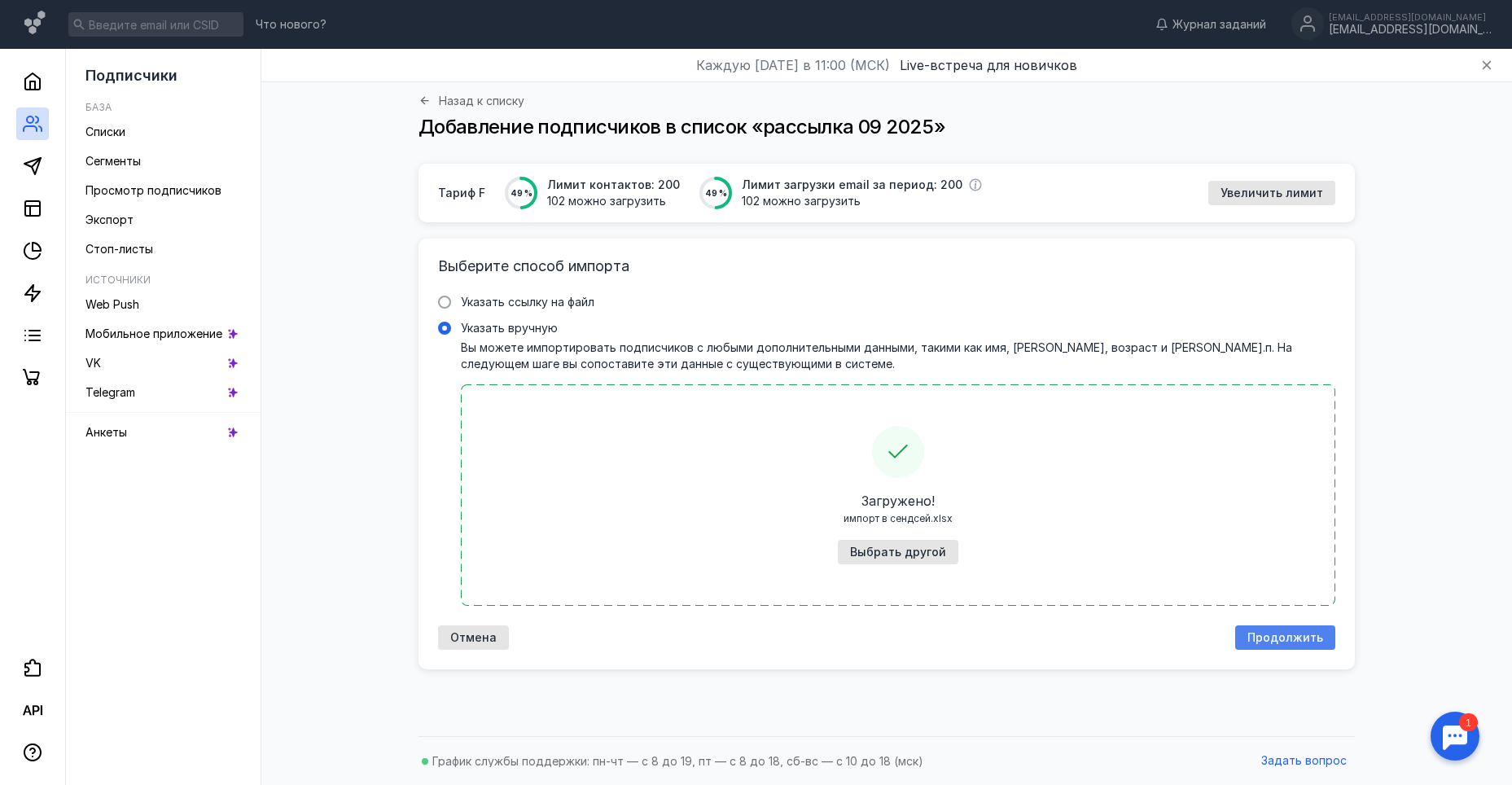
click at [1290, 631] on span "Продолжить" at bounding box center [1285, 637] width 76 height 14
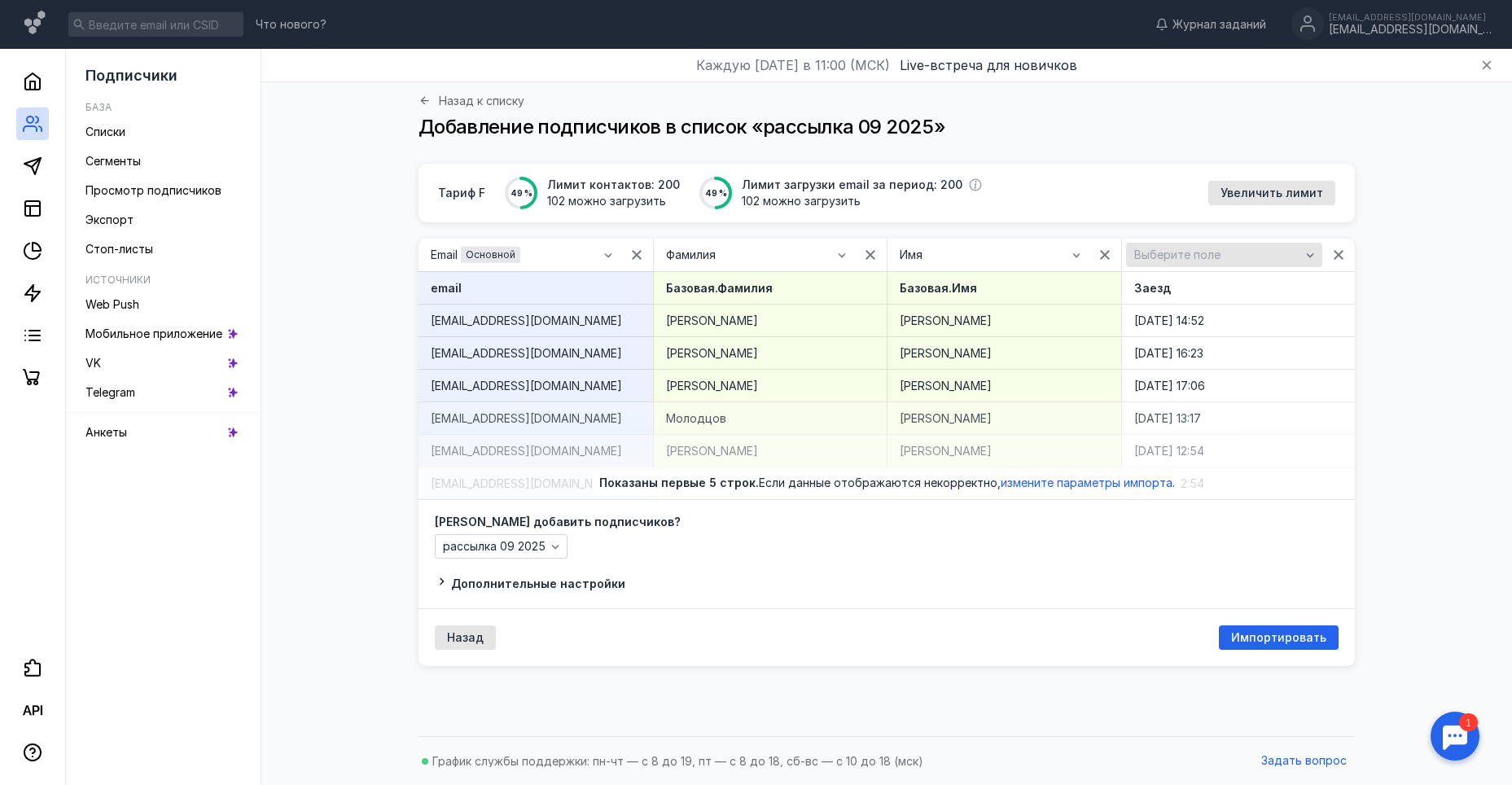
click at [1268, 253] on div "Выберите поле" at bounding box center [1217, 255] width 175 height 14
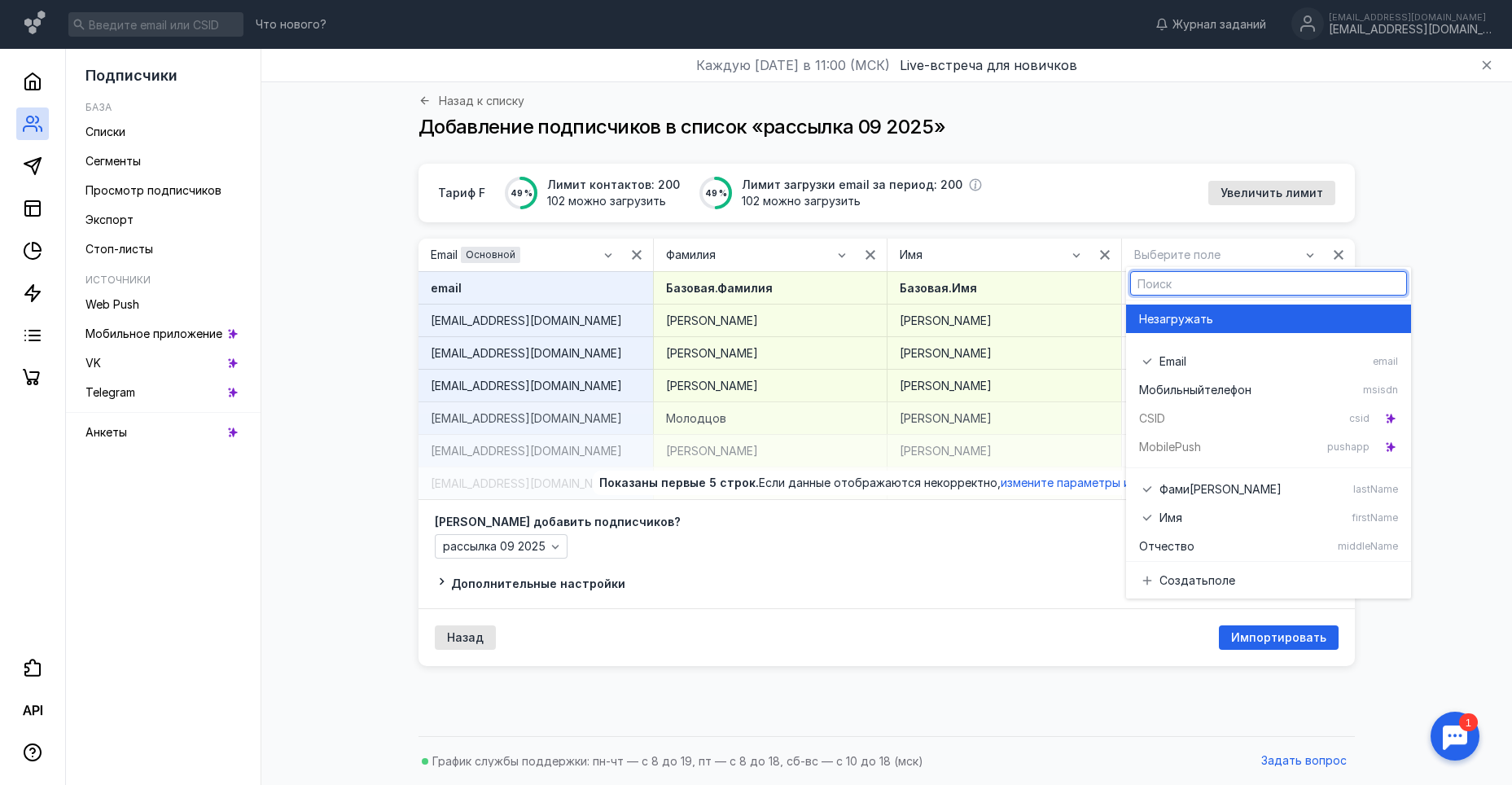
click at [1246, 316] on div "Не загружать" at bounding box center [1268, 319] width 259 height 17
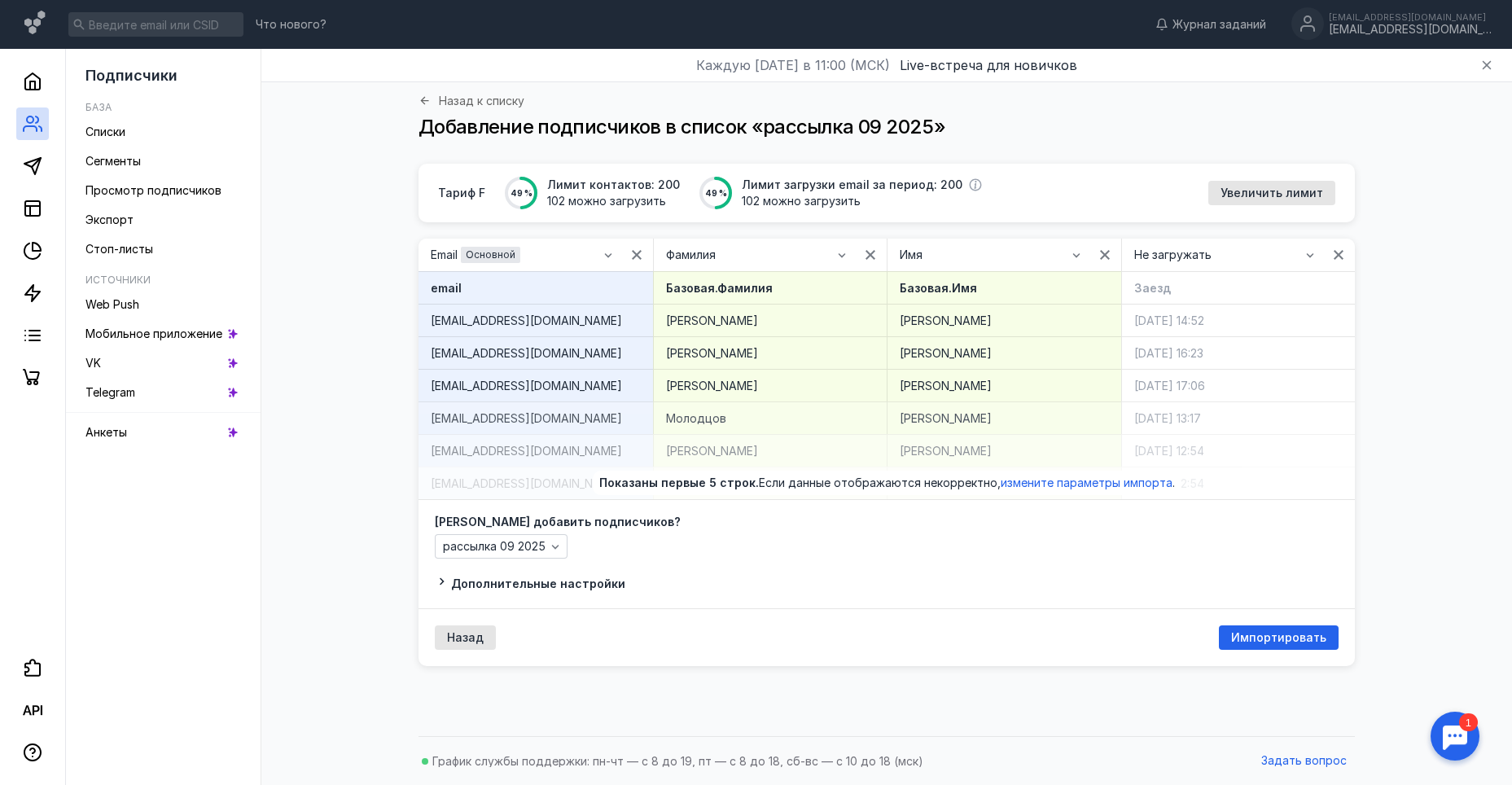
click at [542, 586] on span "Дополнительные настройки" at bounding box center [538, 583] width 174 height 14
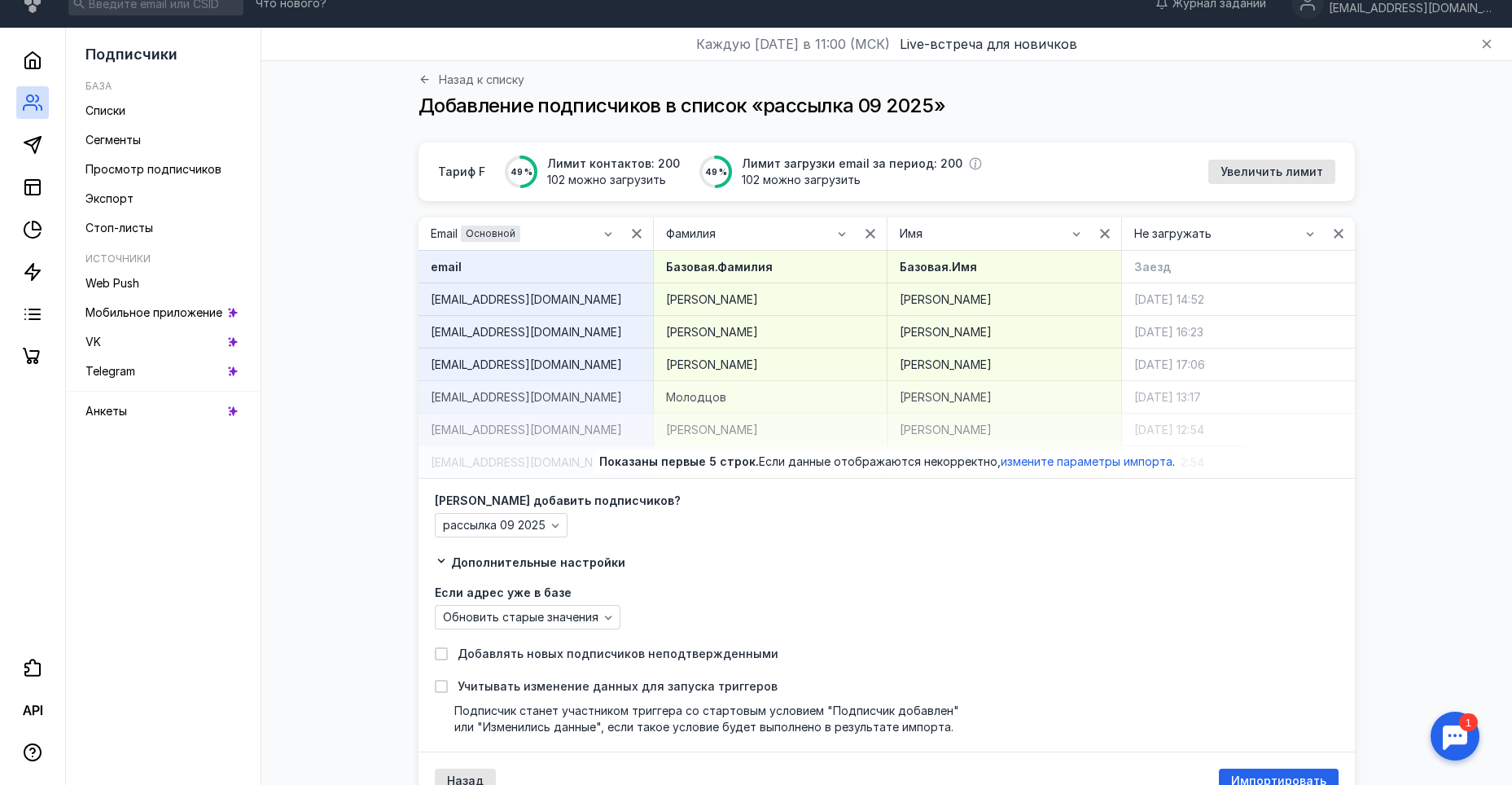
scroll to position [81, 0]
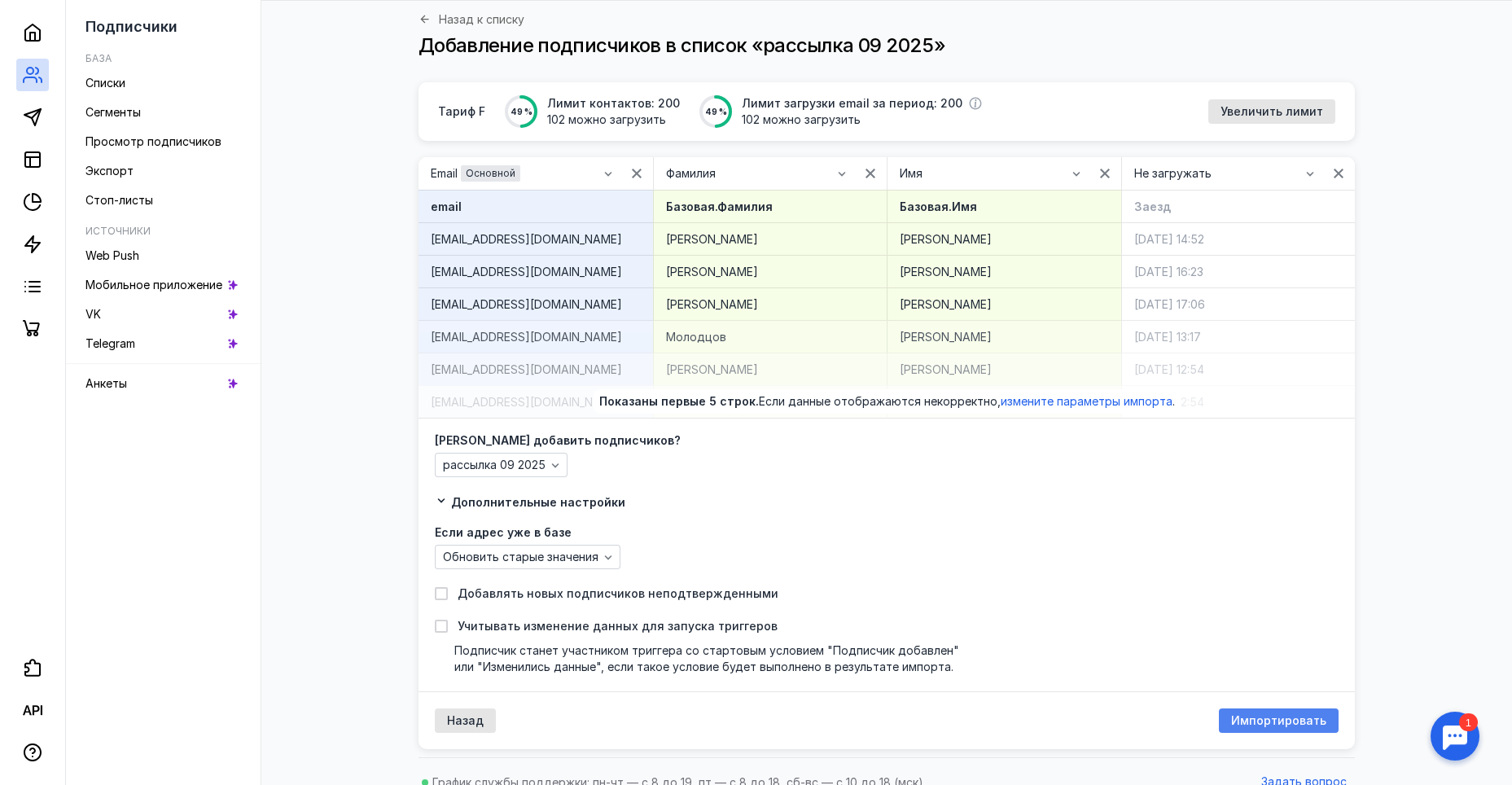
click at [1285, 719] on span "Импортировать" at bounding box center [1278, 720] width 95 height 14
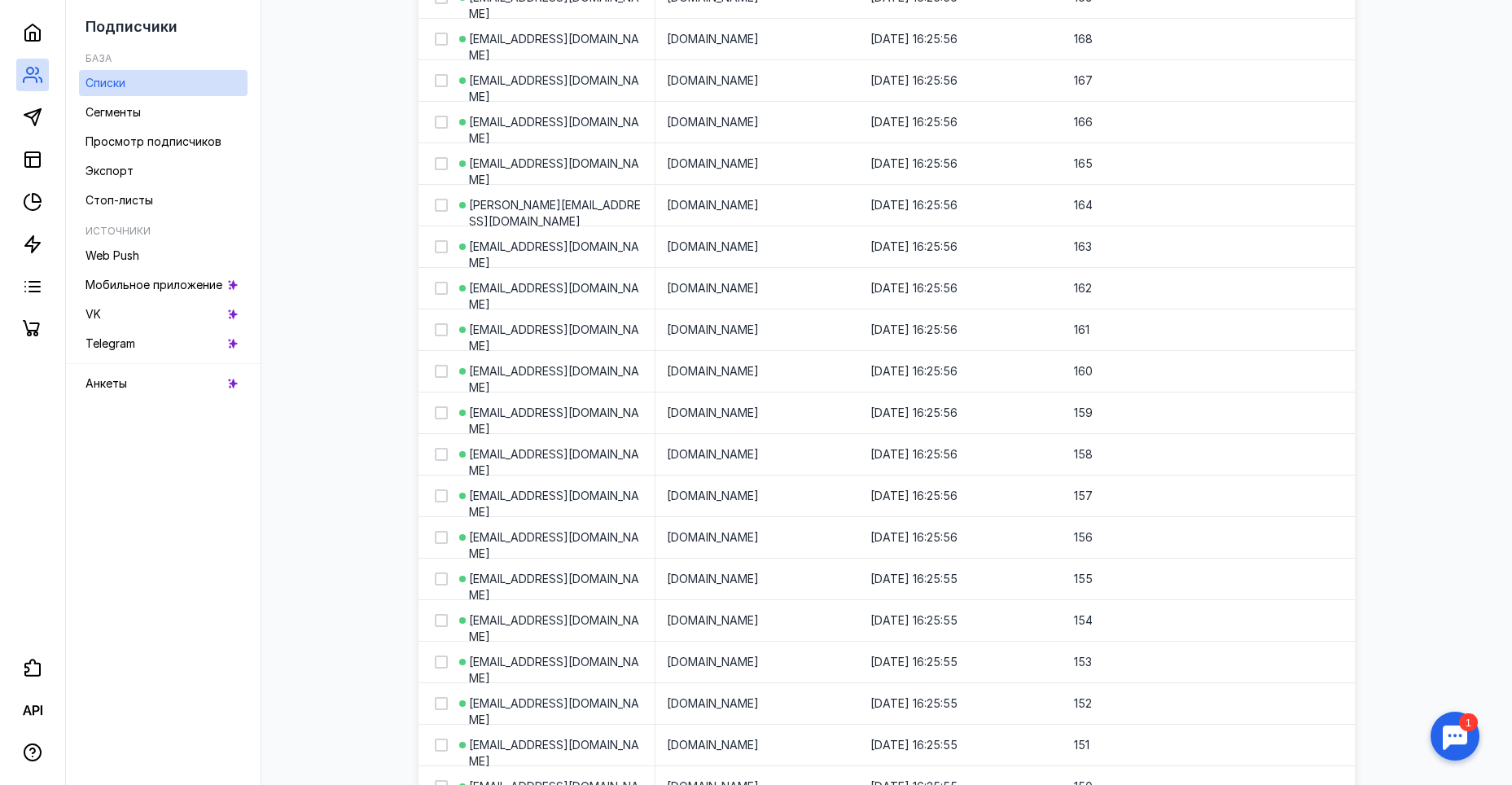
scroll to position [1933, 0]
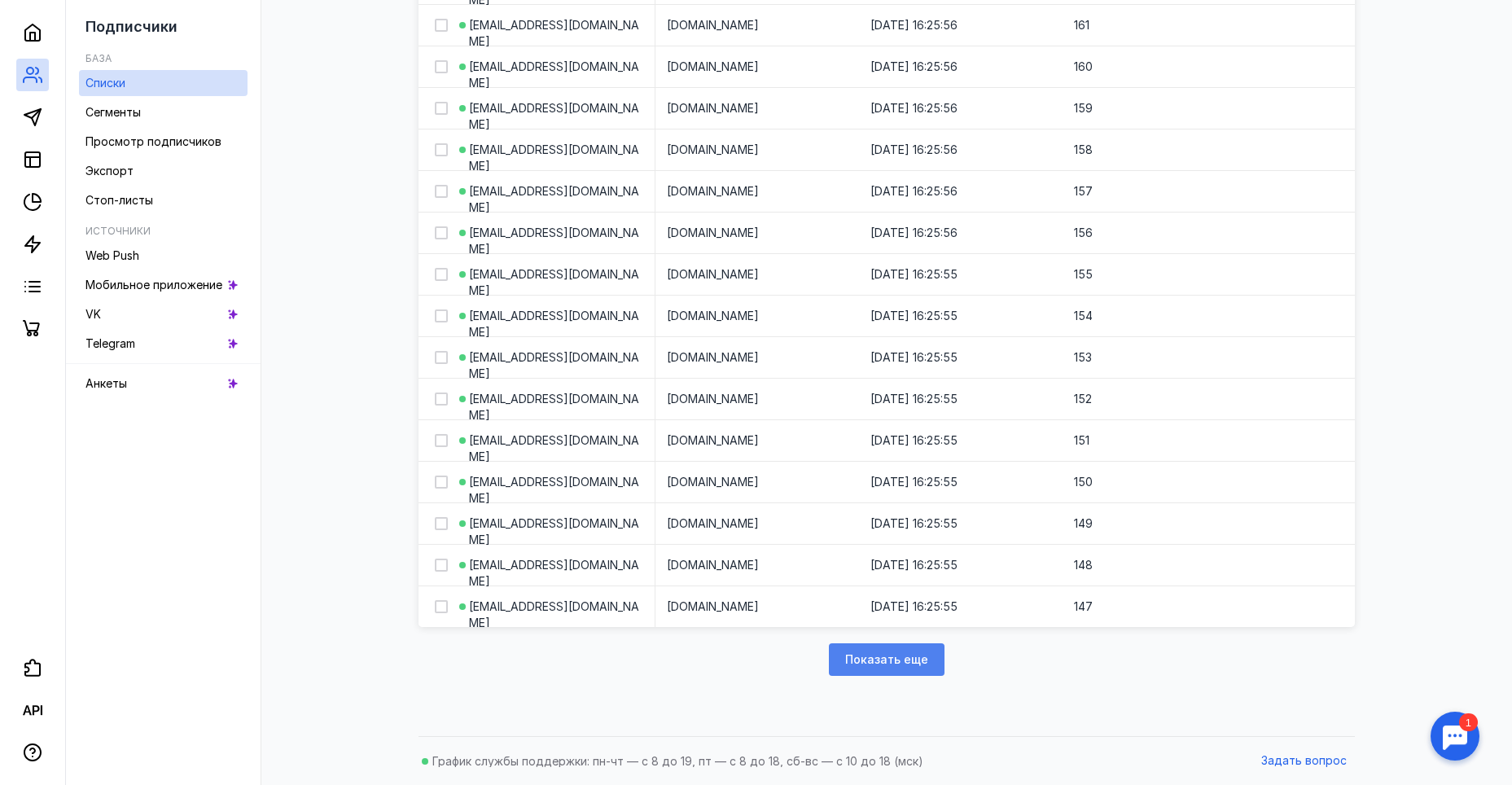
click at [853, 647] on div "Показать еще" at bounding box center [886, 659] width 115 height 32
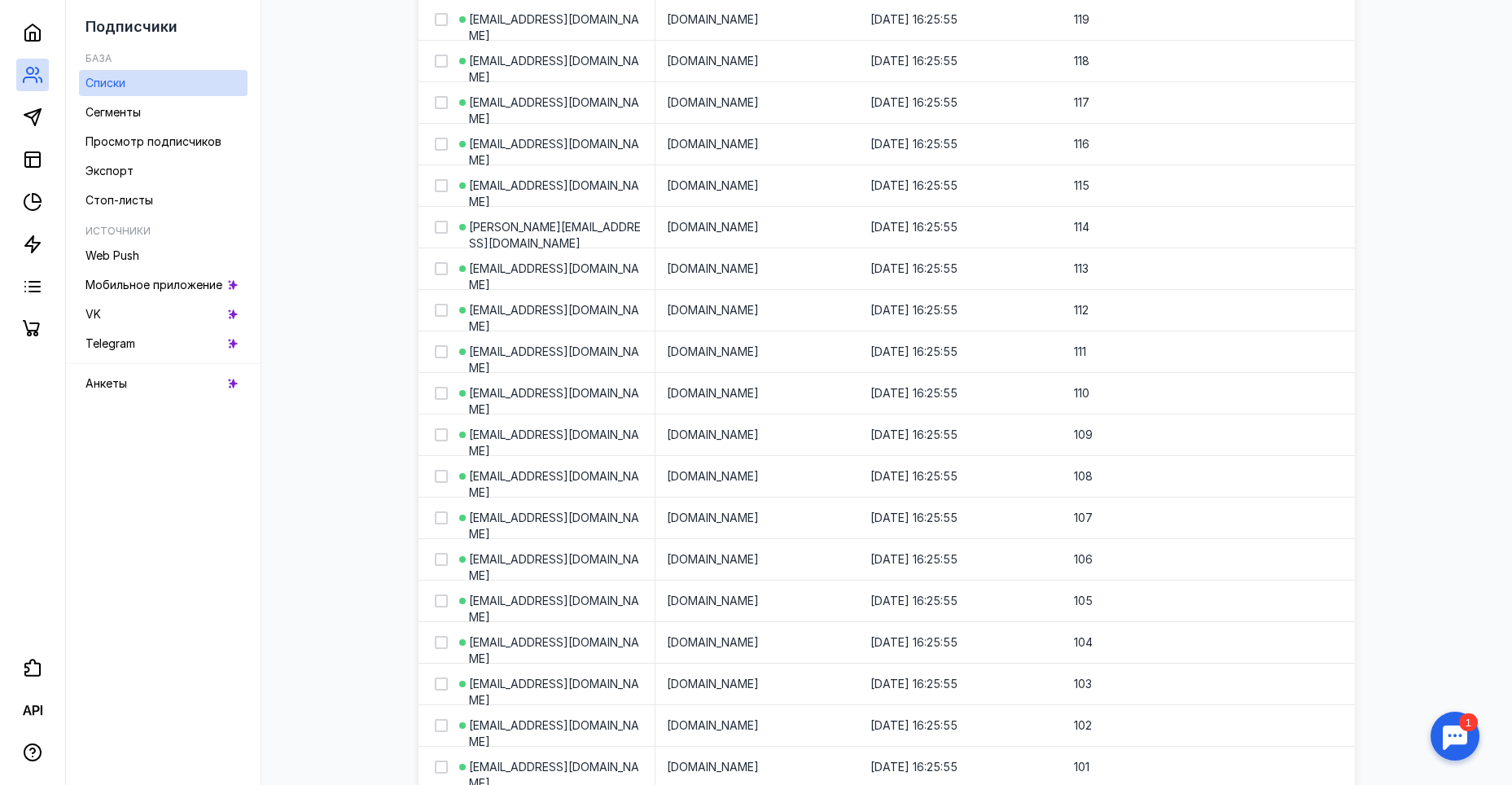
scroll to position [4049, 0]
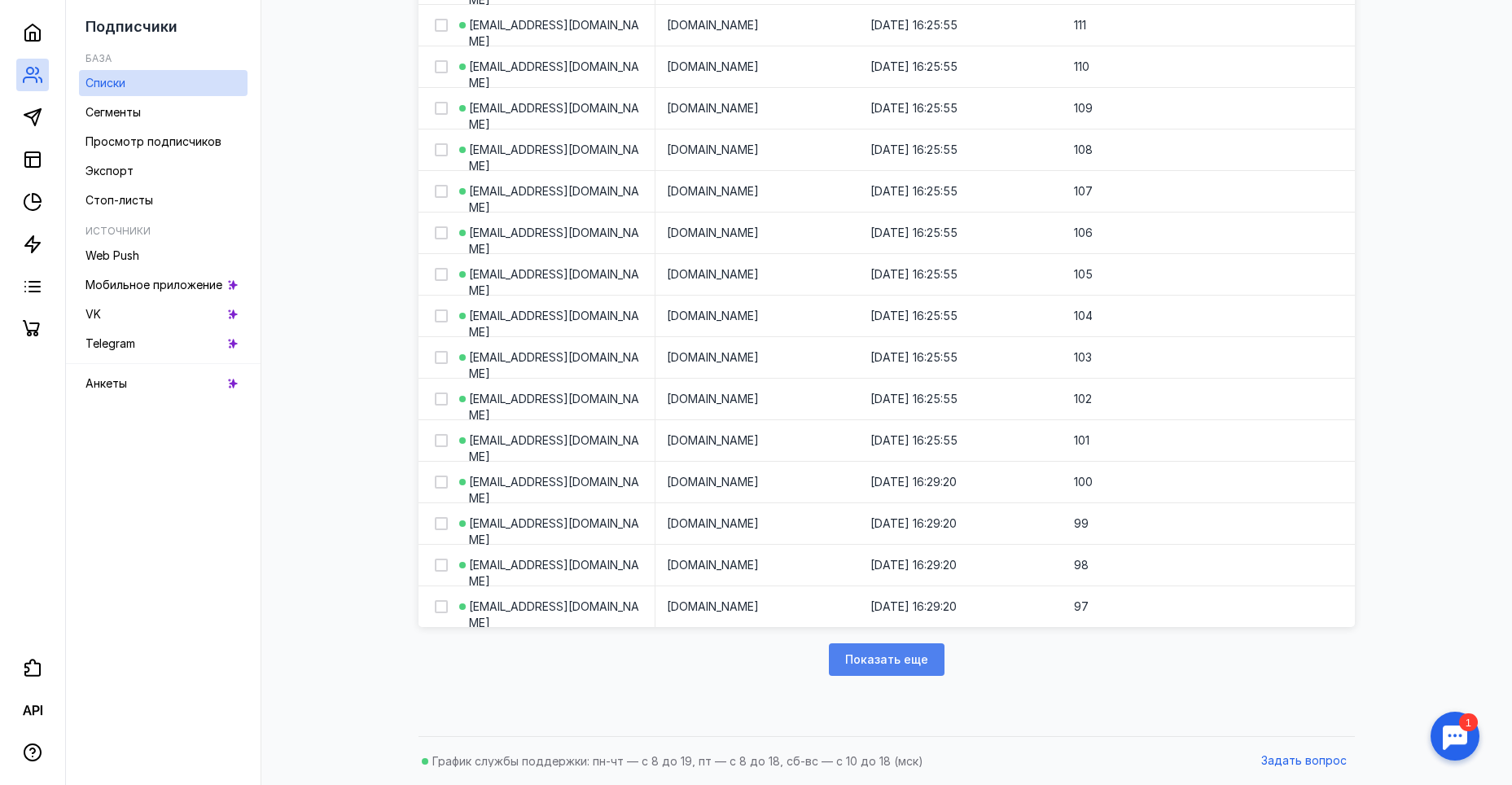
click at [883, 651] on div "Показать еще" at bounding box center [886, 659] width 115 height 32
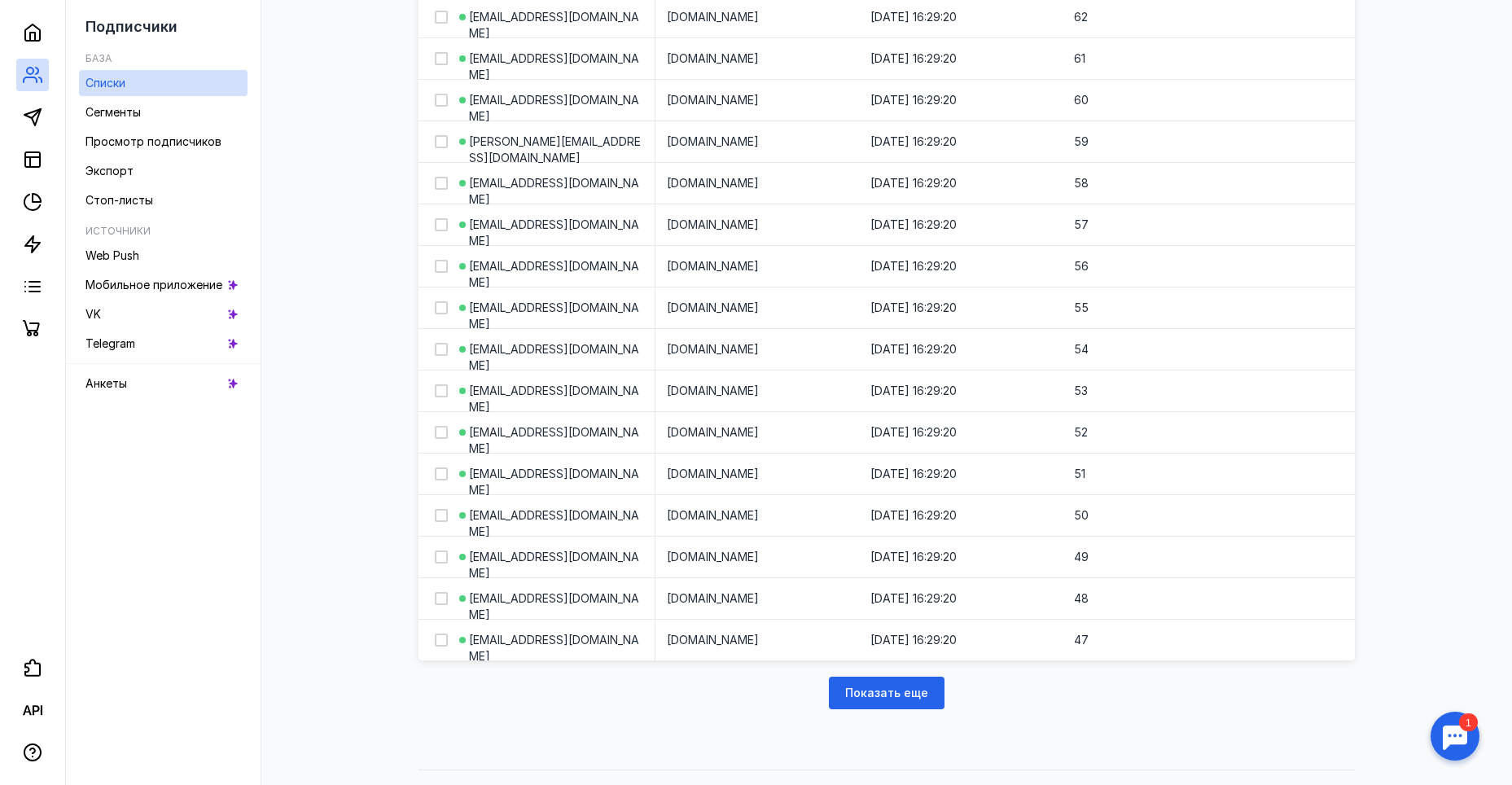
scroll to position [6200, 0]
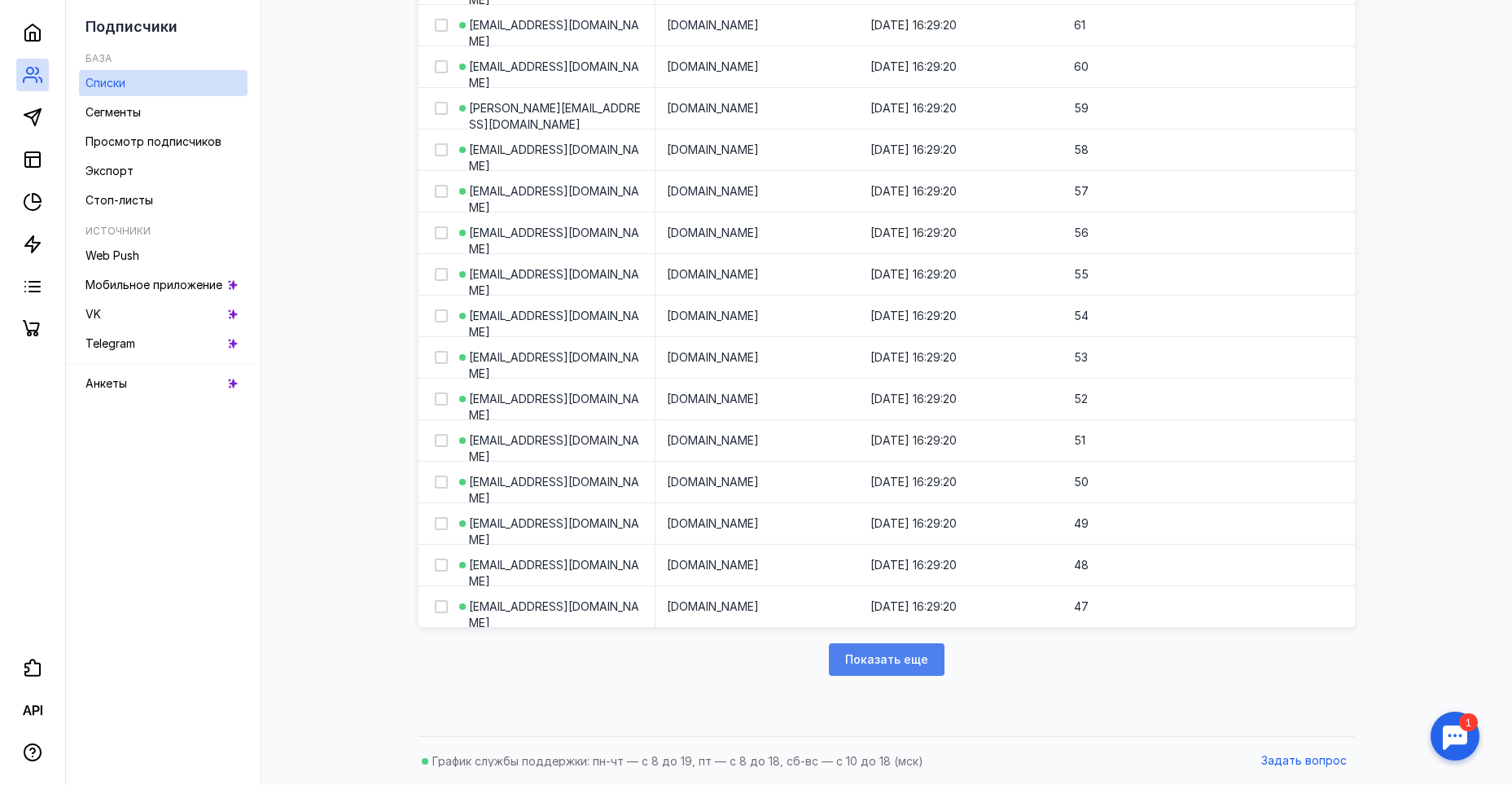
click at [879, 653] on span "Показать еще" at bounding box center [886, 660] width 83 height 14
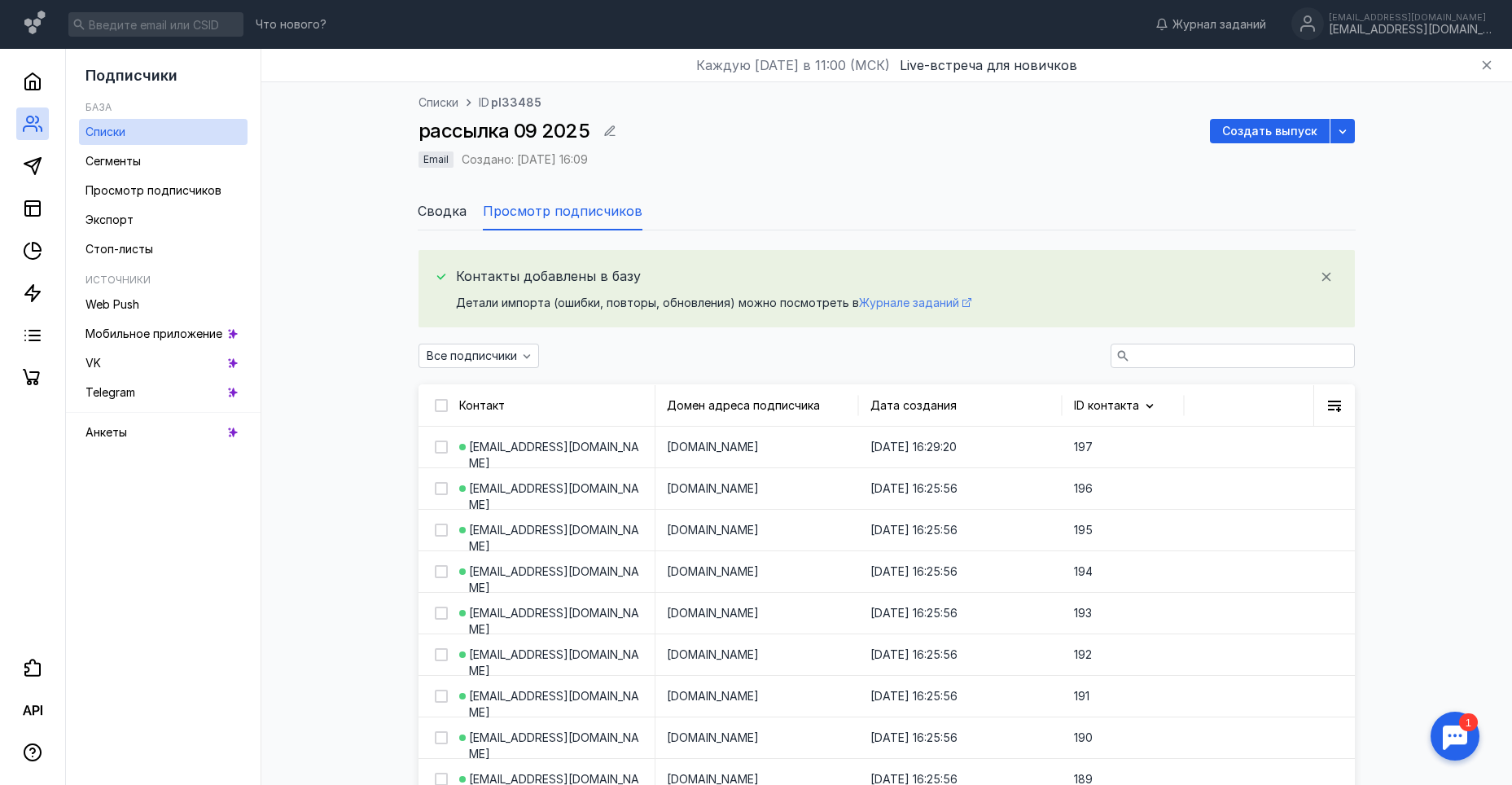
click at [910, 303] on span "Журнале заданий" at bounding box center [909, 302] width 100 height 14
click at [431, 205] on span "Сводка" at bounding box center [441, 211] width 49 height 20
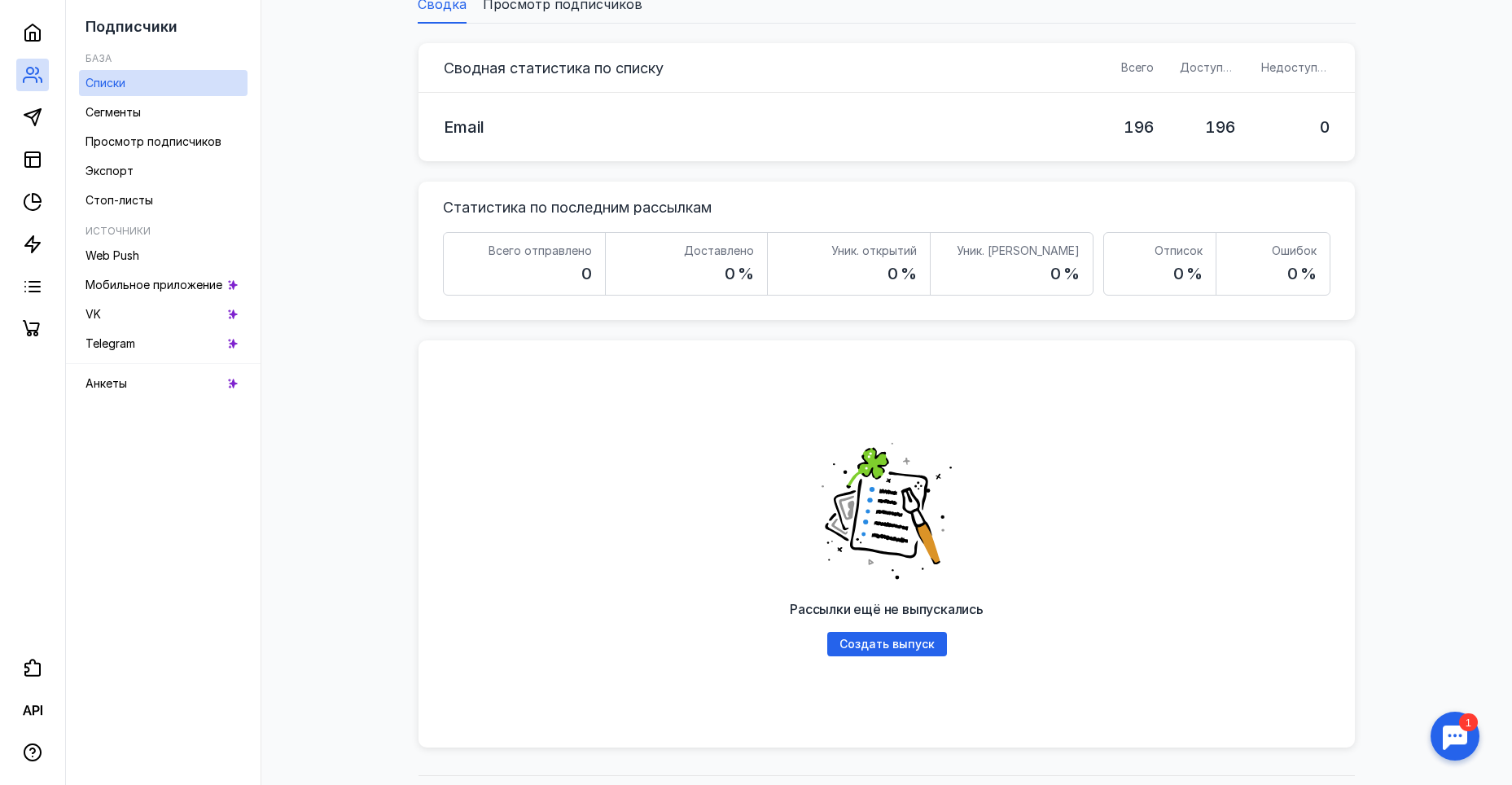
scroll to position [244, 0]
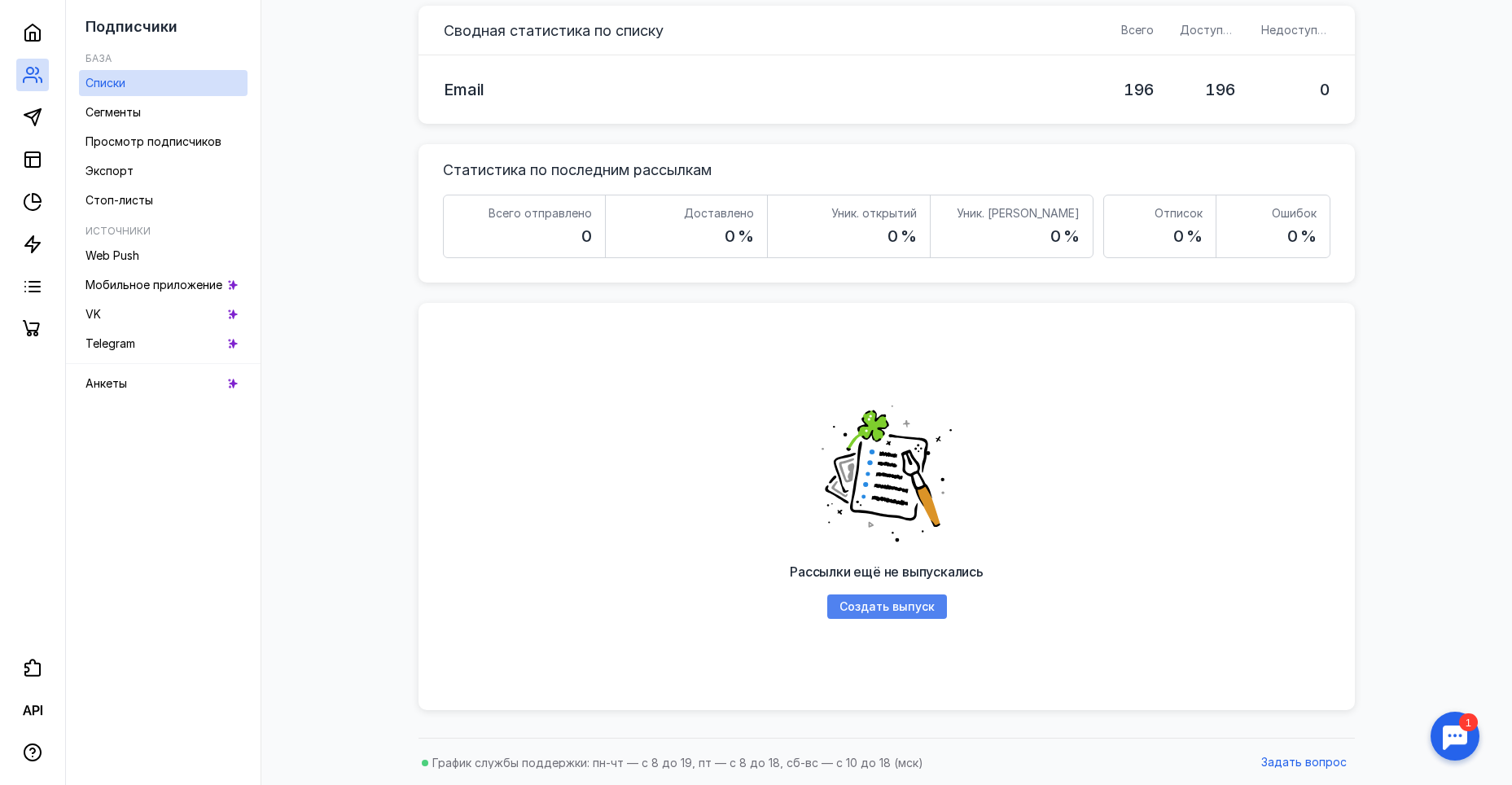
click at [915, 600] on span "Создать выпуск" at bounding box center [886, 607] width 95 height 14
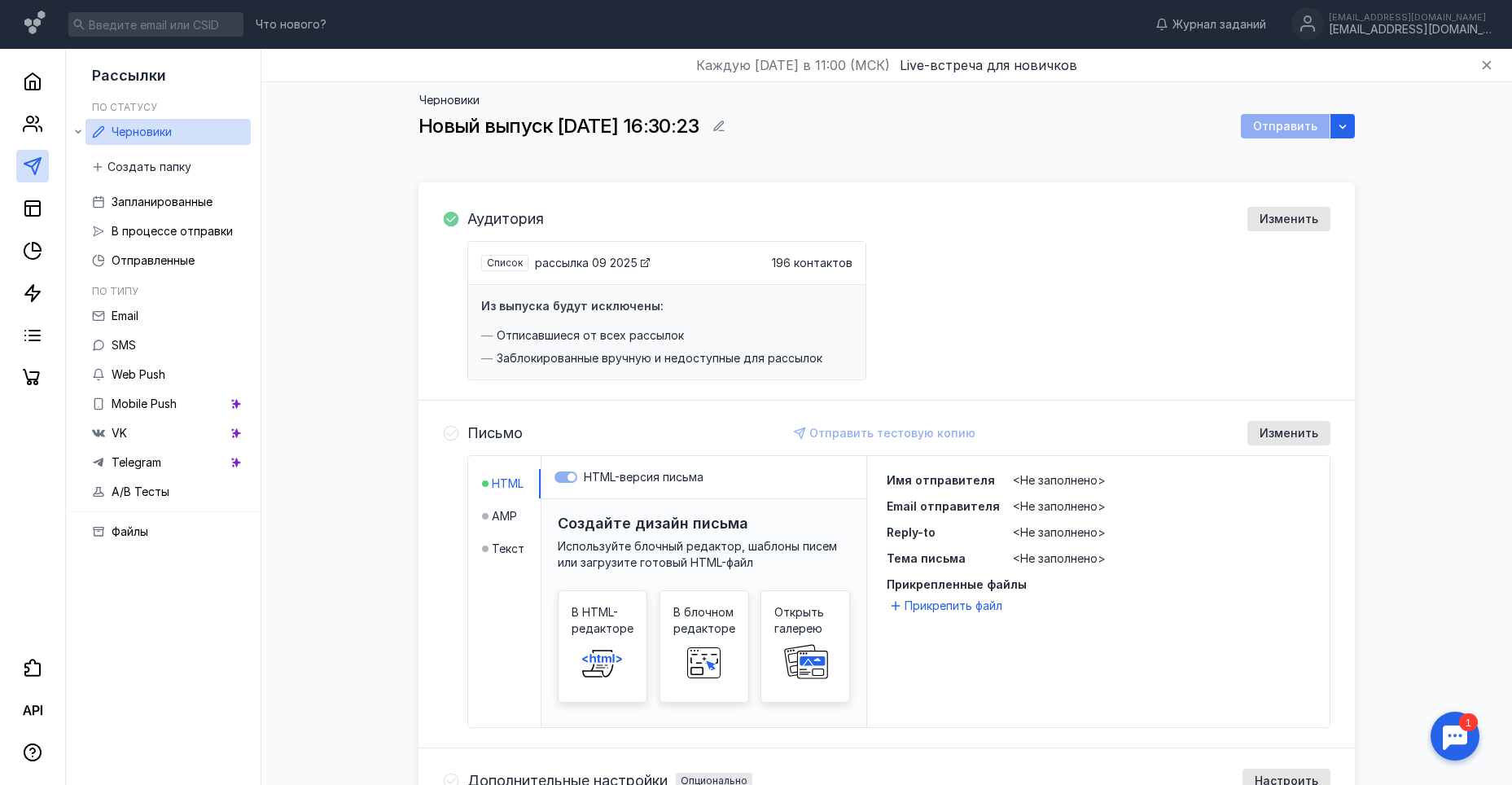
click at [1036, 531] on span "<Не заполнено>" at bounding box center [1059, 532] width 93 height 14
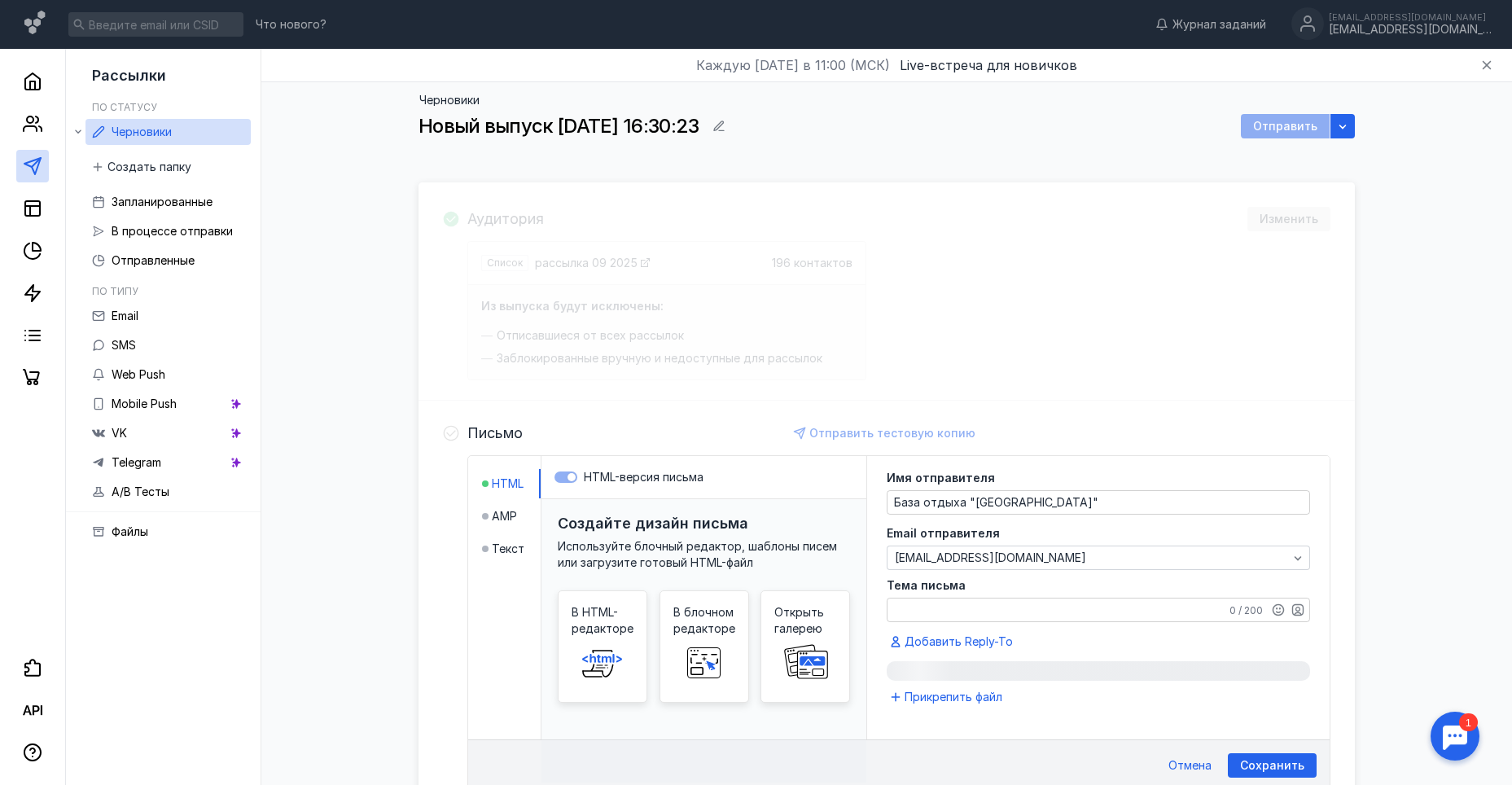
scroll to position [288, 0]
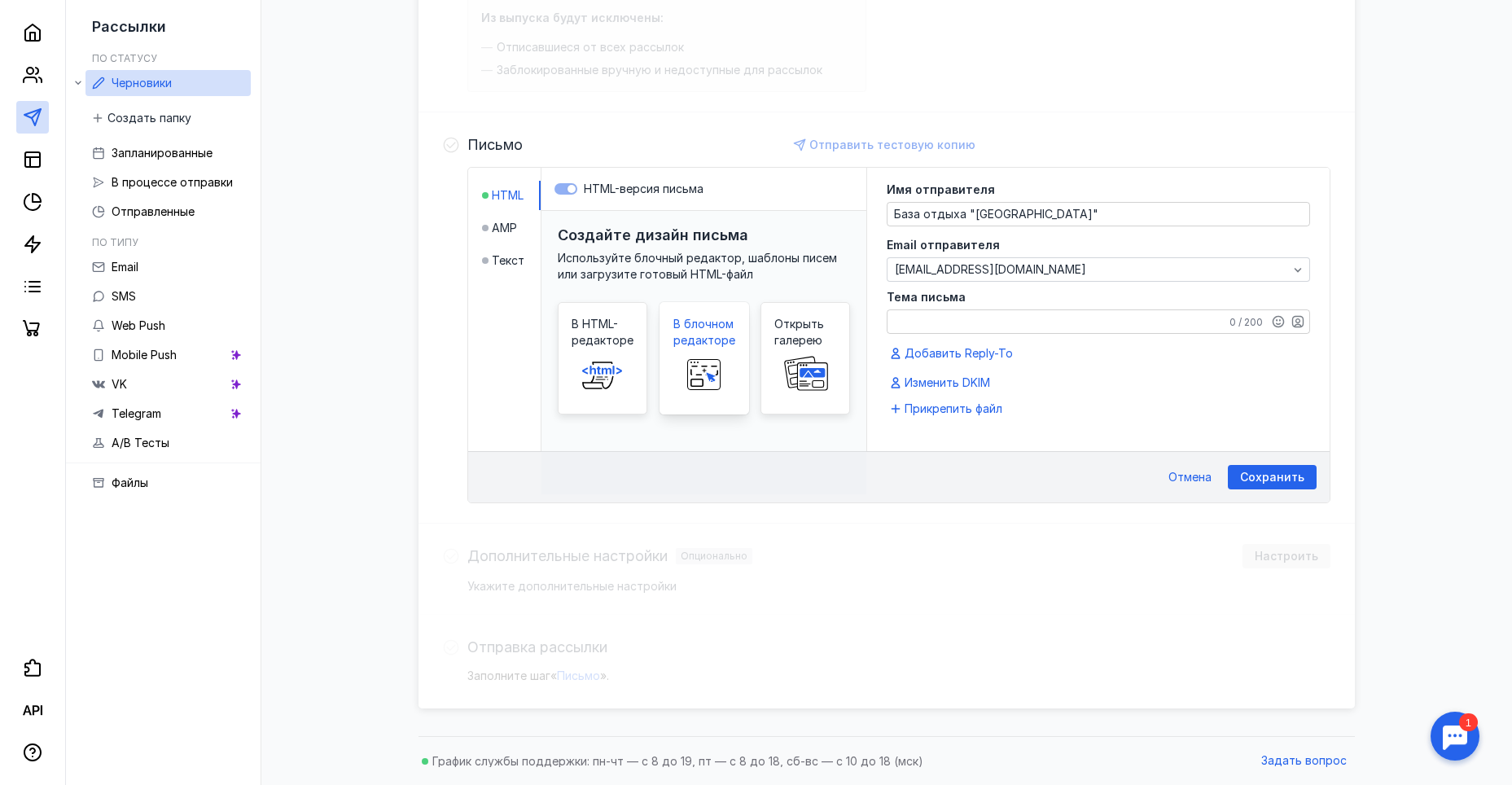
click at [708, 352] on span at bounding box center [704, 374] width 52 height 52
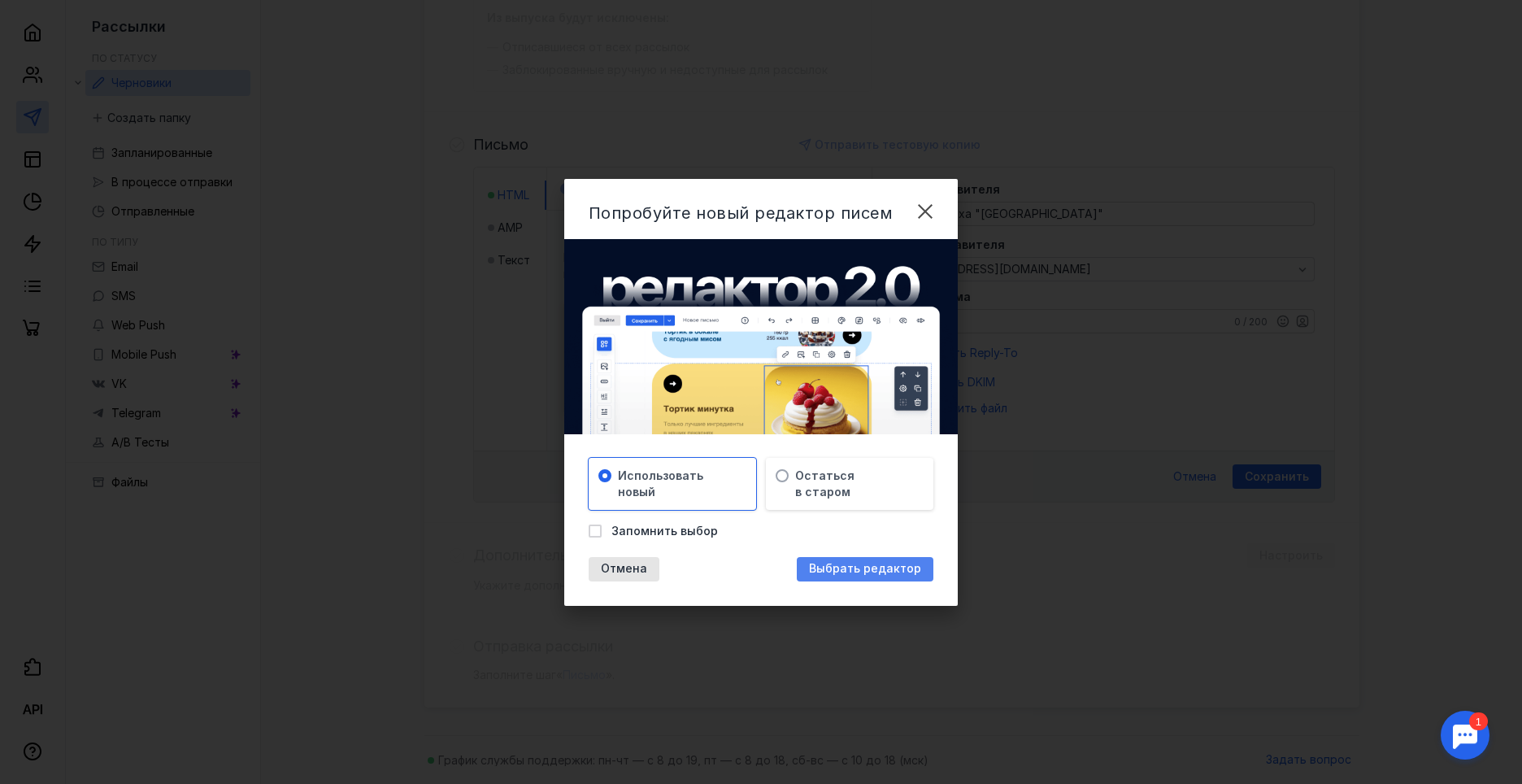
click at [862, 566] on span "Выбрать редактор" at bounding box center [865, 569] width 112 height 14
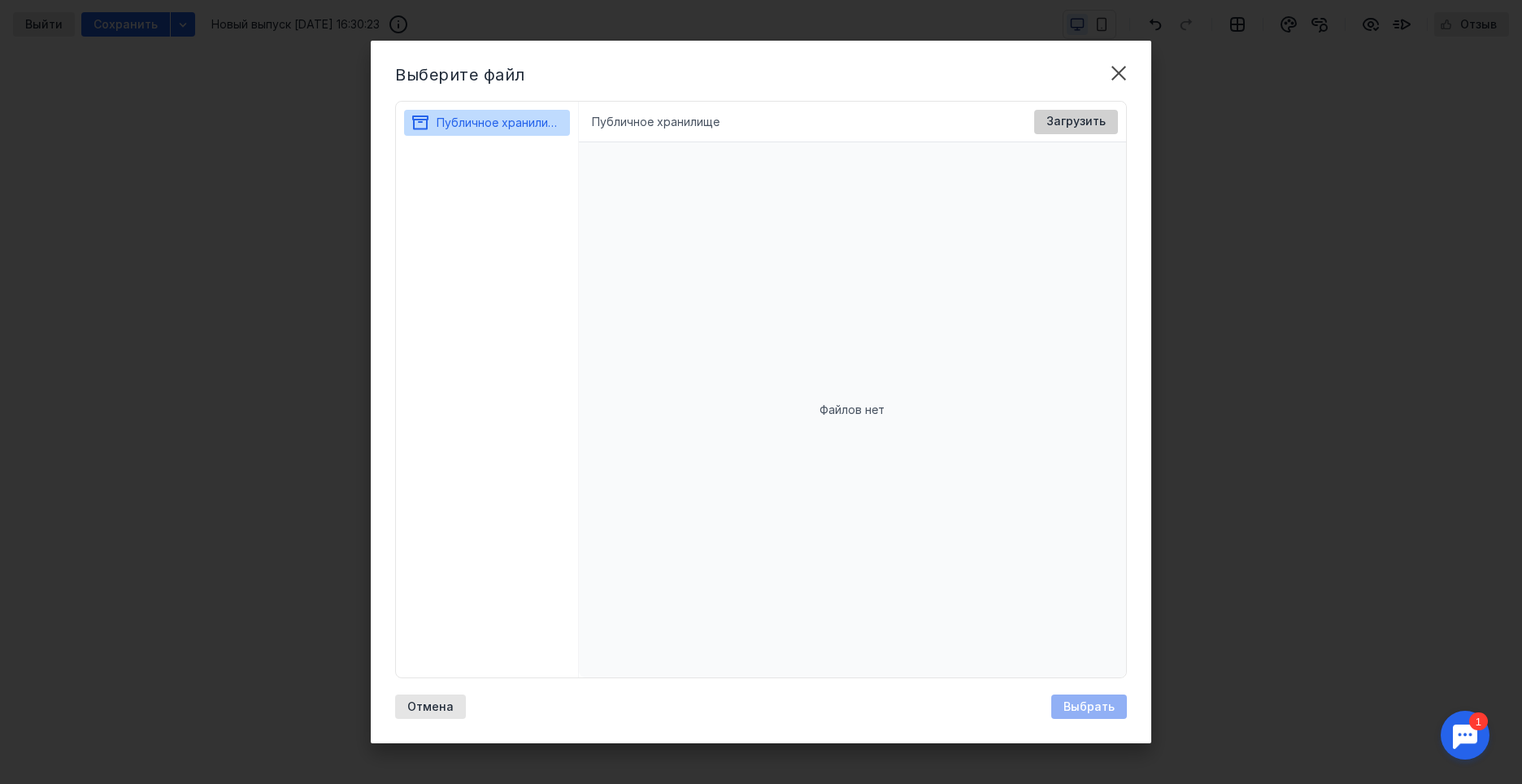
click at [1097, 119] on span "Загрузить" at bounding box center [1076, 121] width 60 height 14
